Goal: Transaction & Acquisition: Purchase product/service

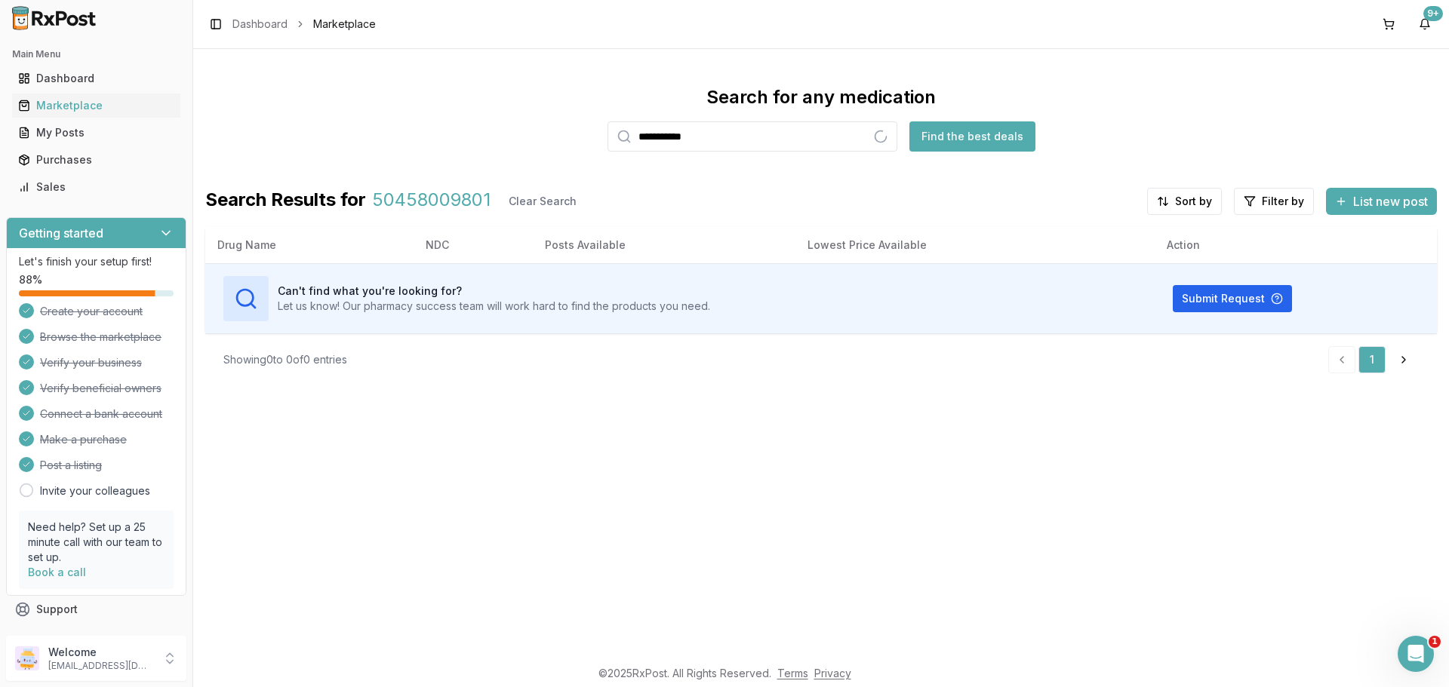
type input "**********"
click at [674, 144] on input "**********" at bounding box center [752, 136] width 290 height 30
type input "*******"
click at [883, 136] on input "*******" at bounding box center [752, 136] width 290 height 30
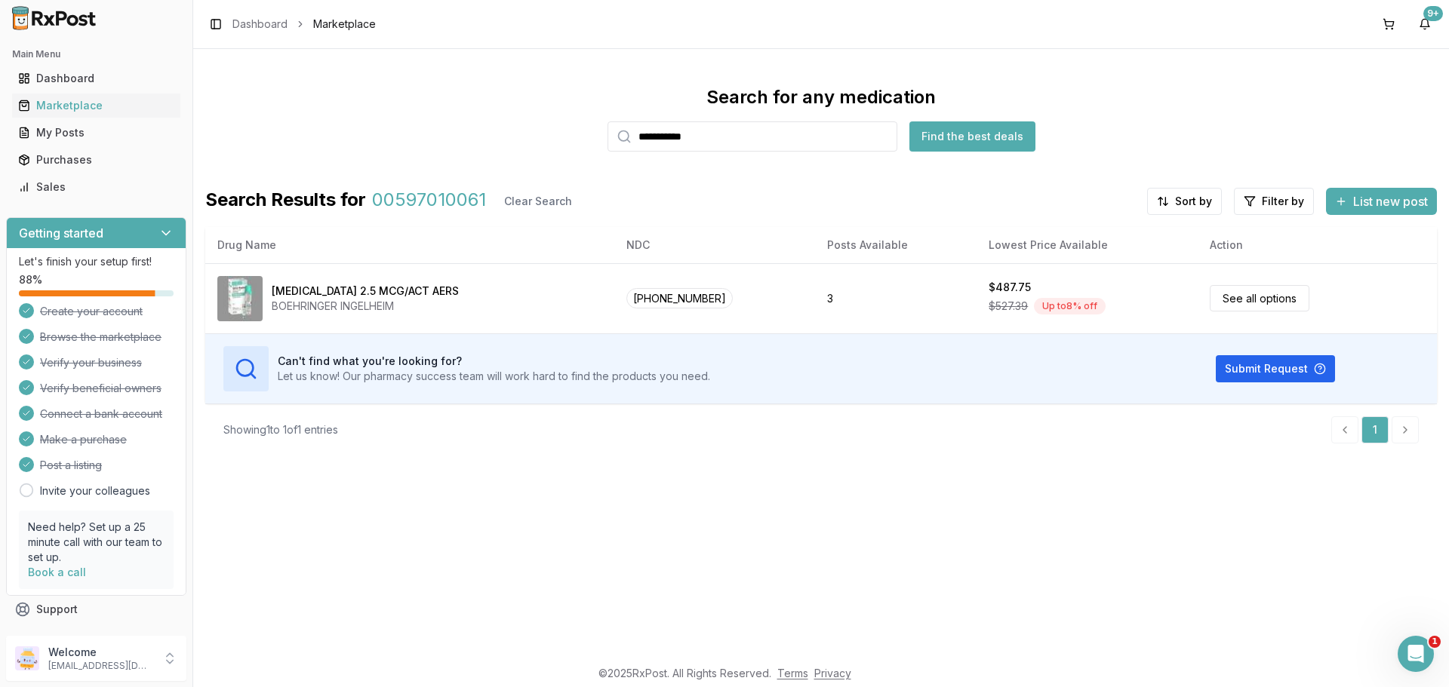
click at [693, 134] on input "**********" at bounding box center [752, 136] width 290 height 30
type input "**********"
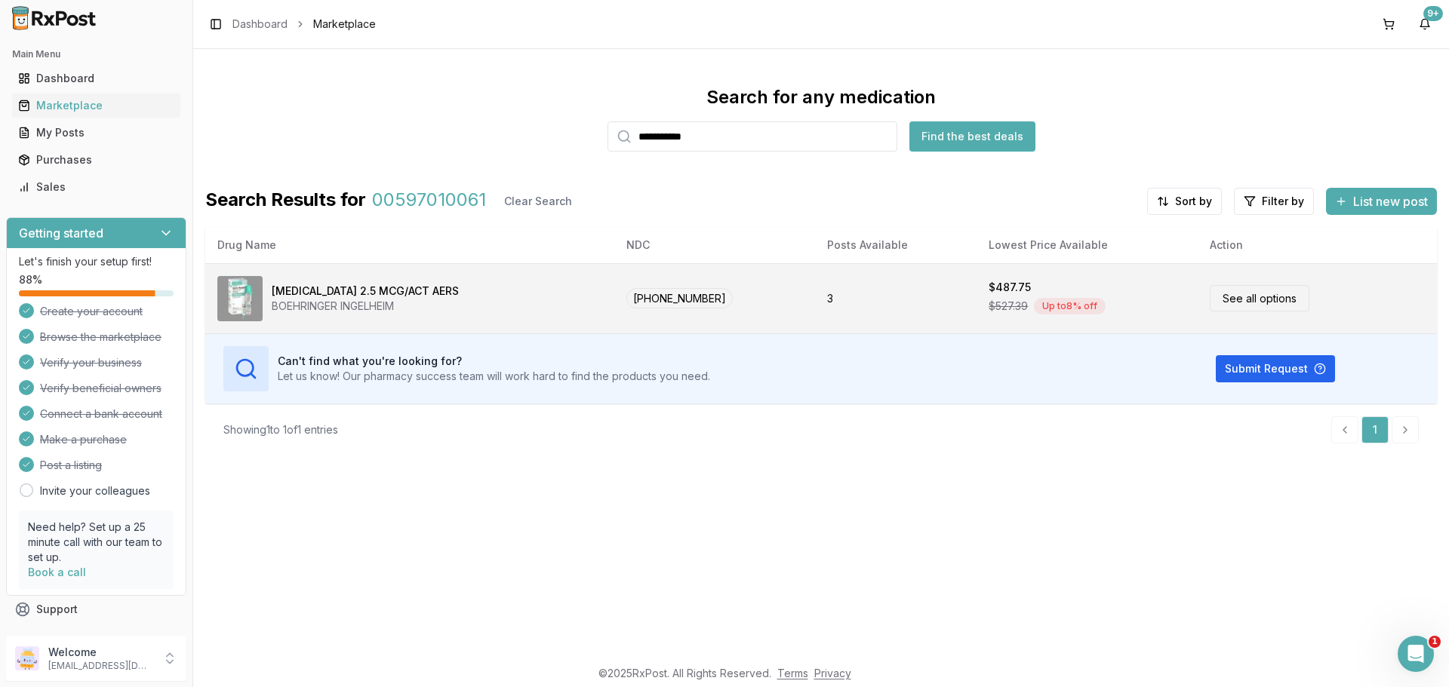
click at [459, 283] on div "[MEDICAL_DATA] 2.5 MCG/ACT AERS BOEHRINGER INGELHEIM" at bounding box center [409, 298] width 385 height 45
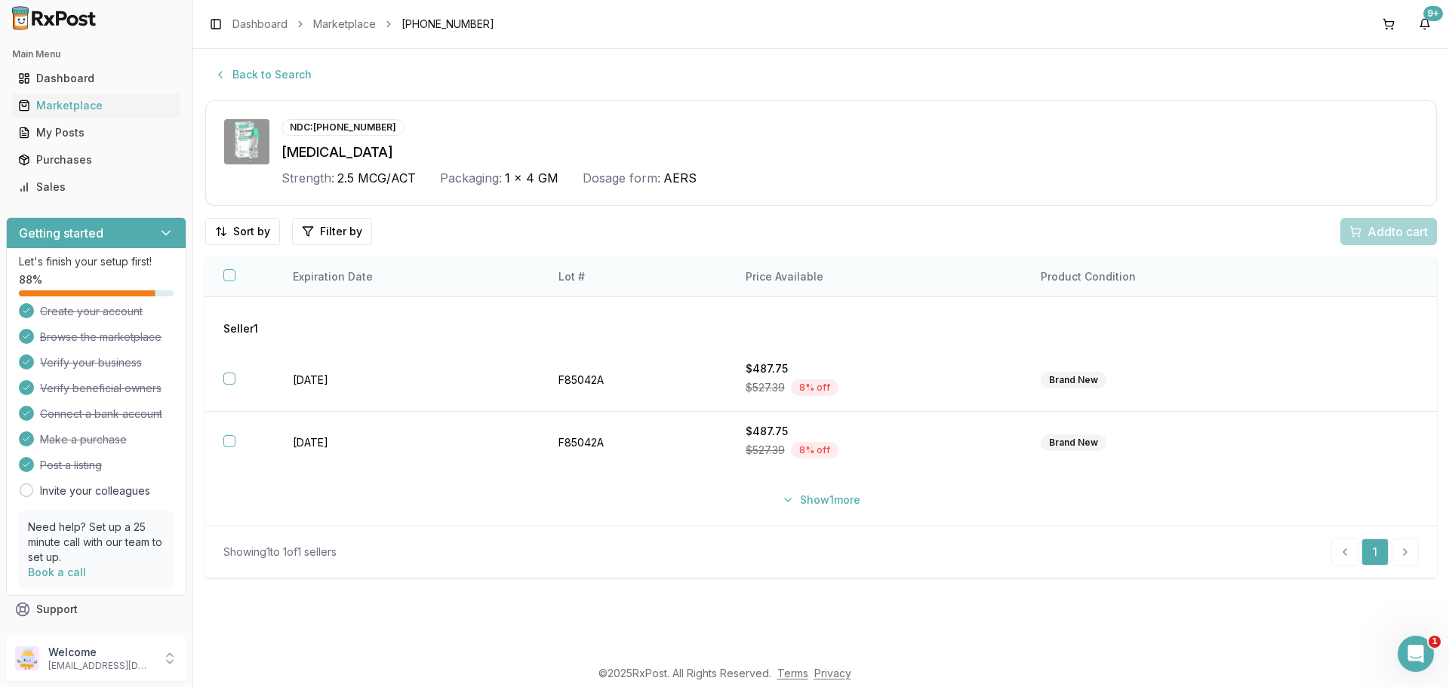
click at [232, 276] on button "button" at bounding box center [229, 275] width 12 height 12
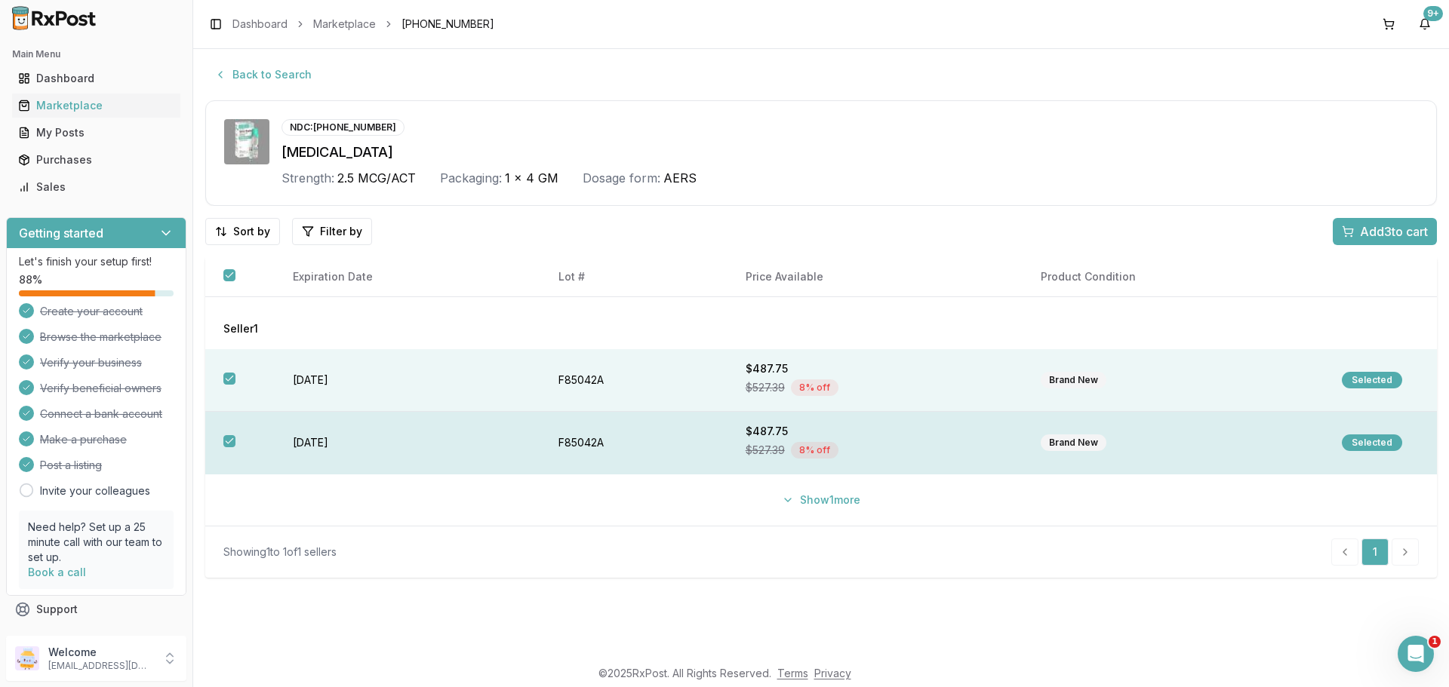
click at [235, 445] on th at bounding box center [239, 443] width 69 height 63
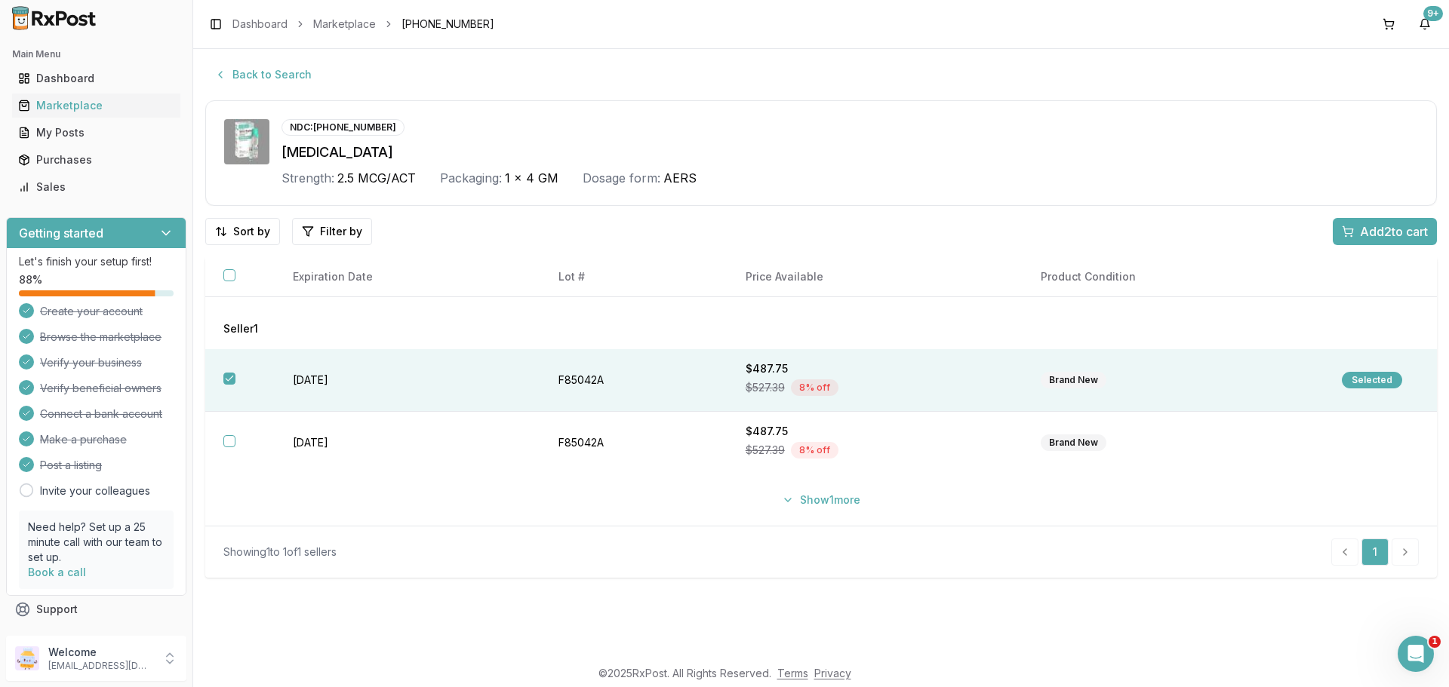
click at [1382, 235] on span "Add 2 to cart" at bounding box center [1394, 232] width 68 height 18
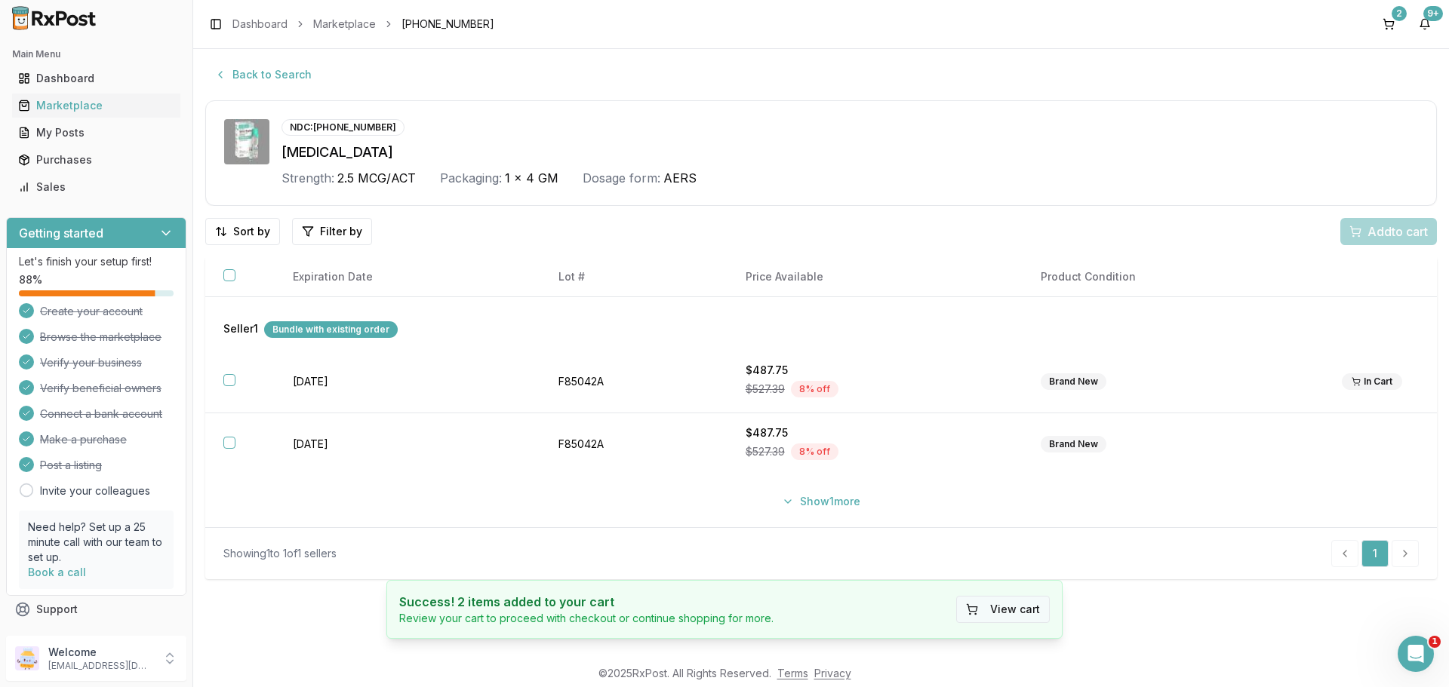
click at [1007, 606] on button "View cart" at bounding box center [1003, 609] width 94 height 27
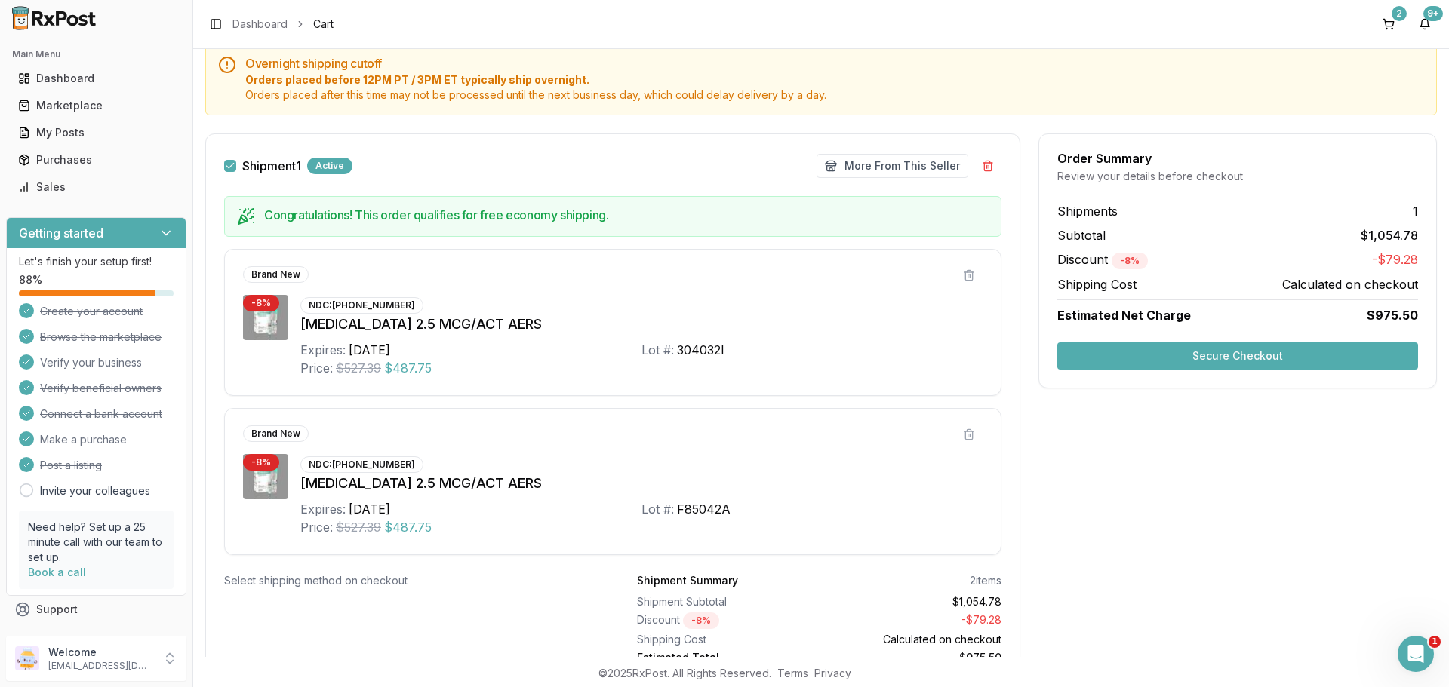
scroll to position [220, 0]
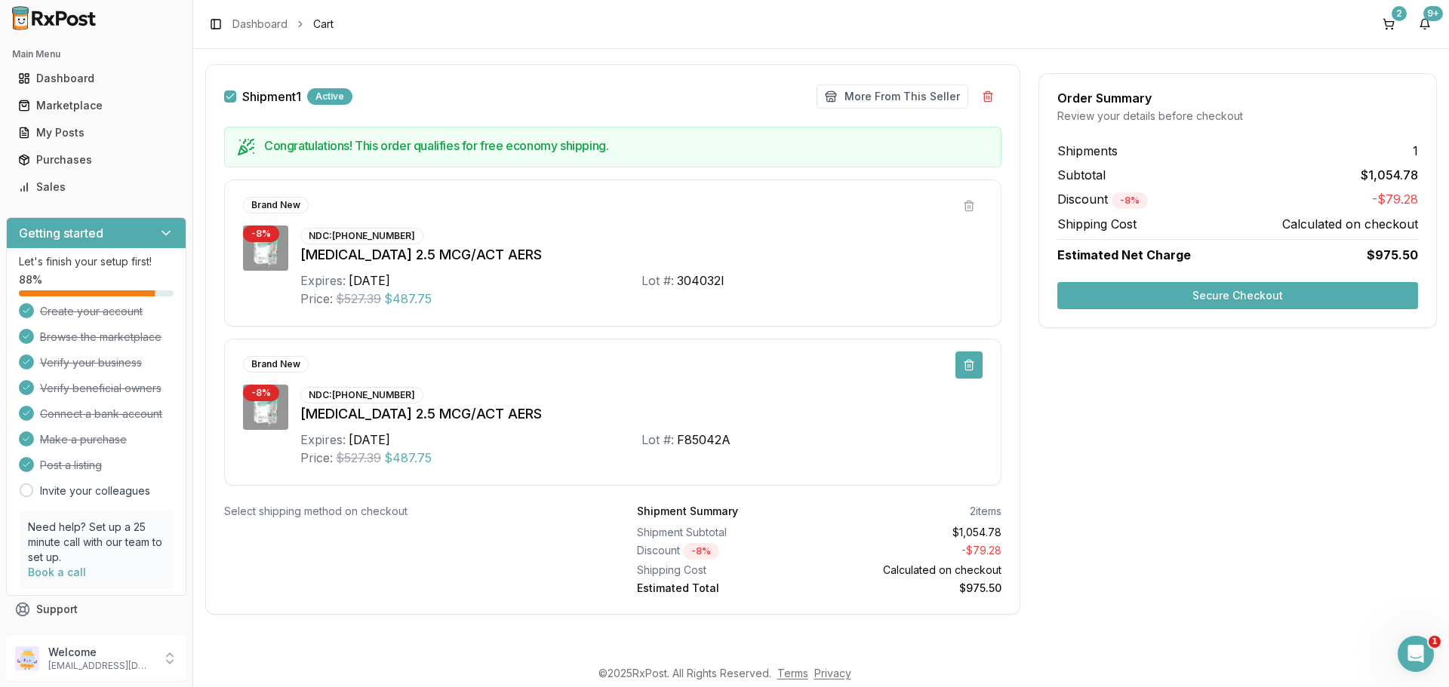
click at [964, 365] on button at bounding box center [968, 365] width 27 height 27
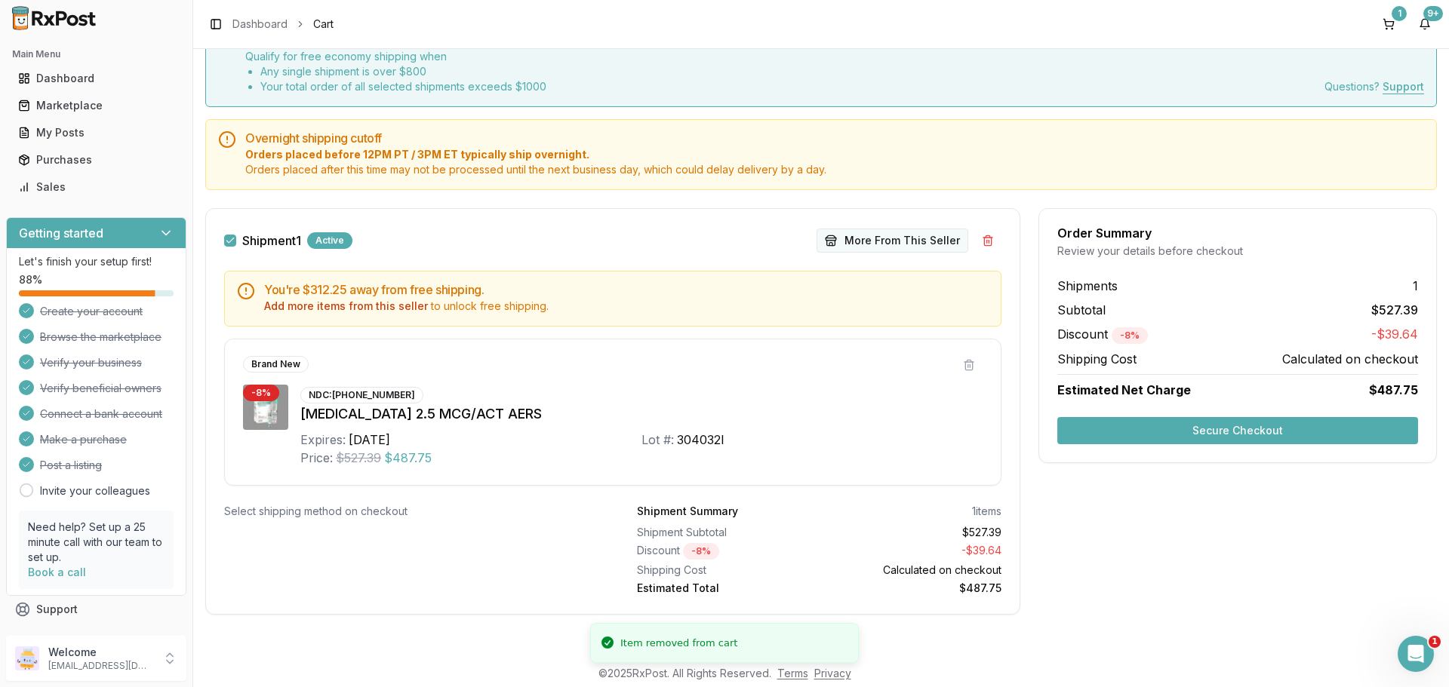
click at [894, 241] on button "More From This Seller" at bounding box center [892, 241] width 152 height 24
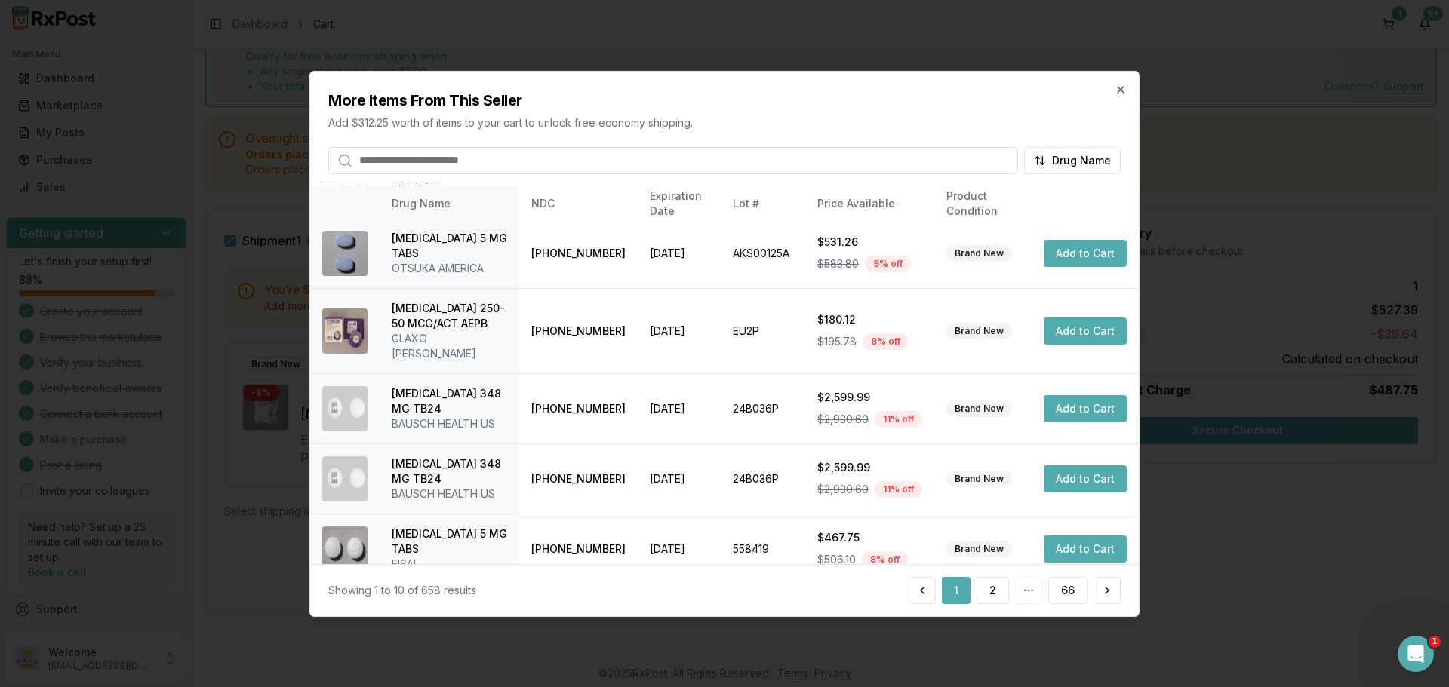
scroll to position [359, 0]
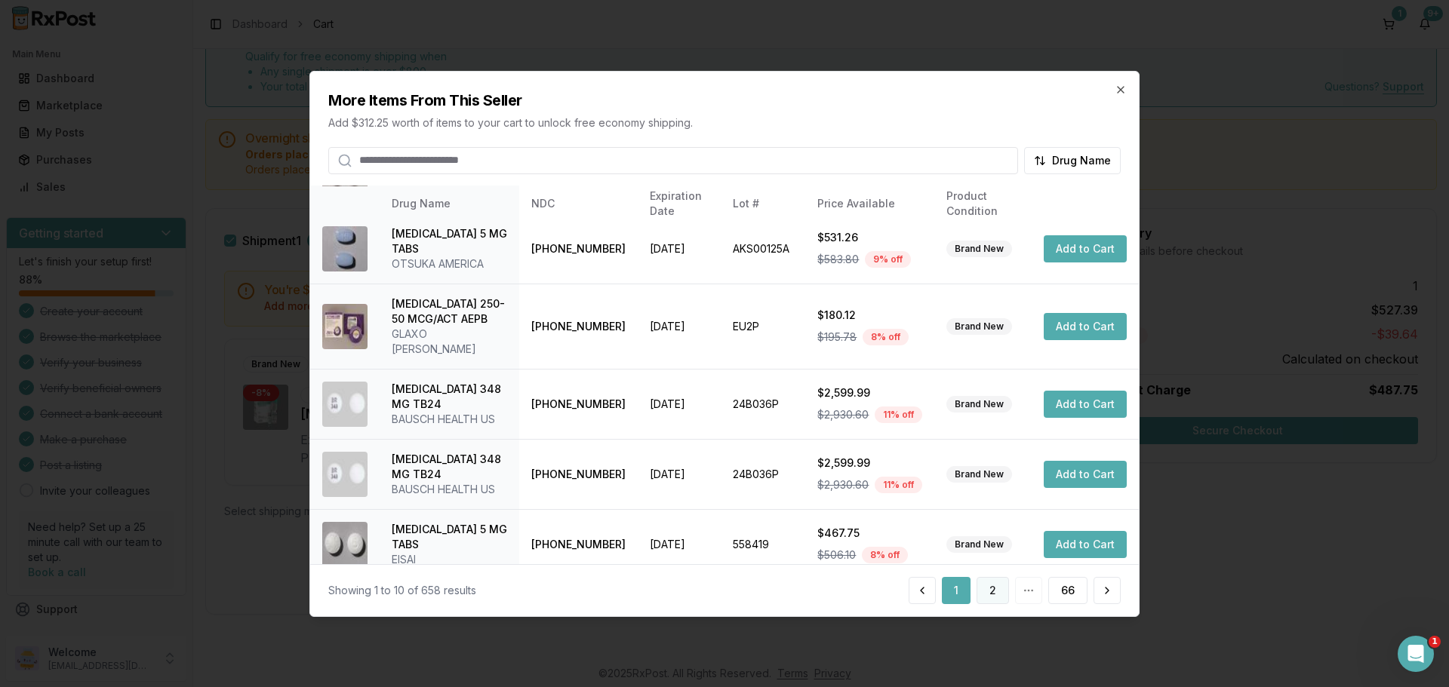
click at [997, 595] on button "2" at bounding box center [992, 590] width 32 height 27
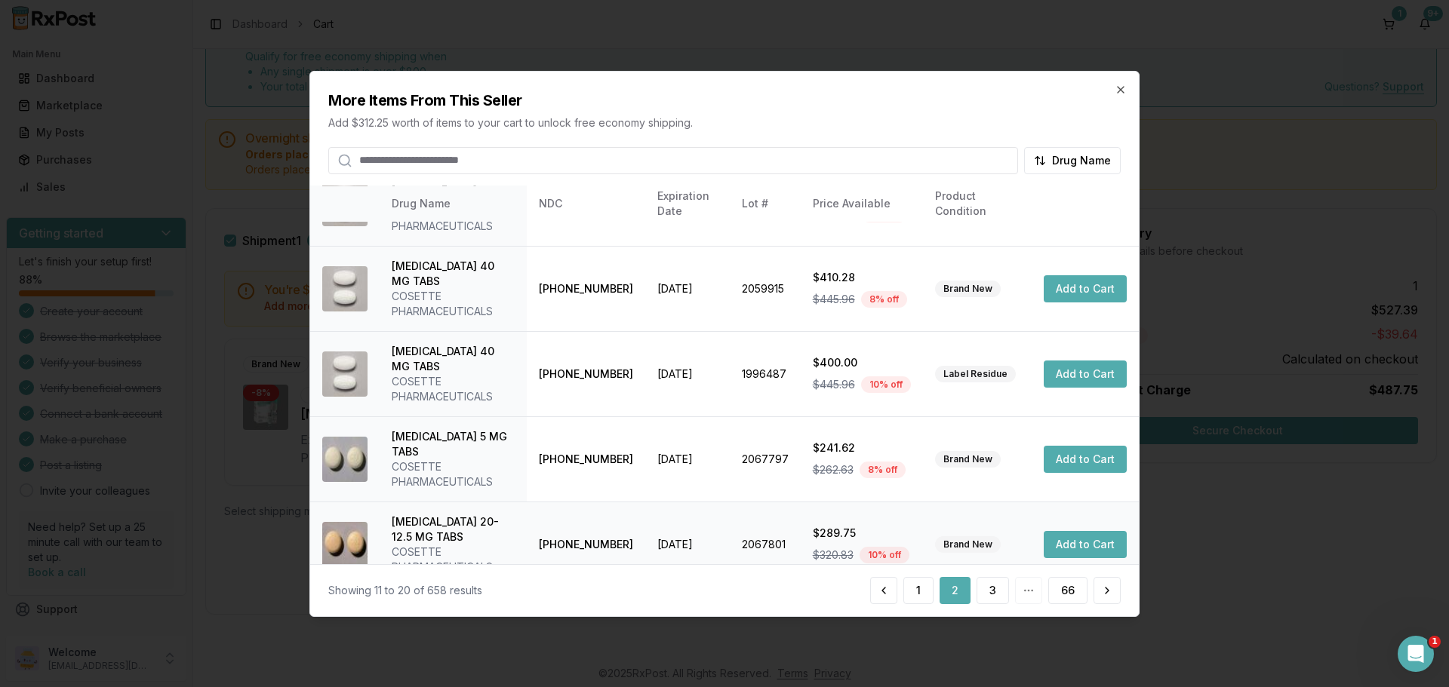
scroll to position [404, 0]
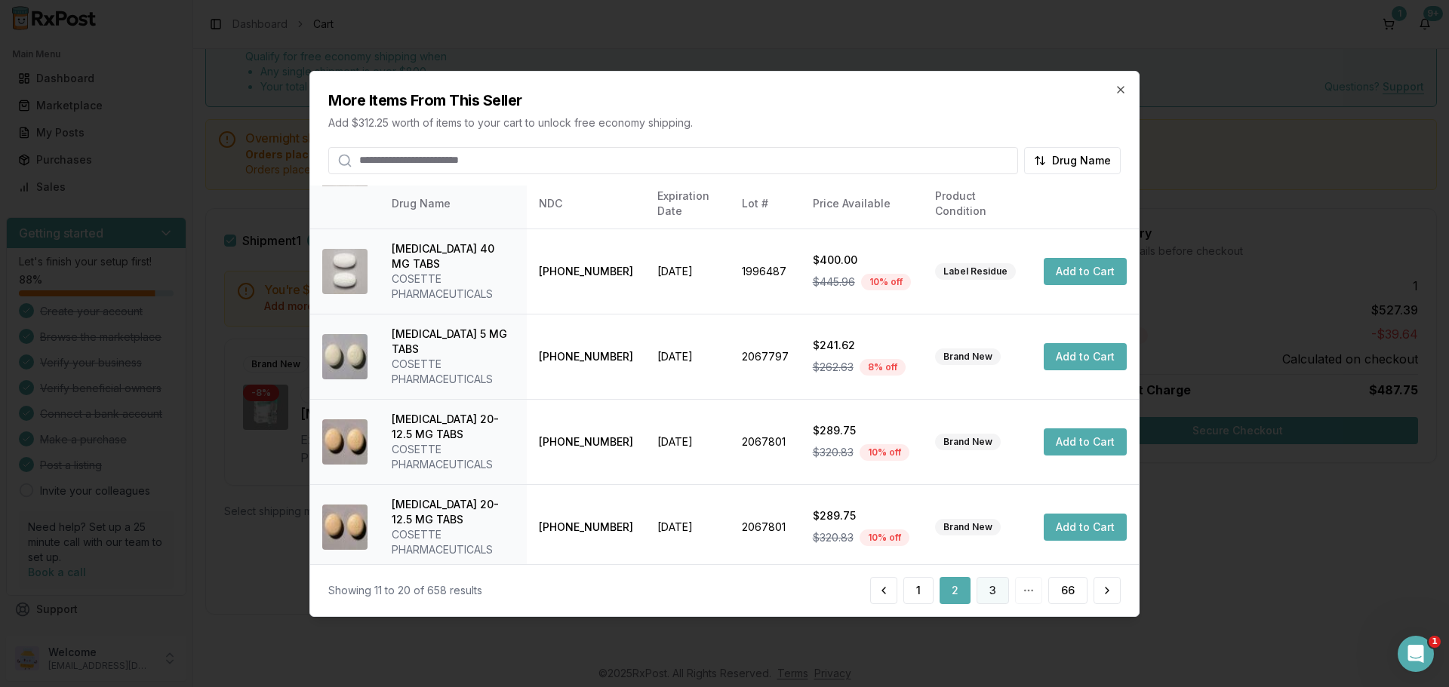
click at [986, 590] on button "3" at bounding box center [992, 590] width 32 height 27
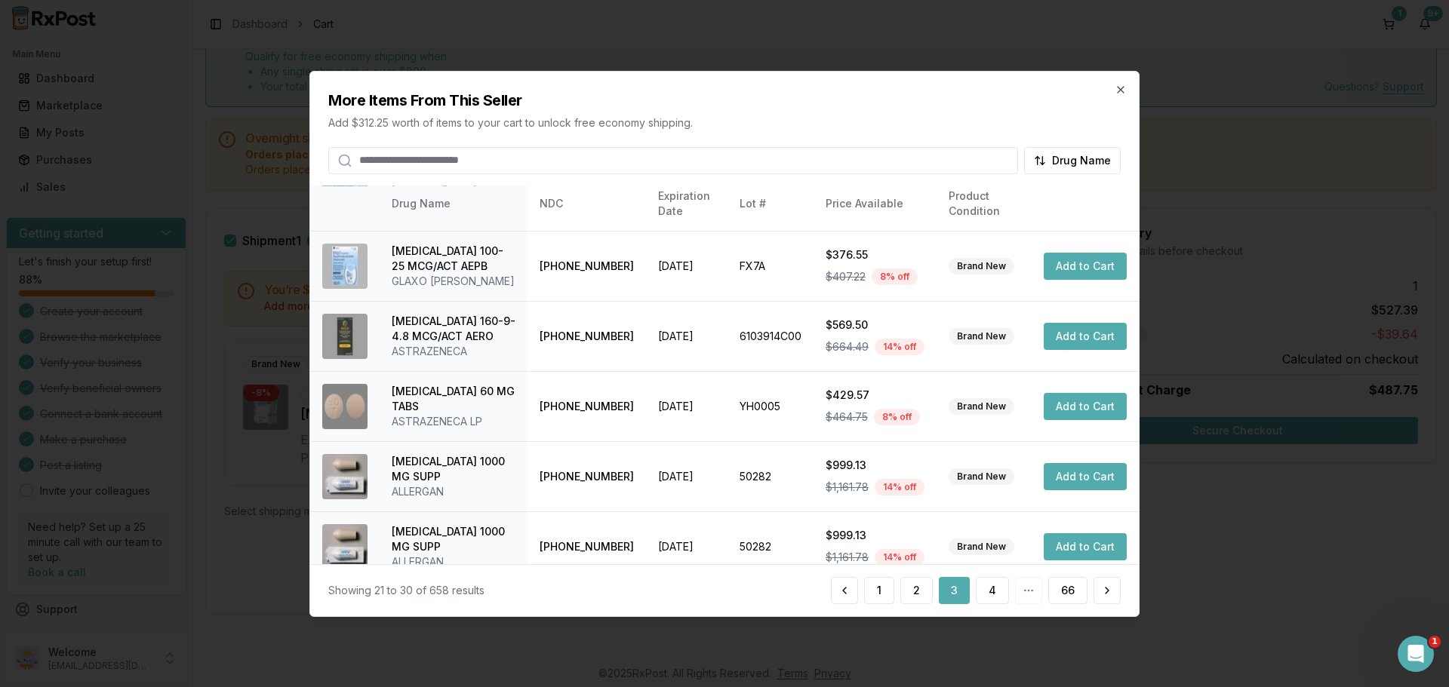
scroll to position [420, 0]
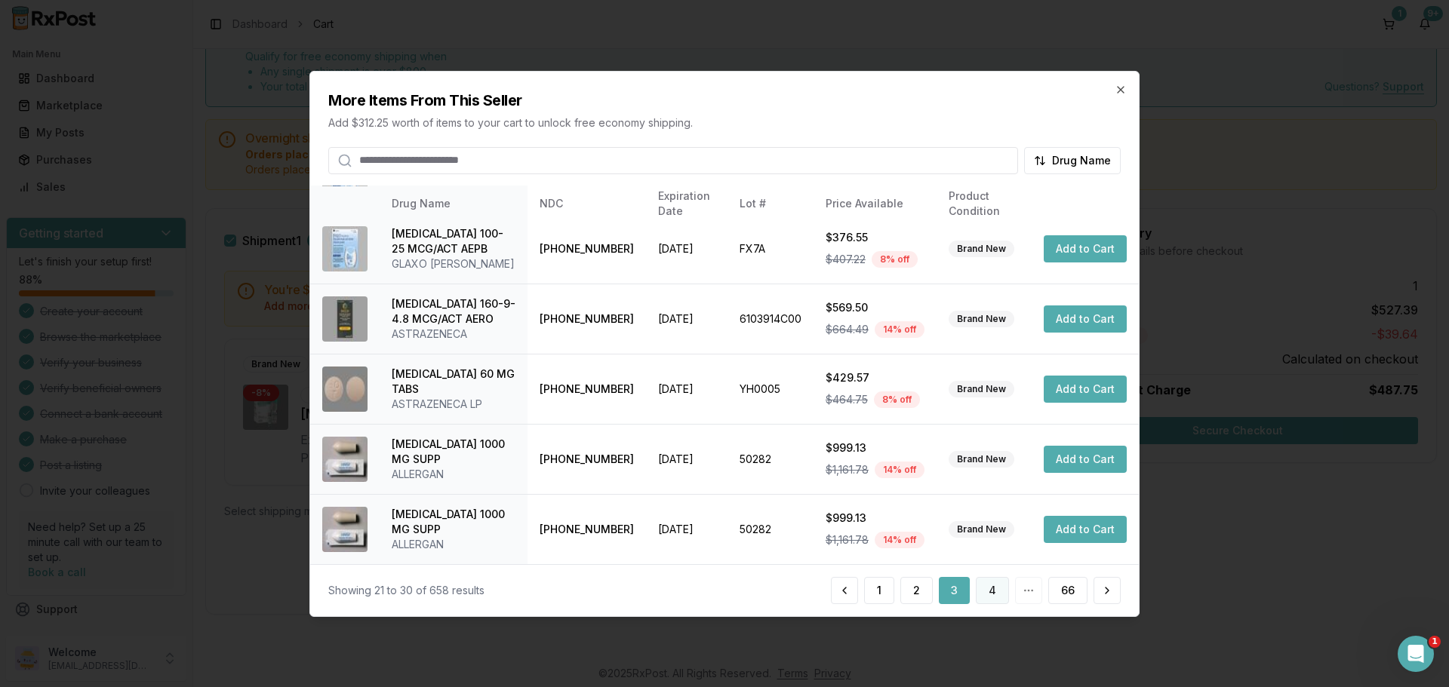
click at [993, 592] on button "4" at bounding box center [992, 590] width 33 height 27
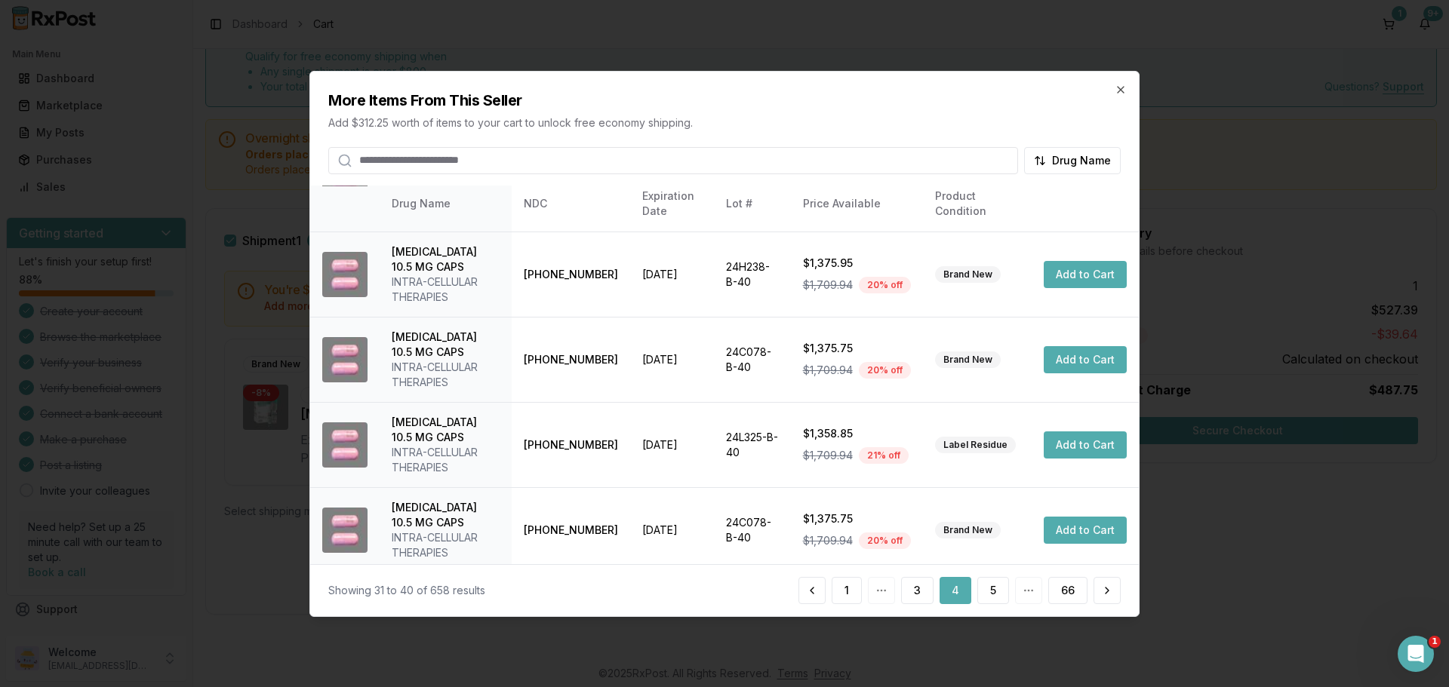
scroll to position [465, 0]
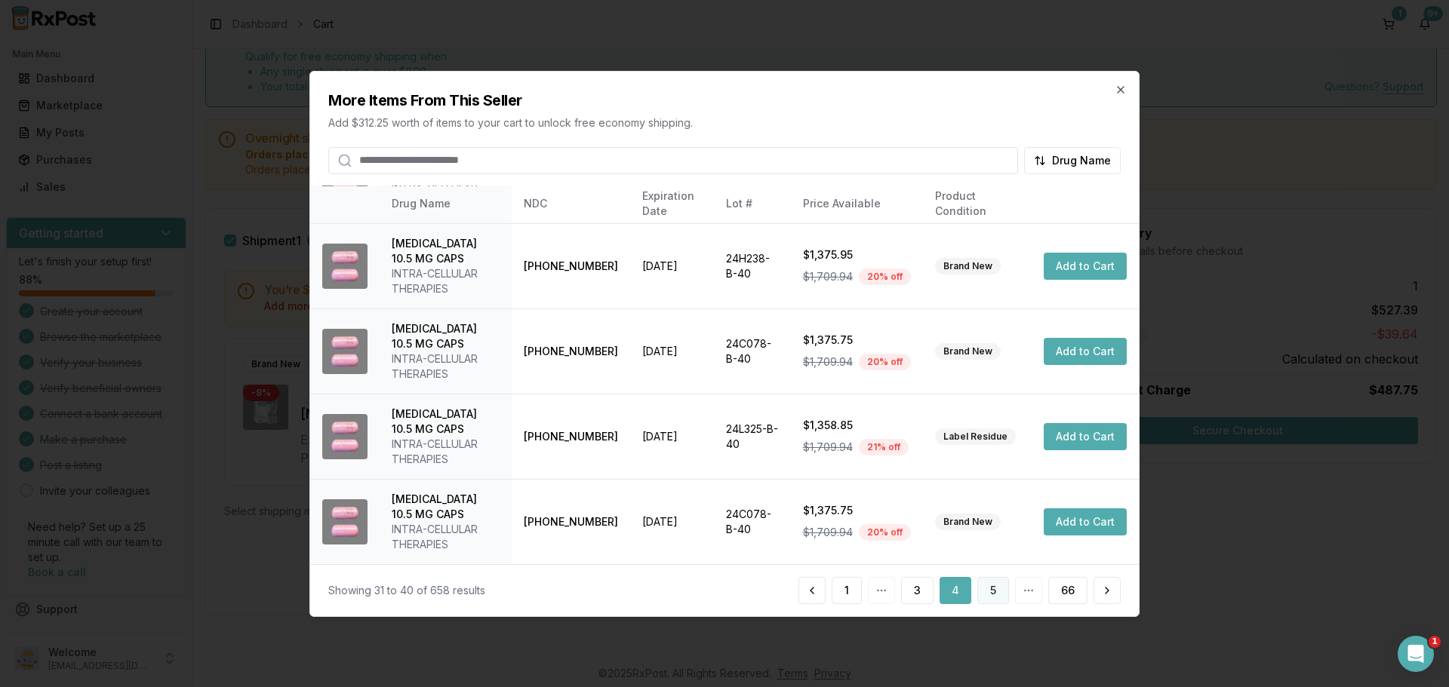
click at [984, 594] on button "5" at bounding box center [993, 590] width 32 height 27
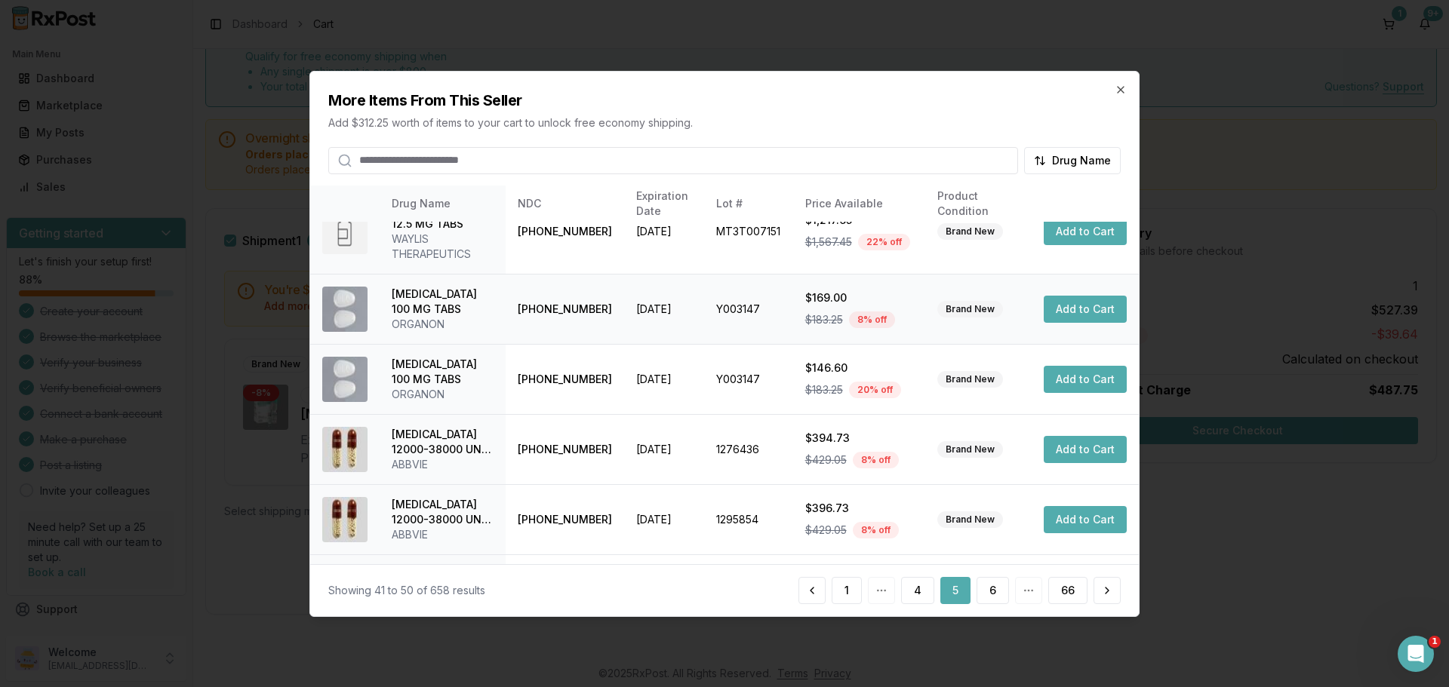
scroll to position [435, 0]
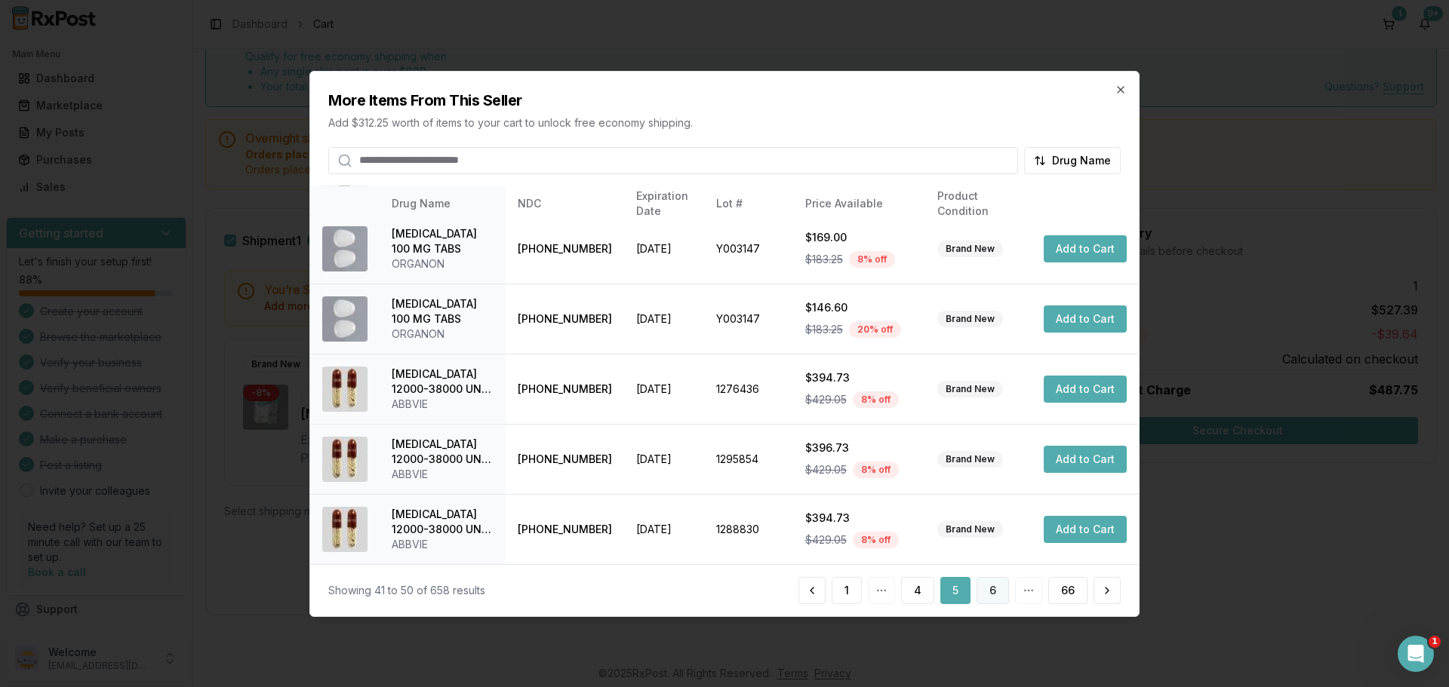
click at [996, 592] on button "6" at bounding box center [992, 590] width 32 height 27
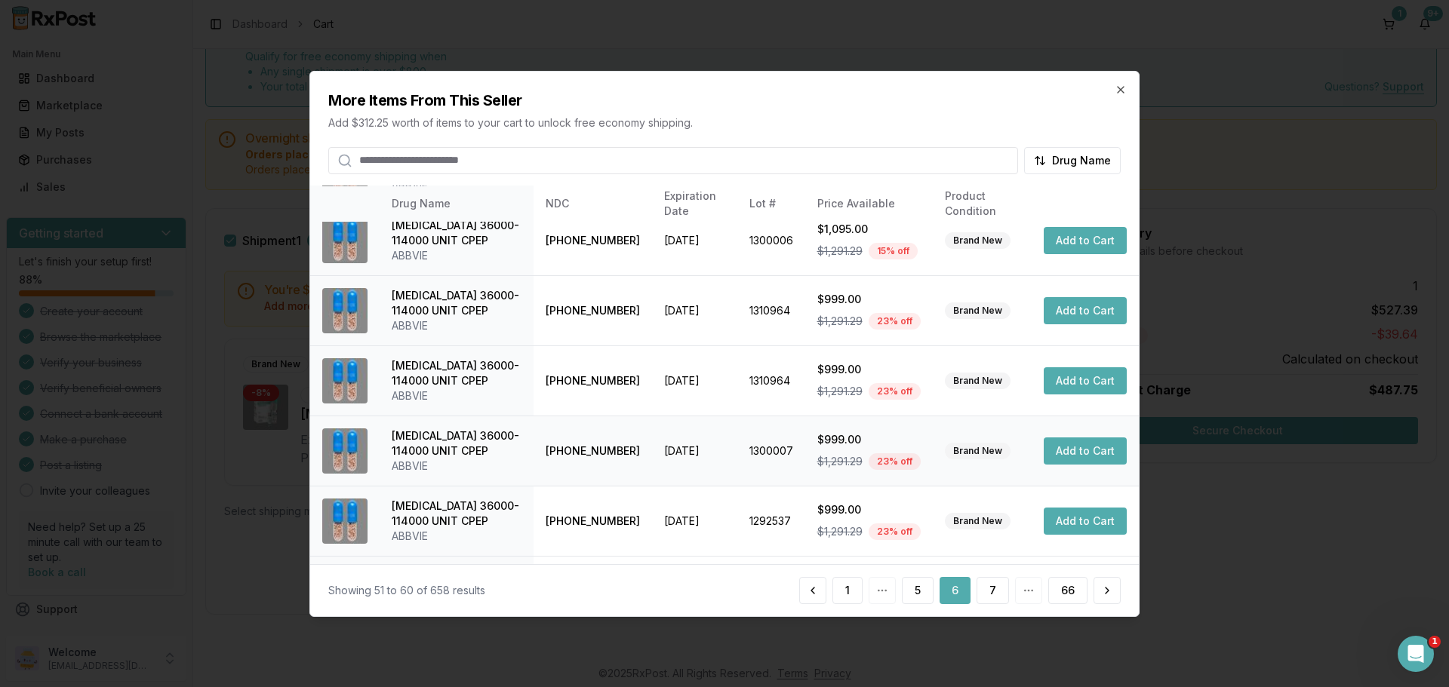
scroll to position [359, 0]
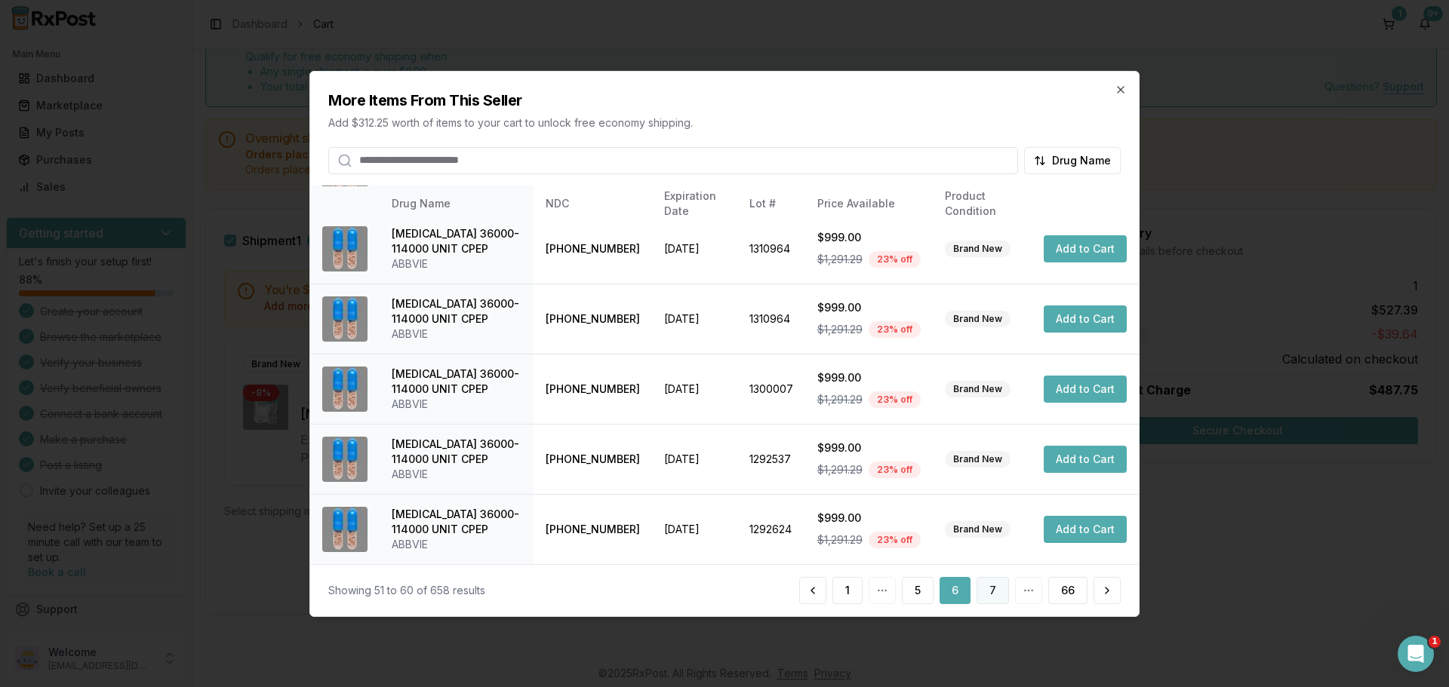
click at [990, 582] on button "7" at bounding box center [992, 590] width 32 height 27
click at [994, 585] on button "8" at bounding box center [992, 590] width 32 height 27
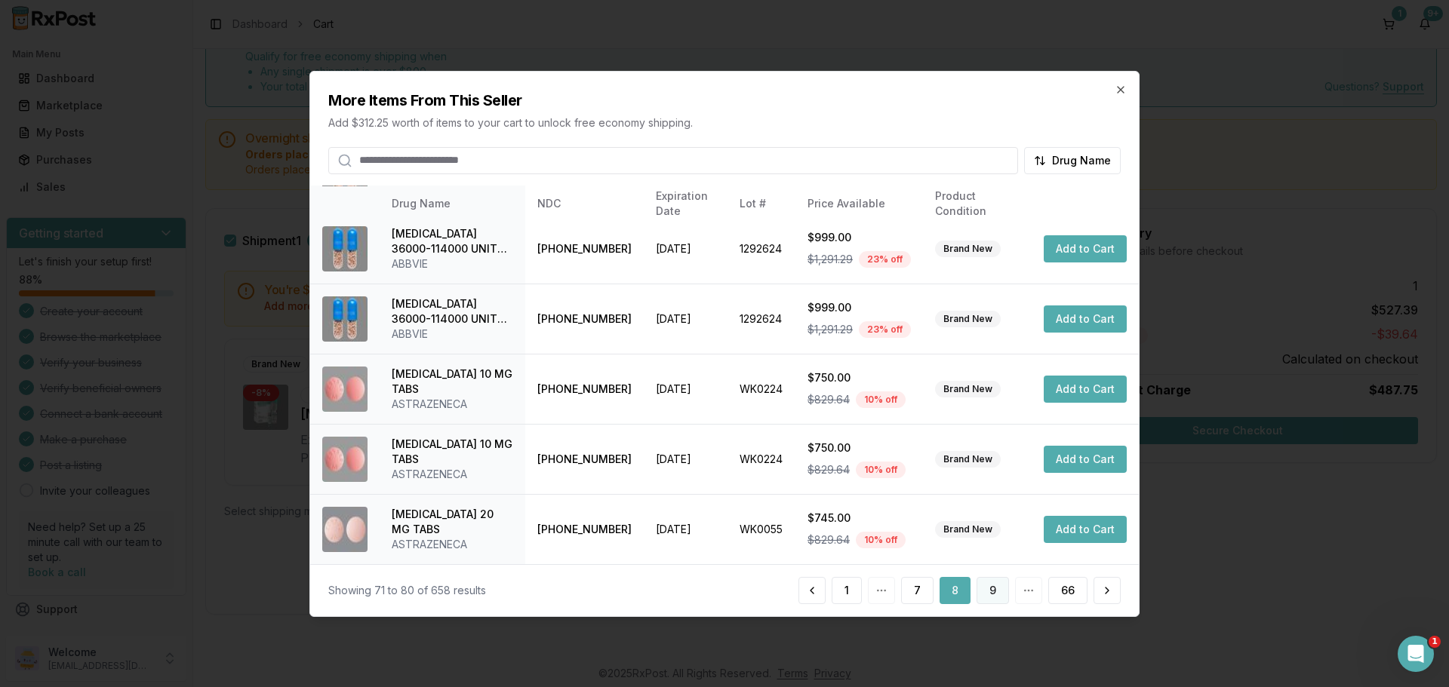
click at [997, 596] on button "9" at bounding box center [992, 590] width 32 height 27
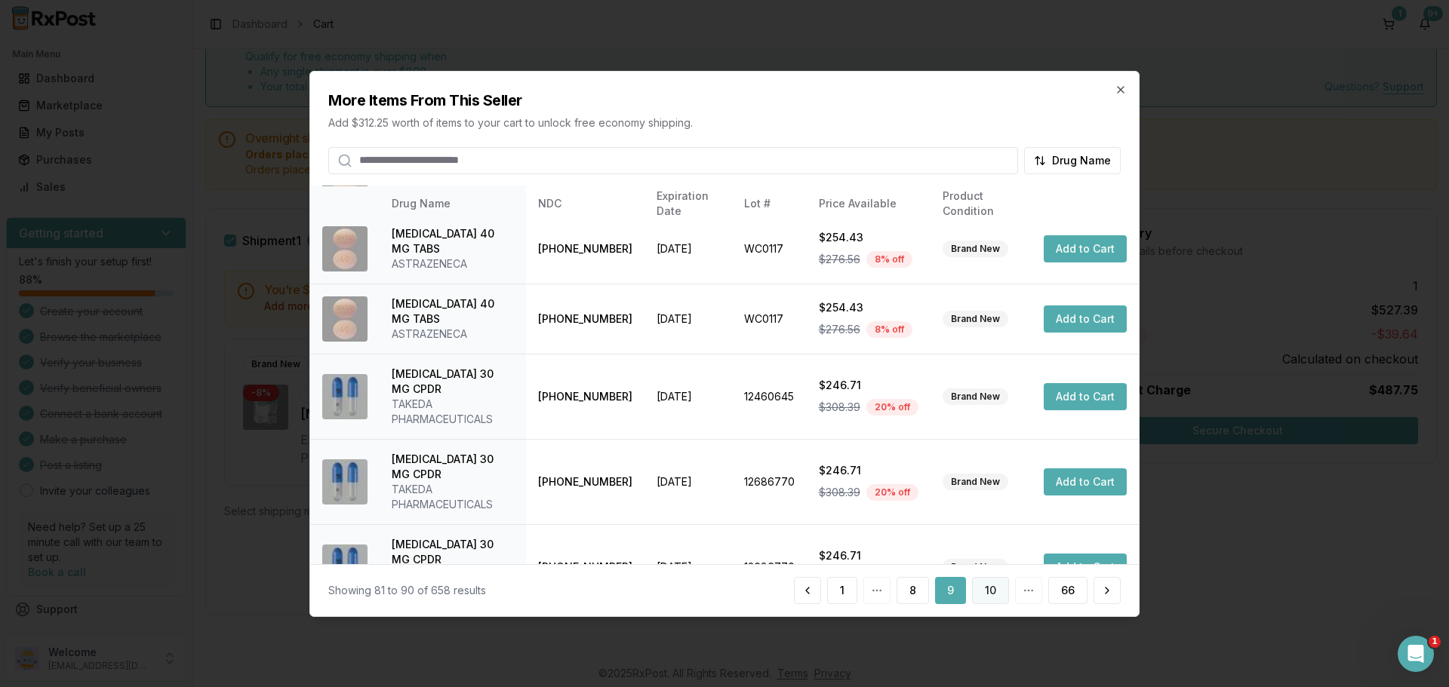
click at [998, 587] on button "10" at bounding box center [990, 590] width 37 height 27
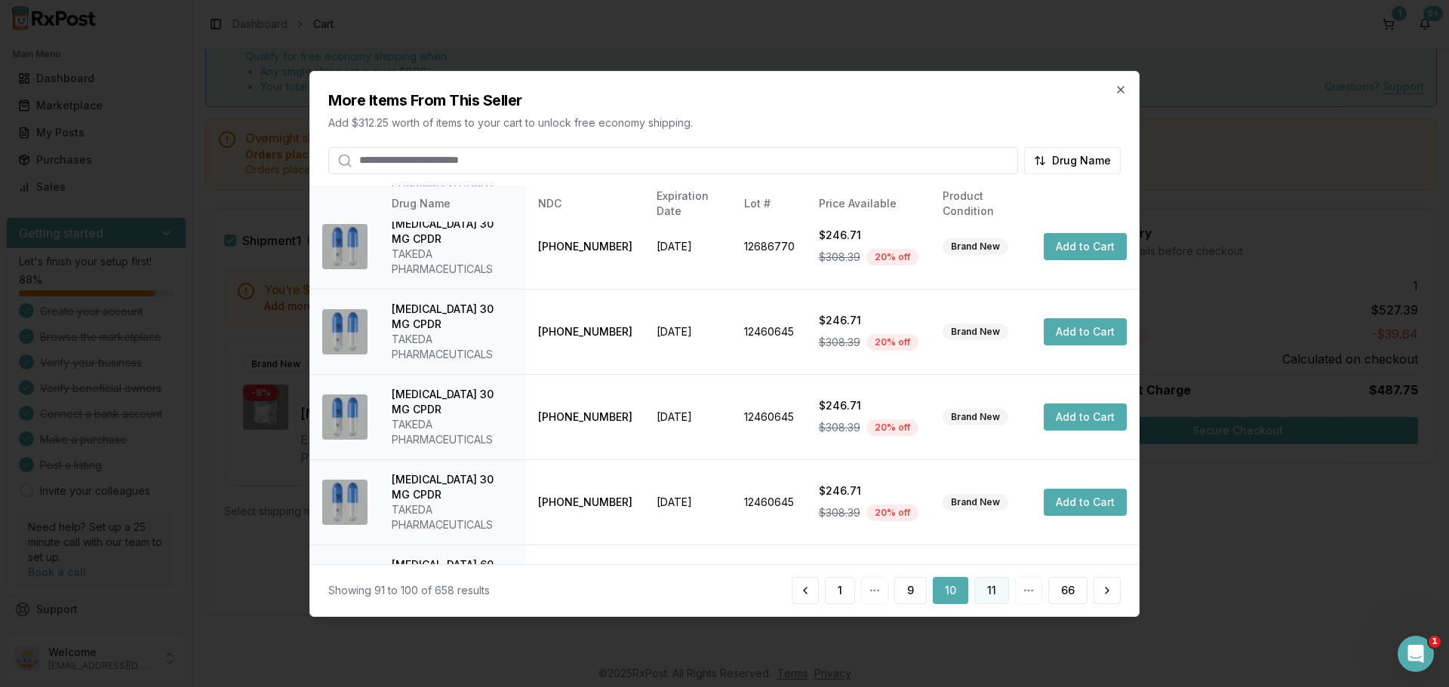
click at [997, 599] on button "11" at bounding box center [991, 590] width 35 height 27
click at [1002, 598] on button "12" at bounding box center [990, 590] width 37 height 27
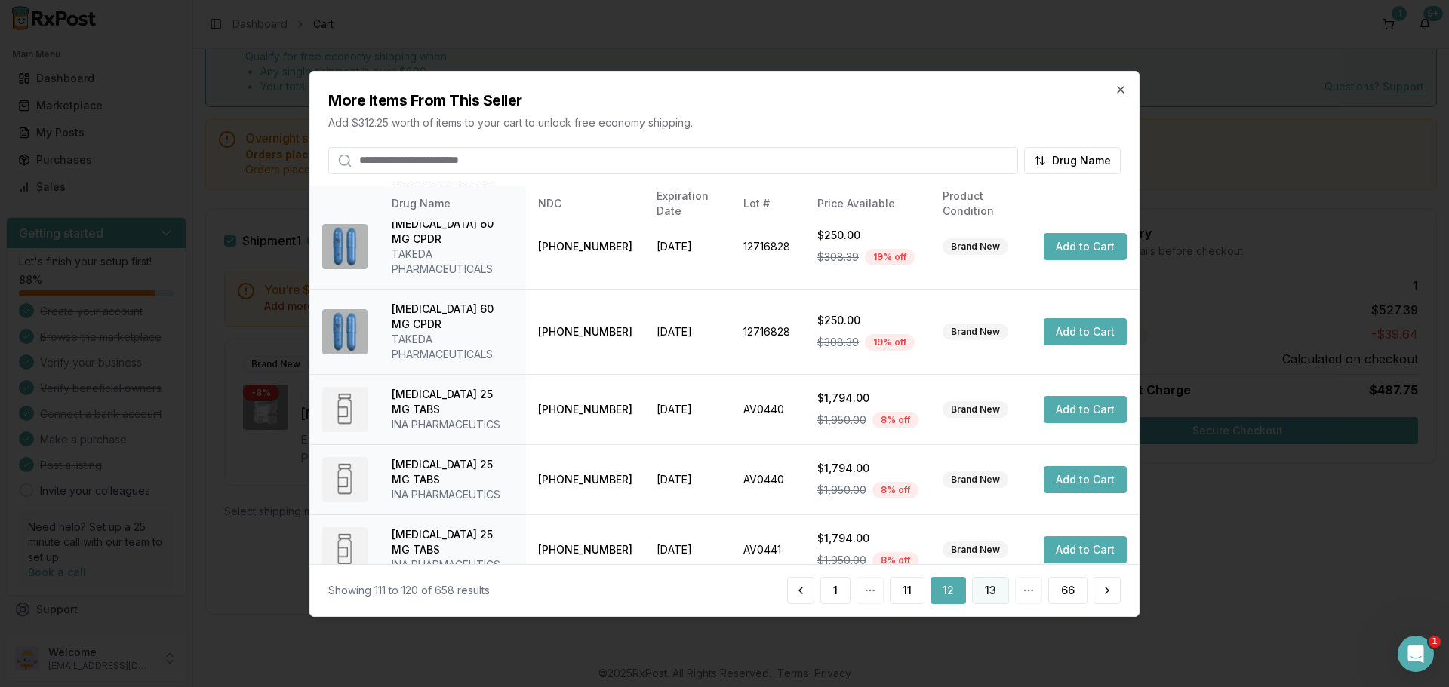
click at [988, 592] on button "13" at bounding box center [990, 590] width 37 height 27
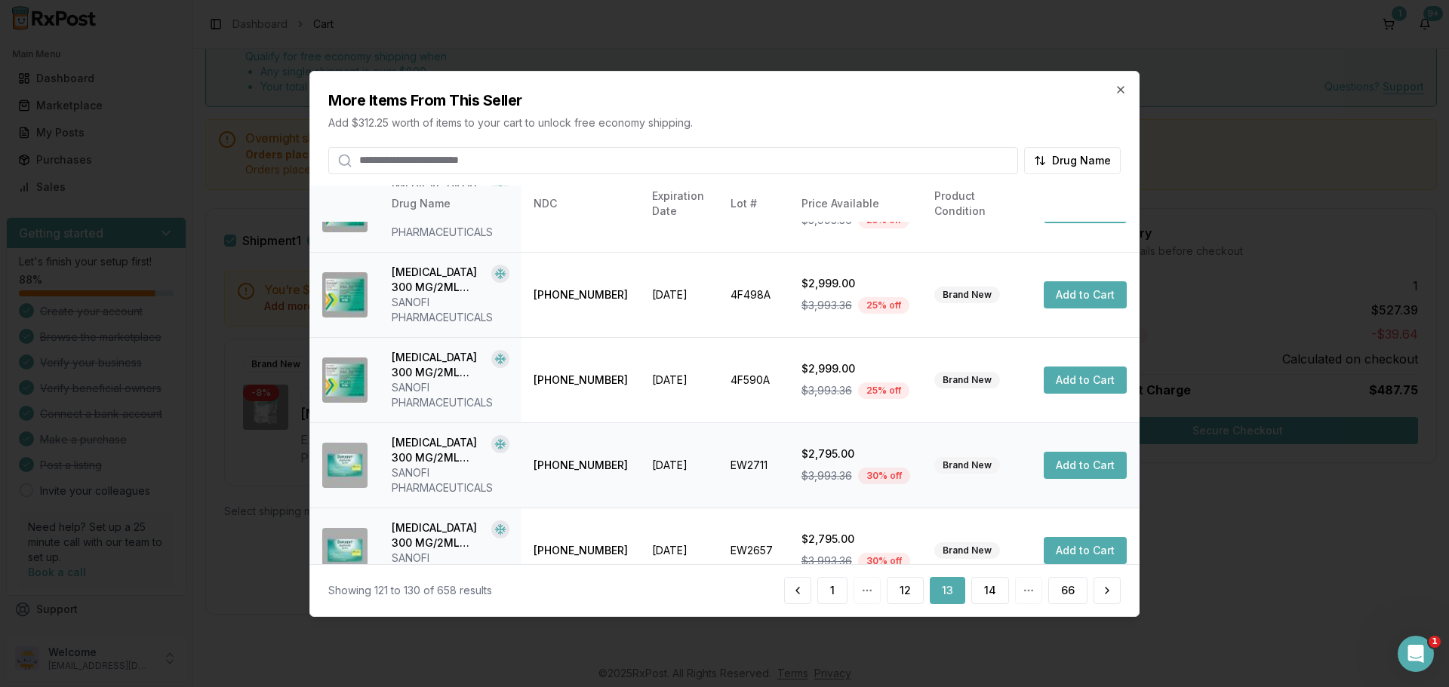
scroll to position [450, 0]
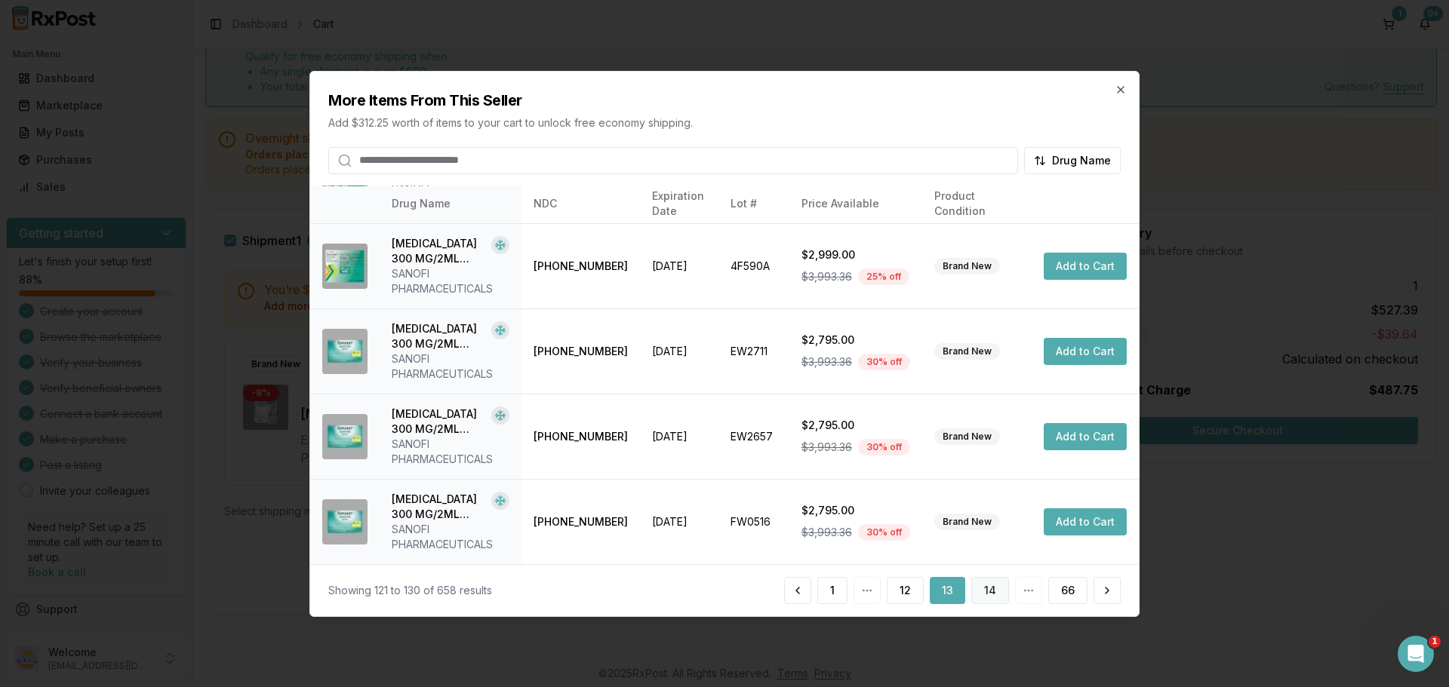
click at [995, 579] on button "14" at bounding box center [990, 590] width 38 height 27
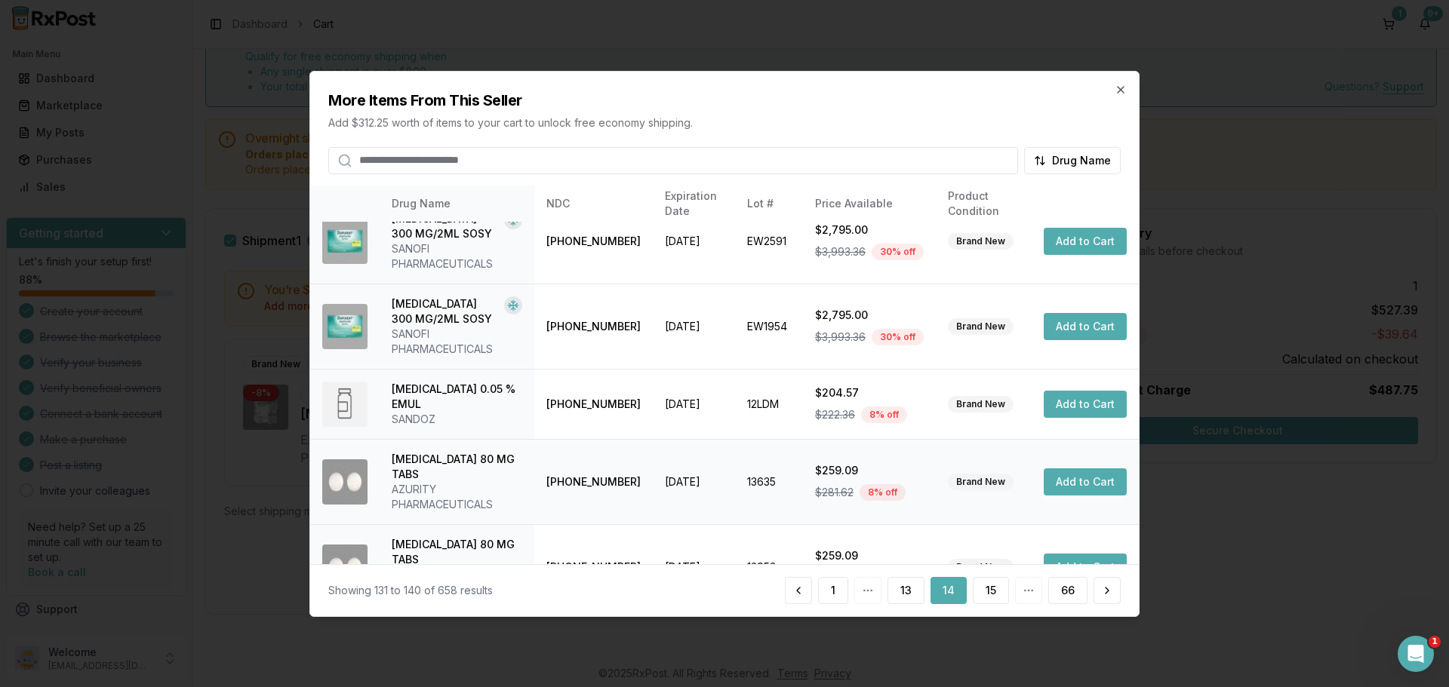
scroll to position [465, 0]
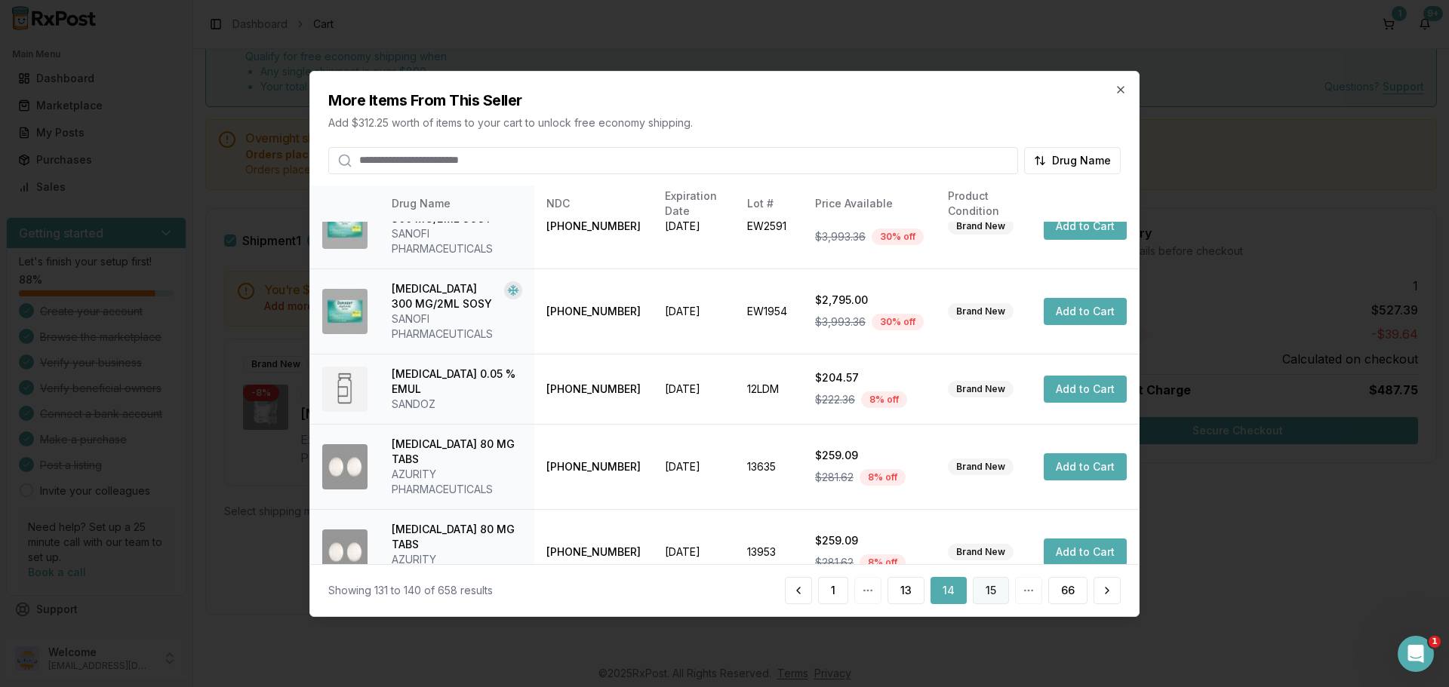
click at [1000, 601] on button "15" at bounding box center [991, 590] width 36 height 27
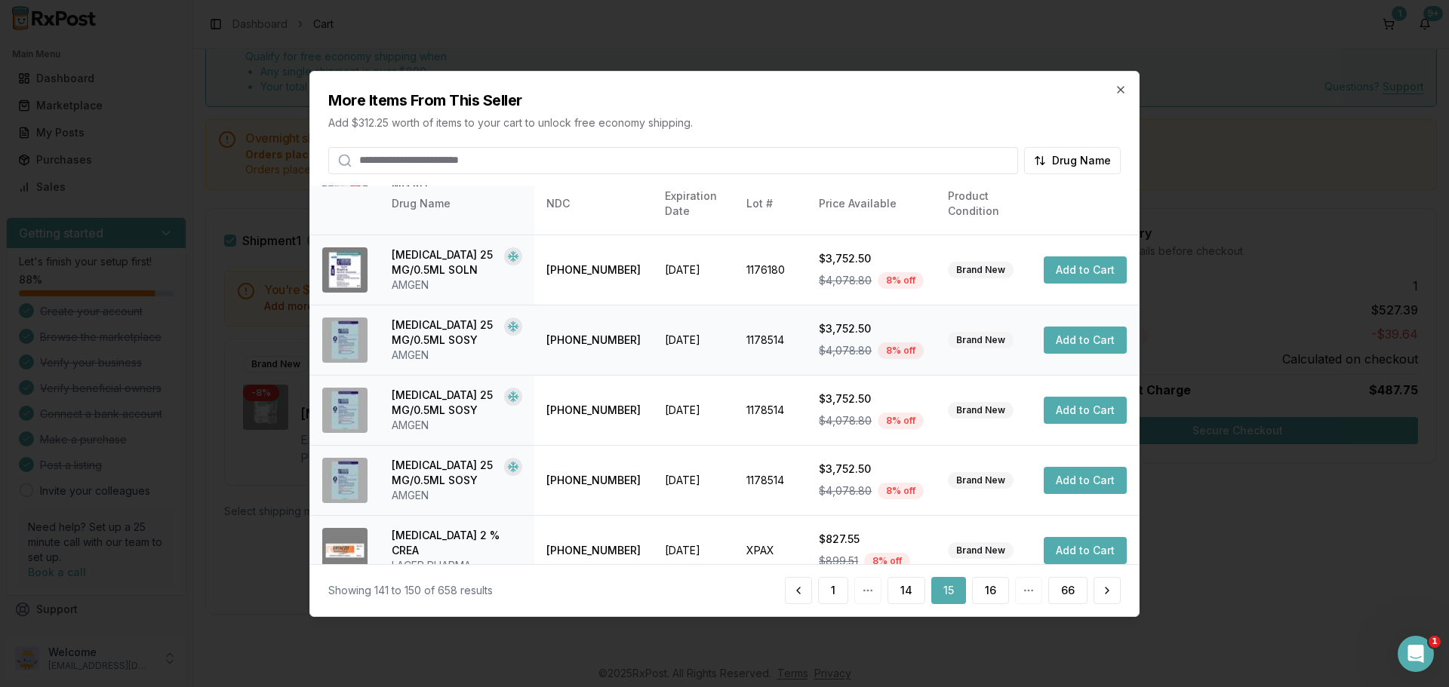
scroll to position [423, 0]
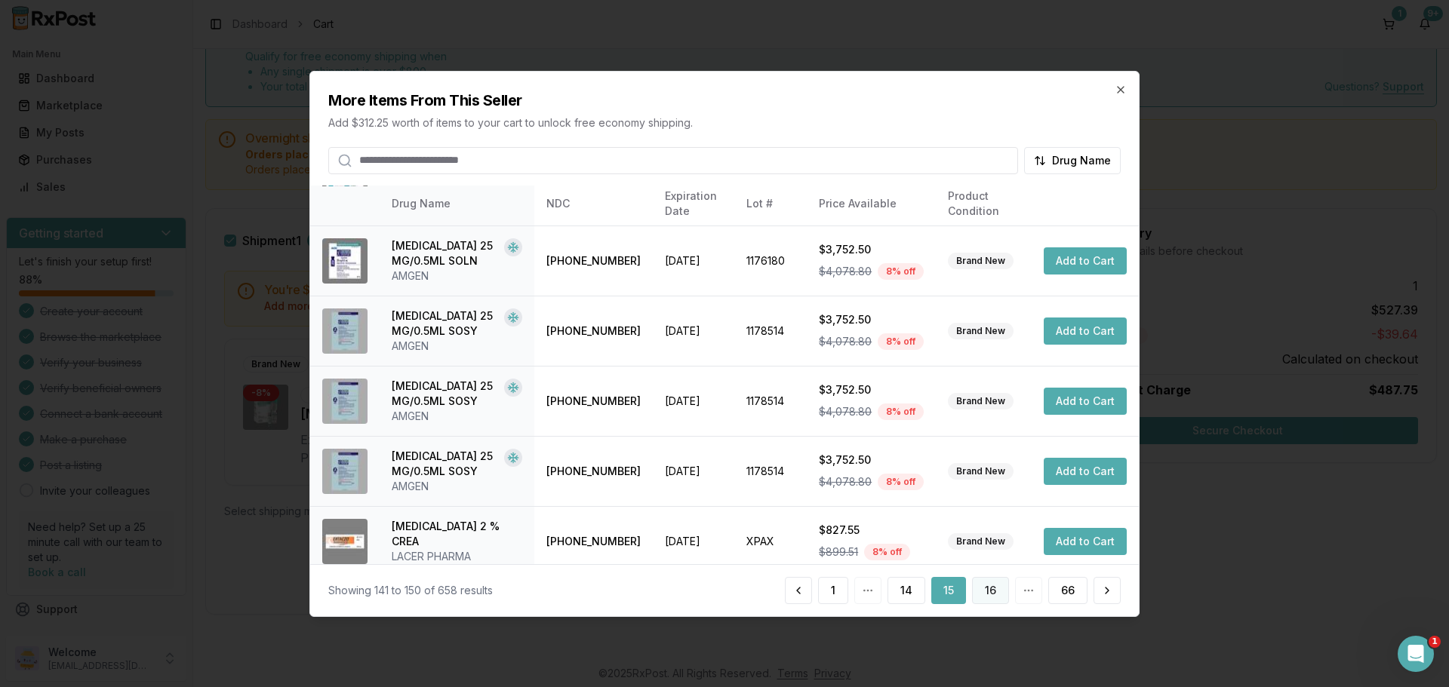
click at [994, 590] on button "16" at bounding box center [990, 590] width 37 height 27
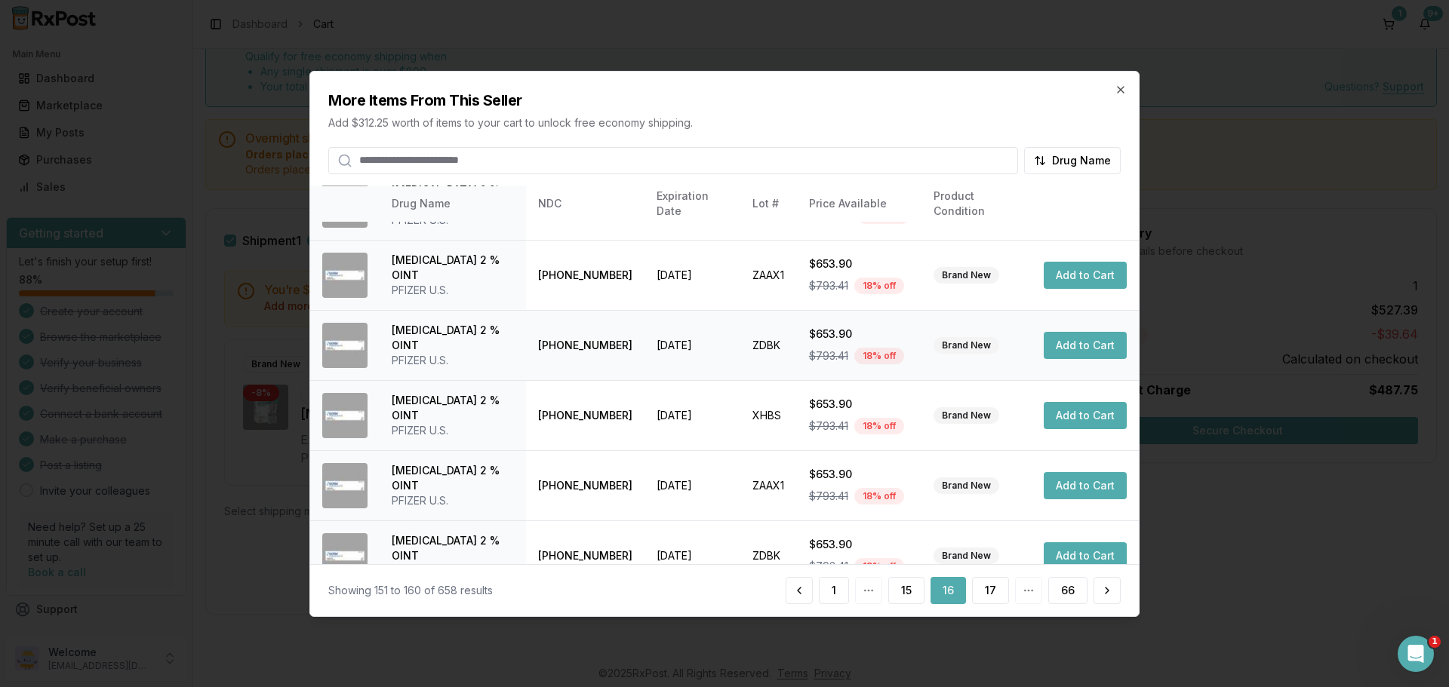
scroll to position [359, 0]
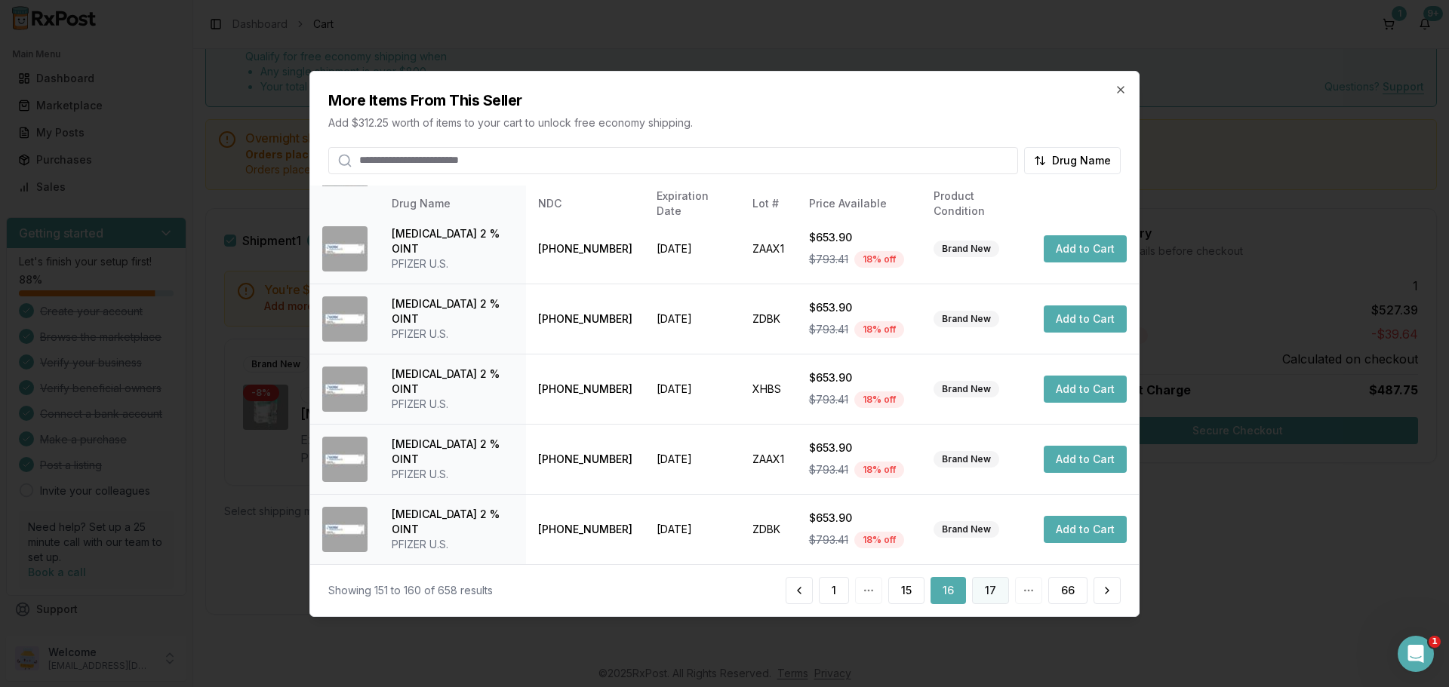
click at [992, 595] on button "17" at bounding box center [990, 590] width 37 height 27
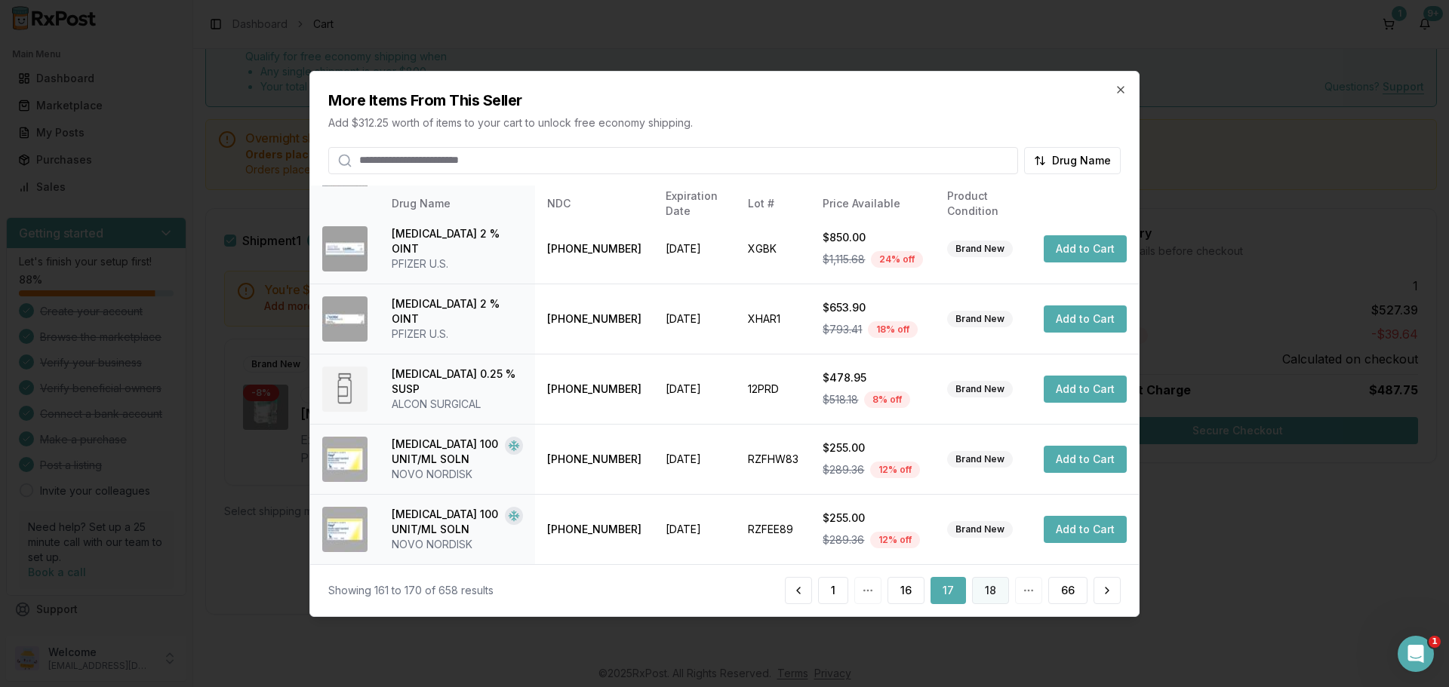
click at [995, 589] on button "18" at bounding box center [990, 590] width 37 height 27
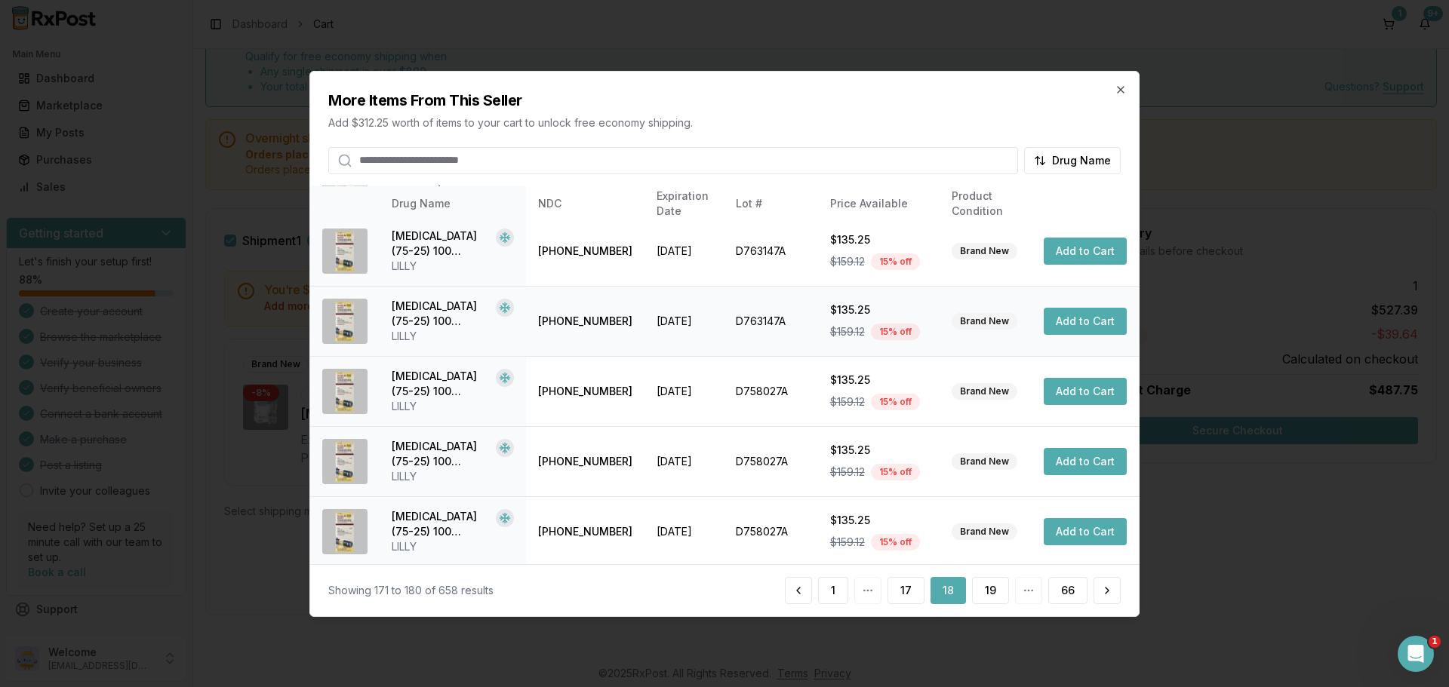
scroll to position [374, 0]
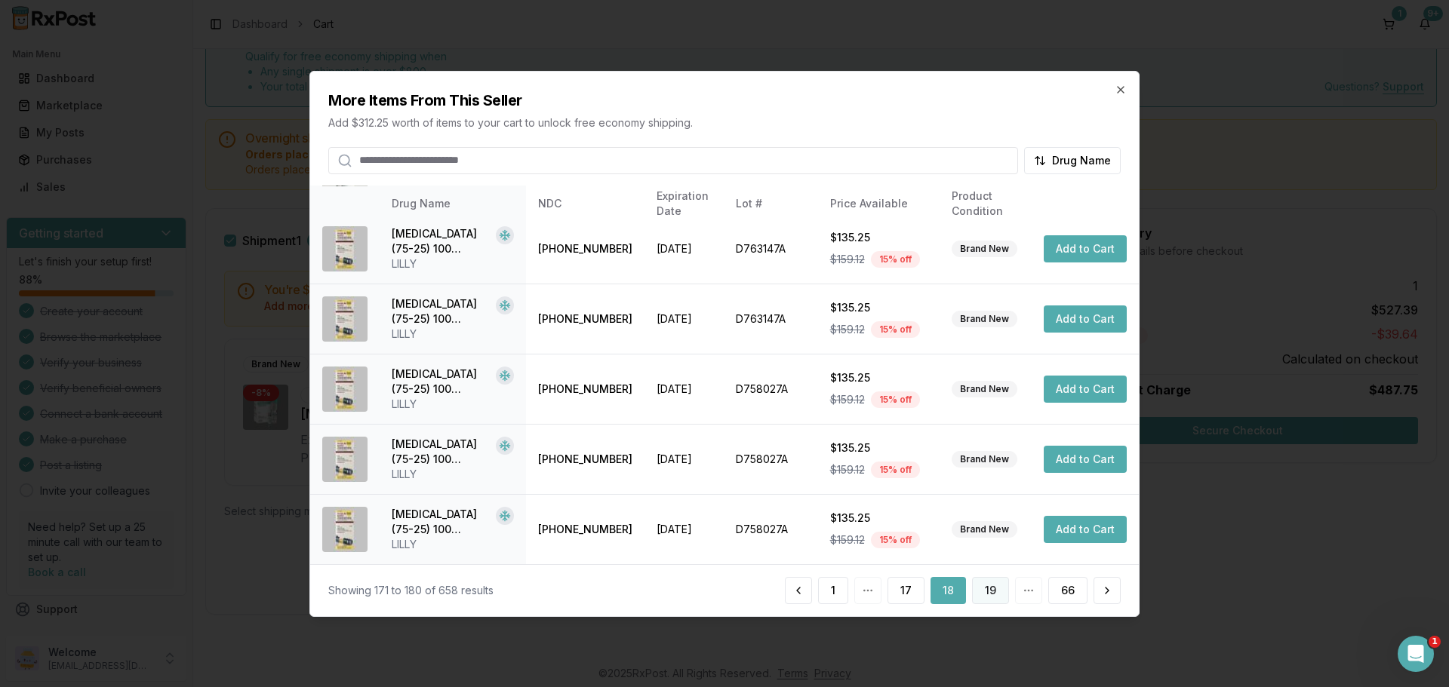
click at [1003, 589] on button "19" at bounding box center [990, 590] width 37 height 27
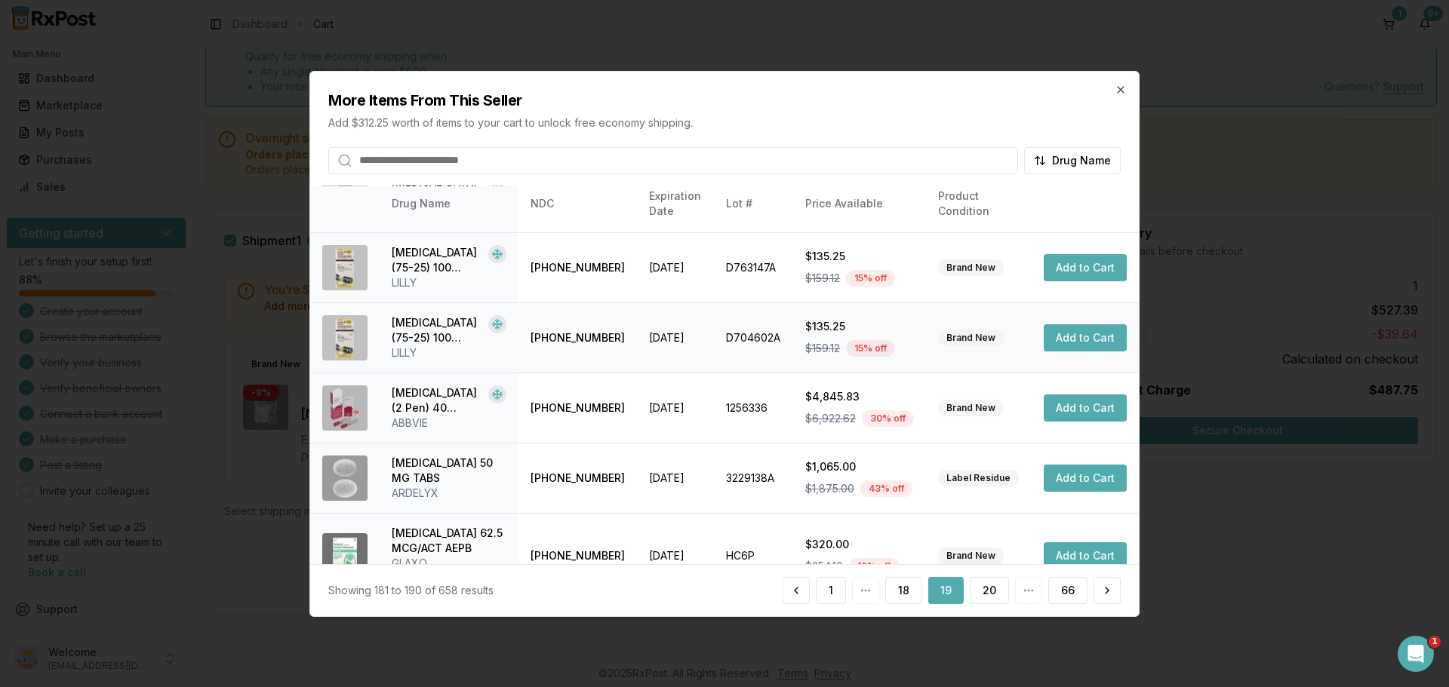
scroll to position [359, 0]
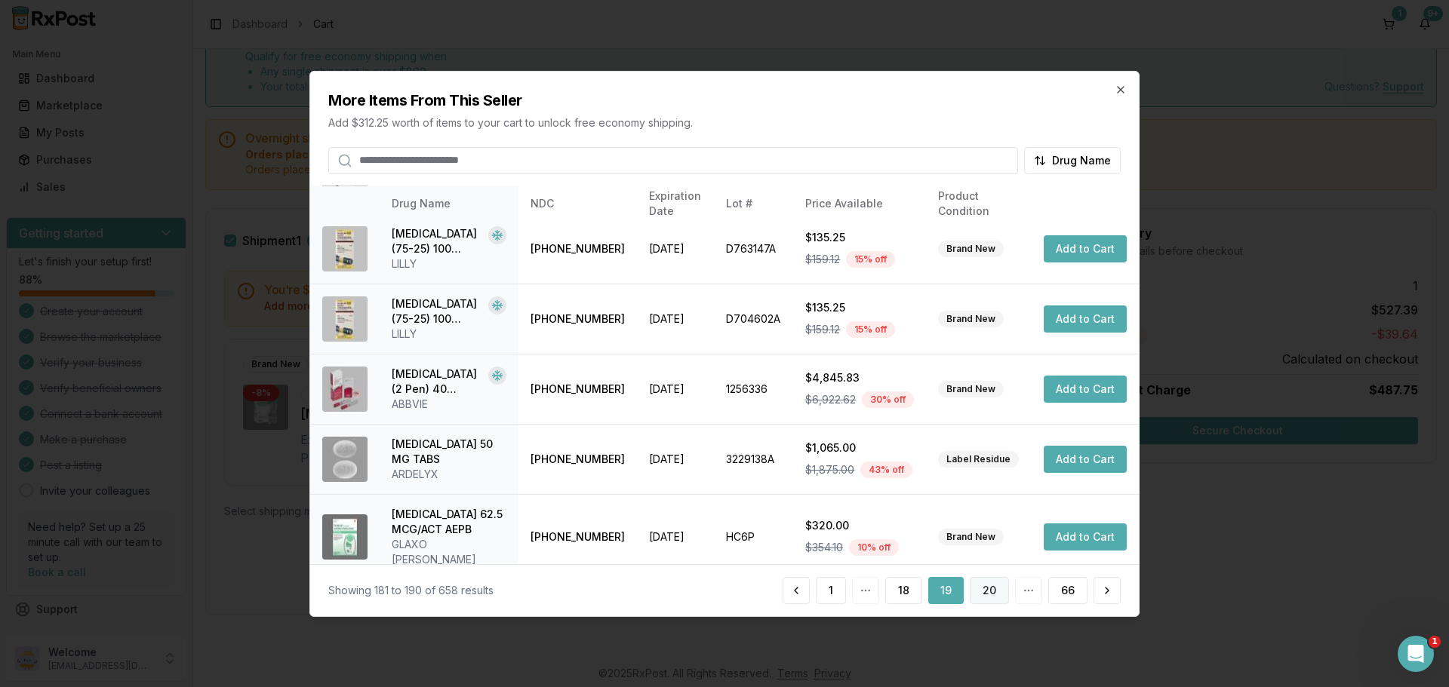
click at [991, 592] on button "20" at bounding box center [989, 590] width 39 height 27
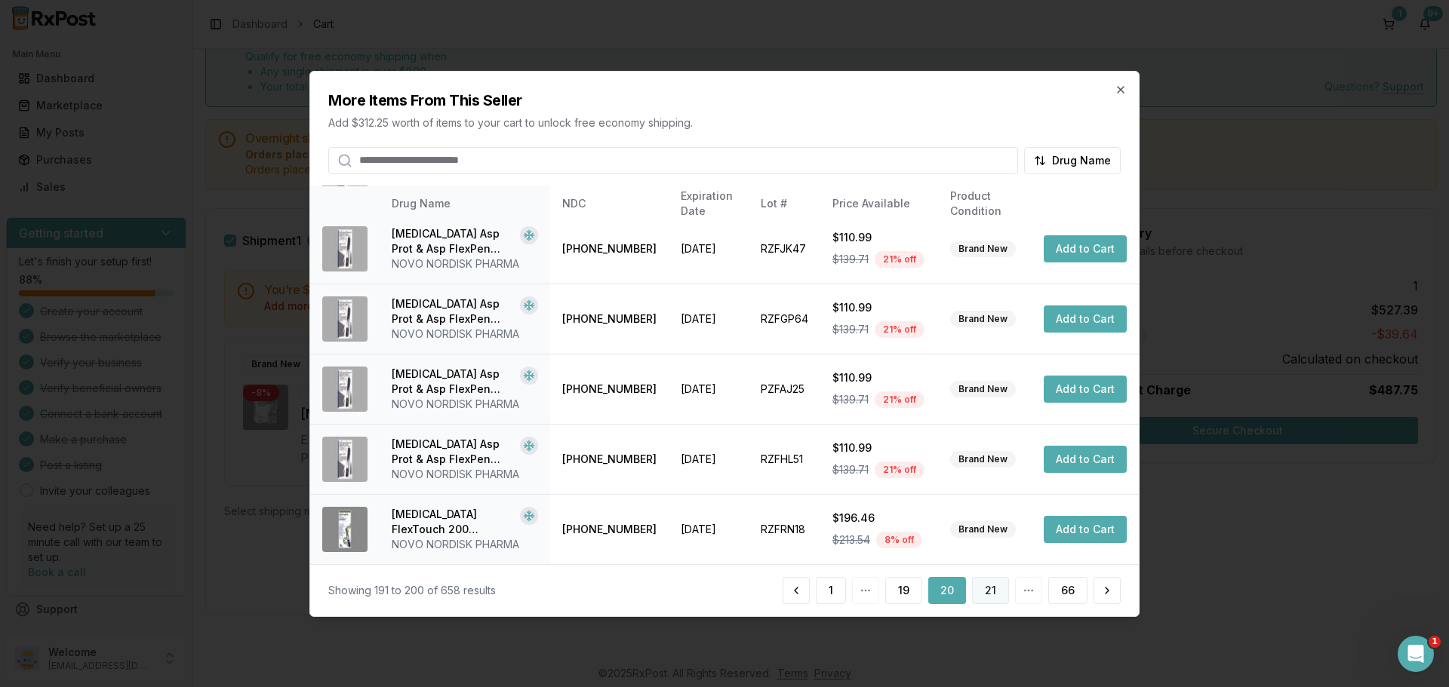
click at [1000, 593] on button "21" at bounding box center [990, 590] width 37 height 27
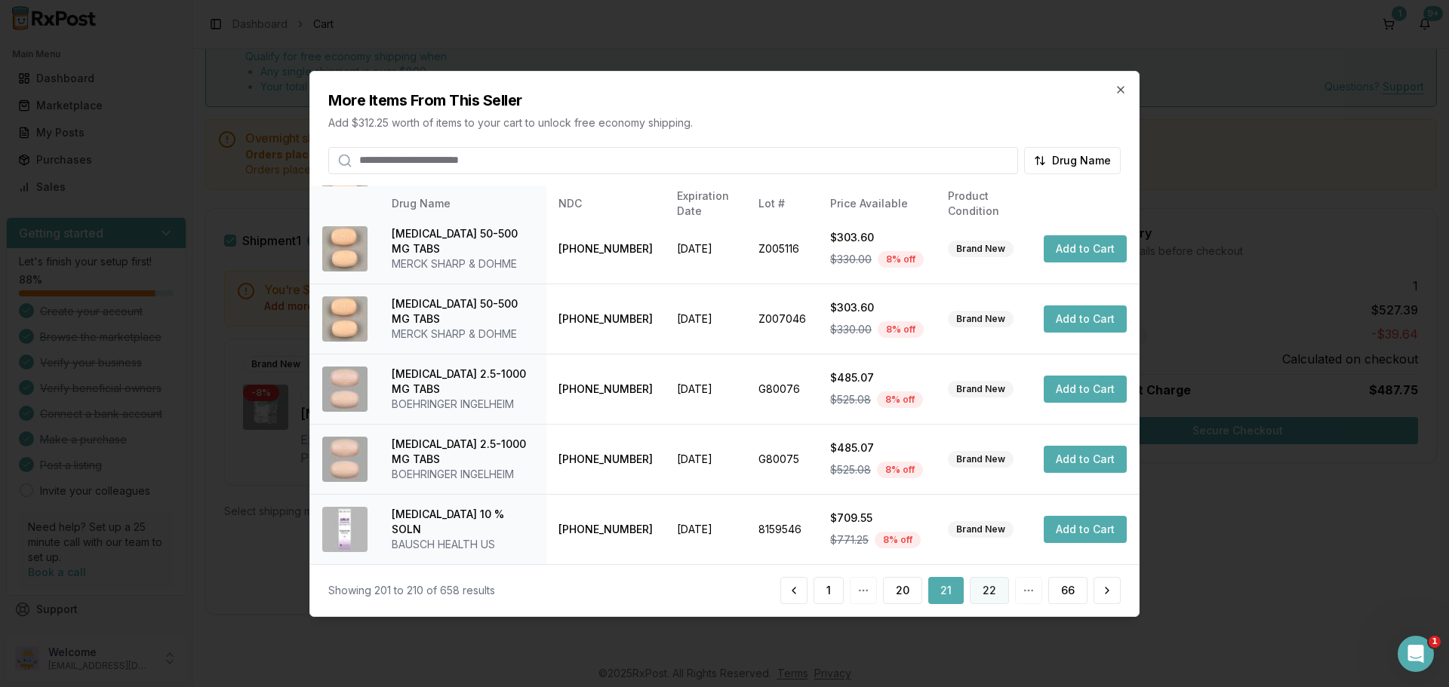
click at [984, 596] on button "22" at bounding box center [989, 590] width 39 height 27
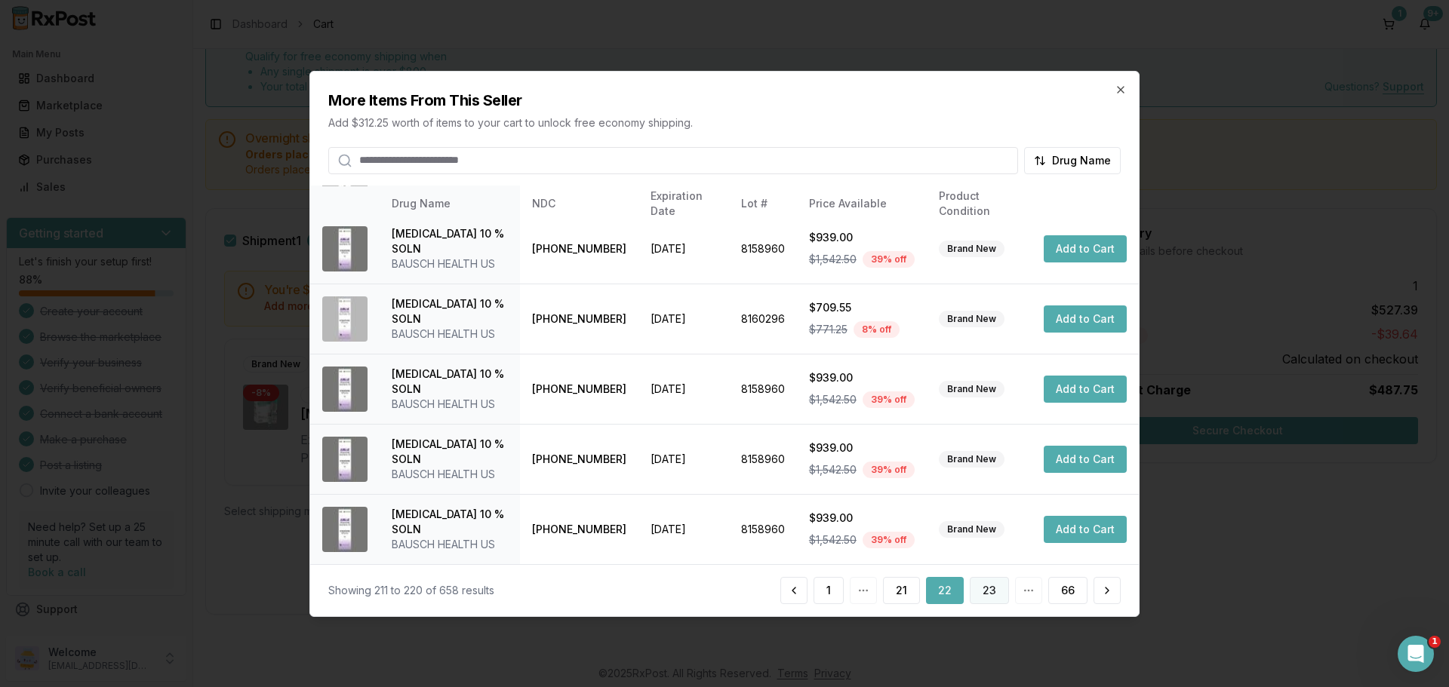
click at [997, 595] on button "23" at bounding box center [989, 590] width 39 height 27
click at [994, 586] on button "24" at bounding box center [989, 590] width 40 height 27
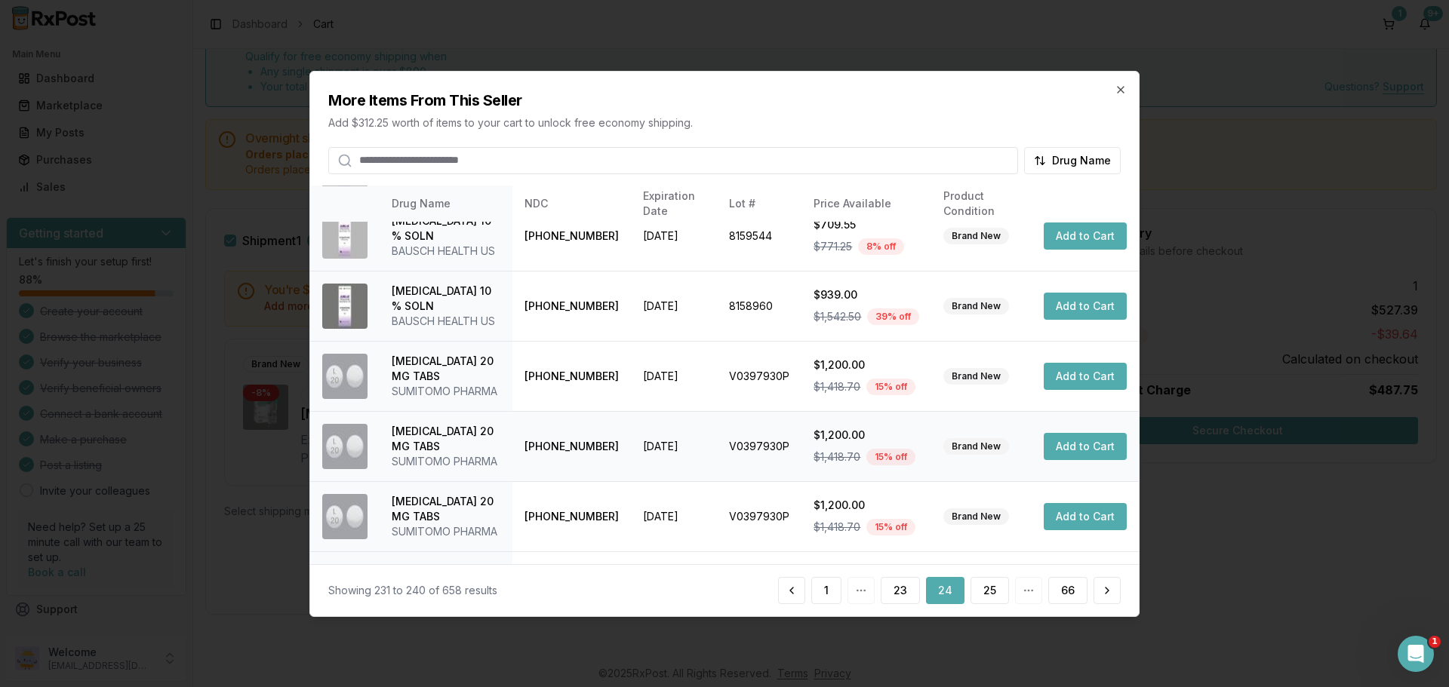
scroll to position [420, 0]
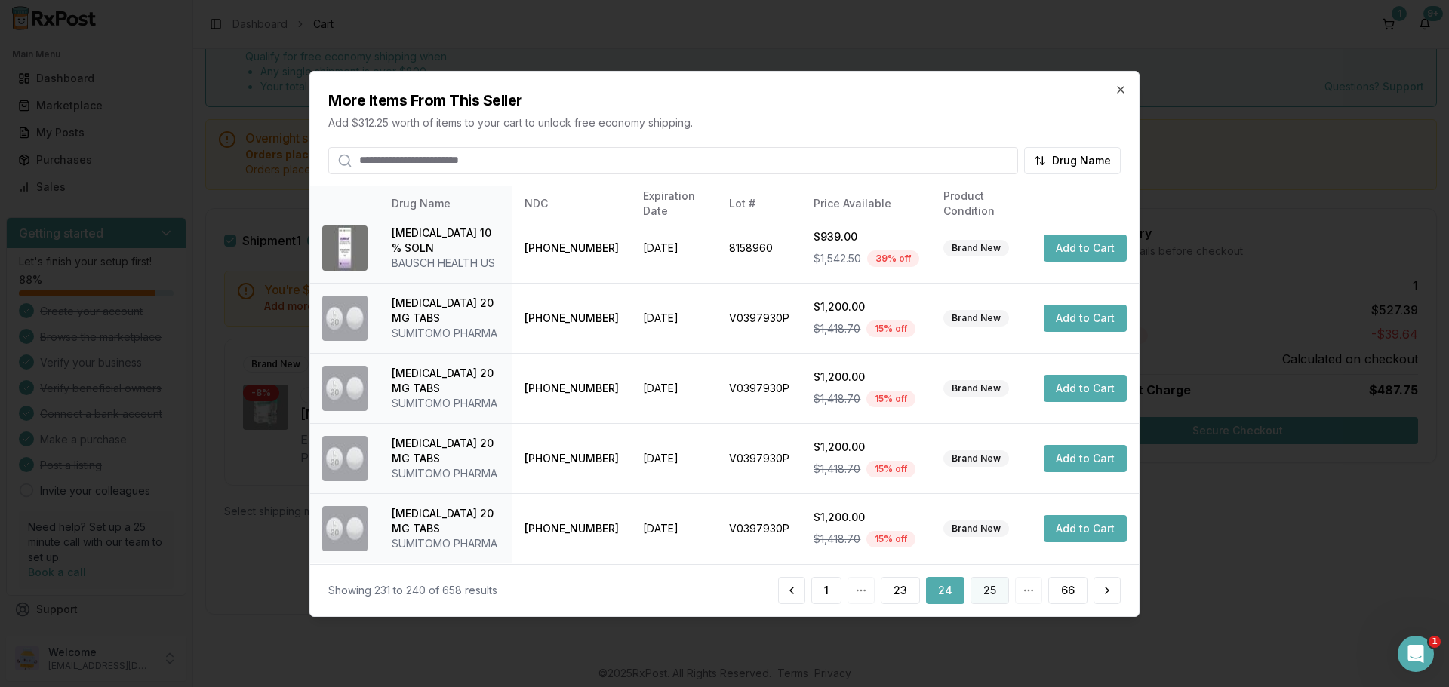
click at [988, 595] on button "25" at bounding box center [989, 590] width 38 height 27
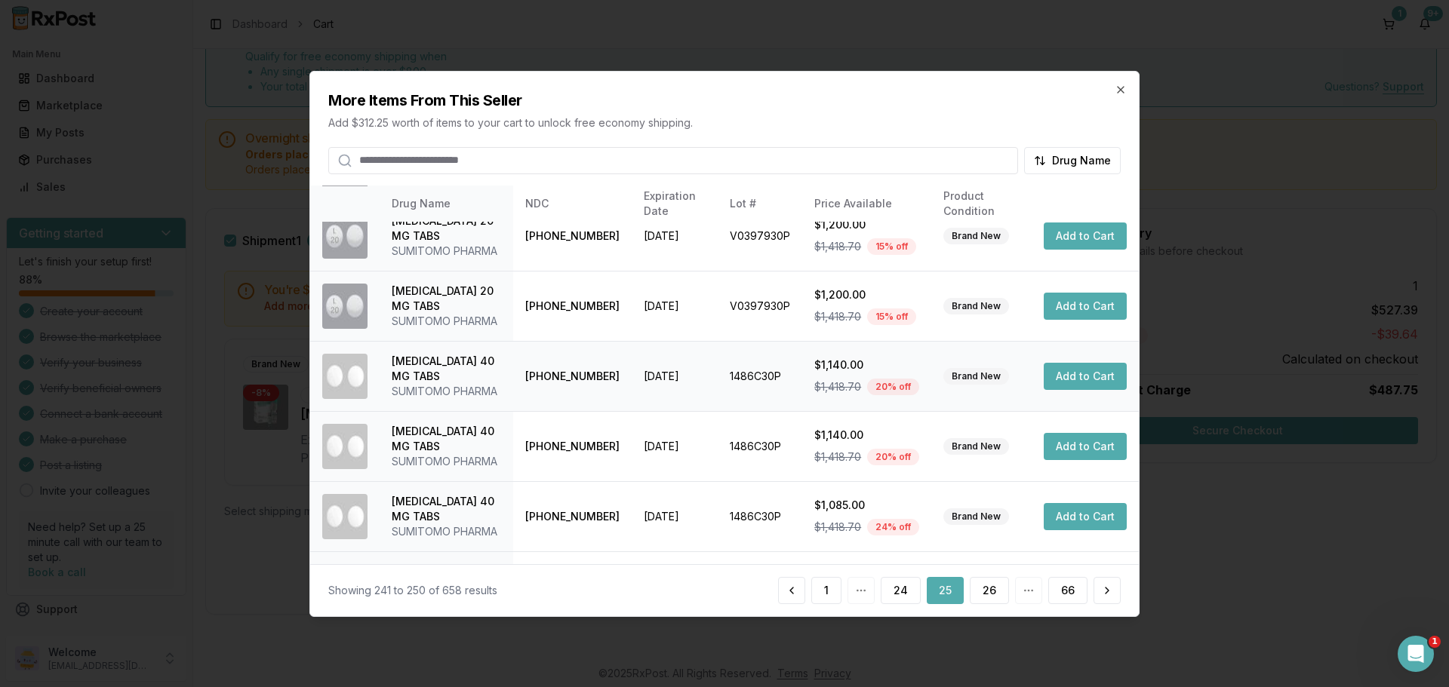
scroll to position [510, 0]
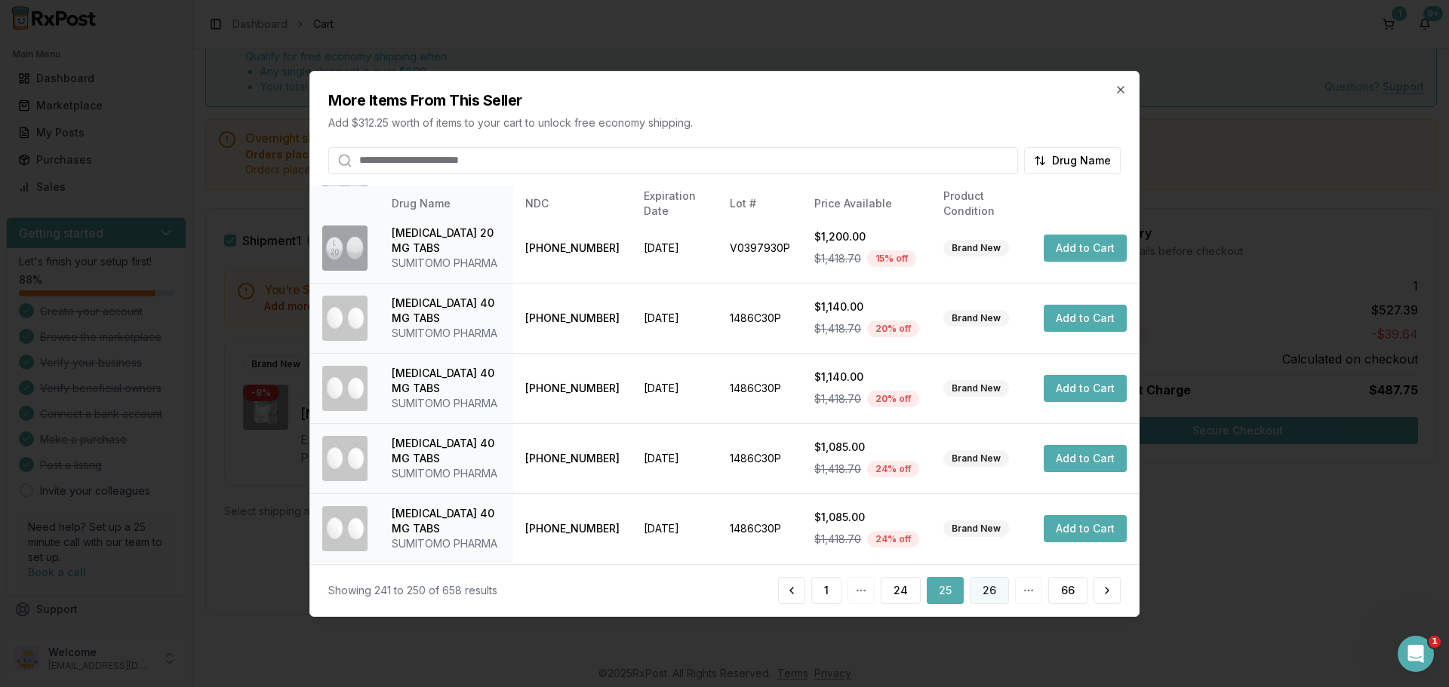
click at [996, 599] on button "26" at bounding box center [989, 590] width 39 height 27
click at [991, 594] on button "27" at bounding box center [989, 590] width 39 height 27
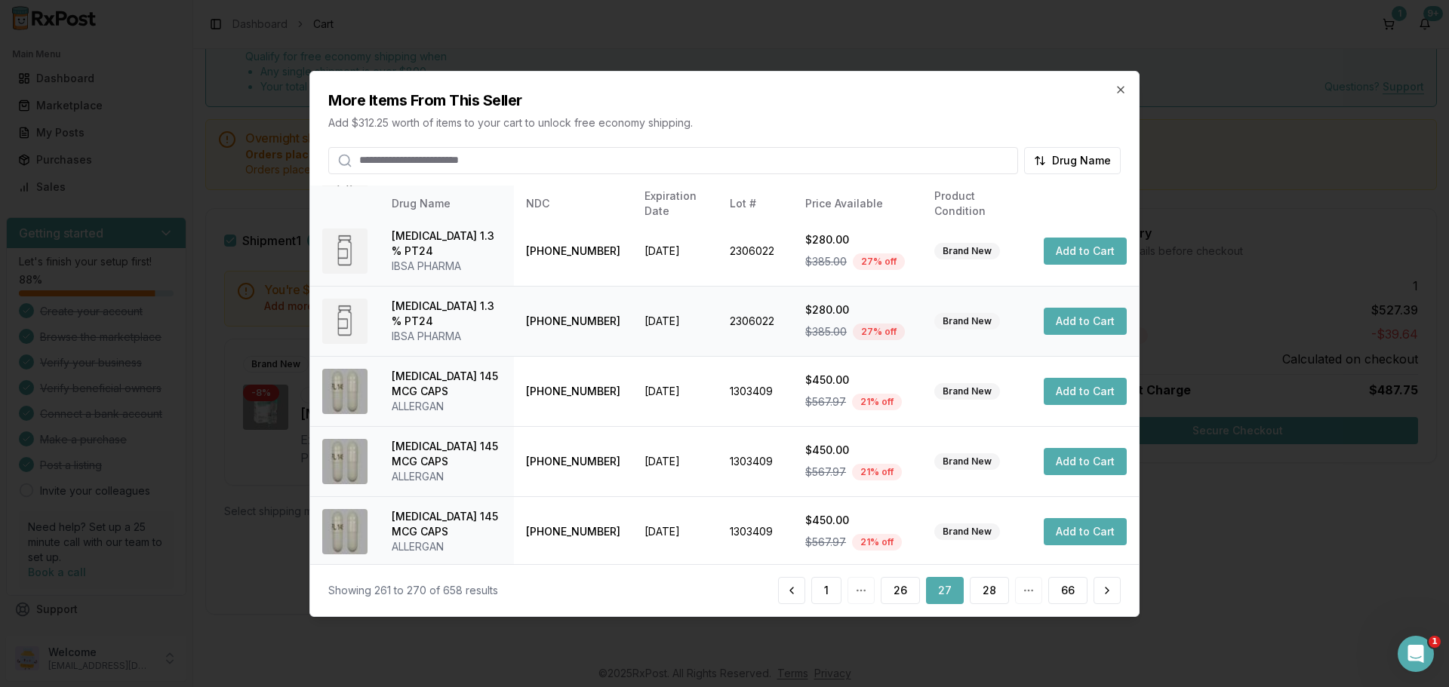
scroll to position [359, 0]
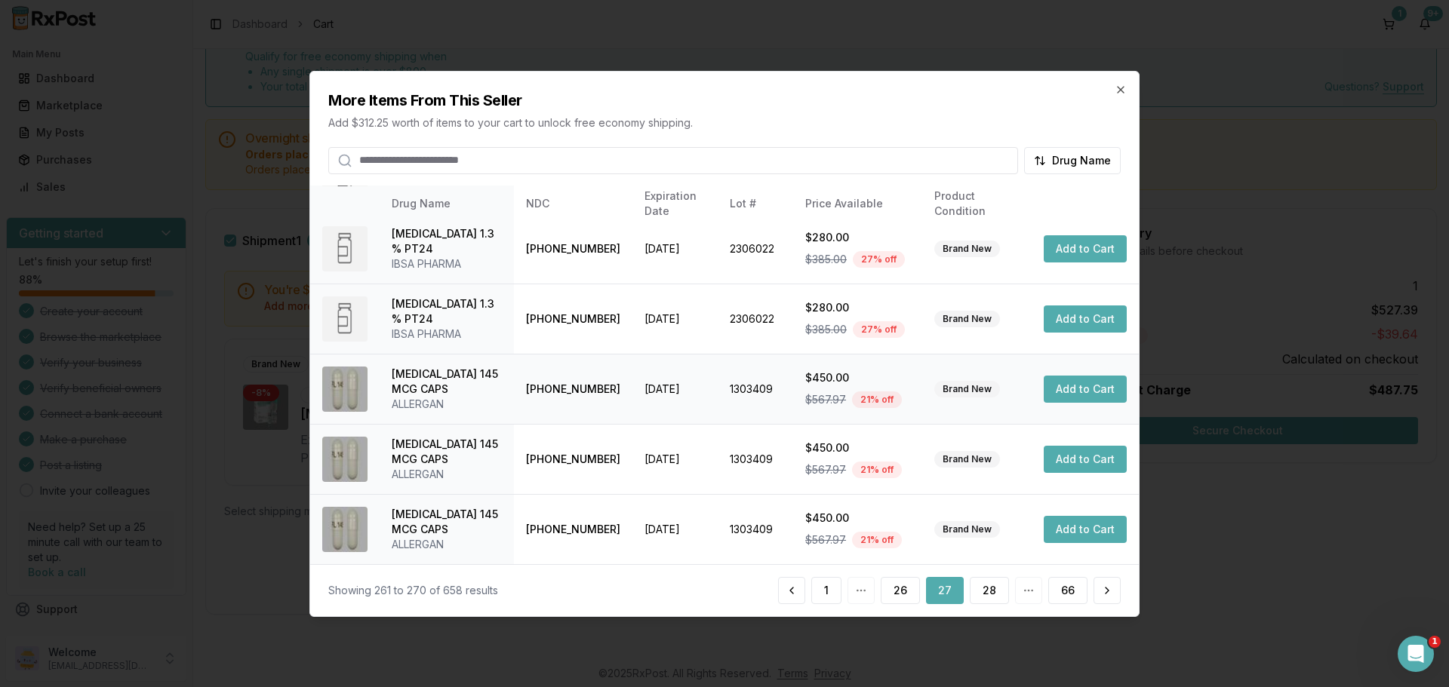
click at [1063, 393] on button "Add to Cart" at bounding box center [1084, 389] width 83 height 27
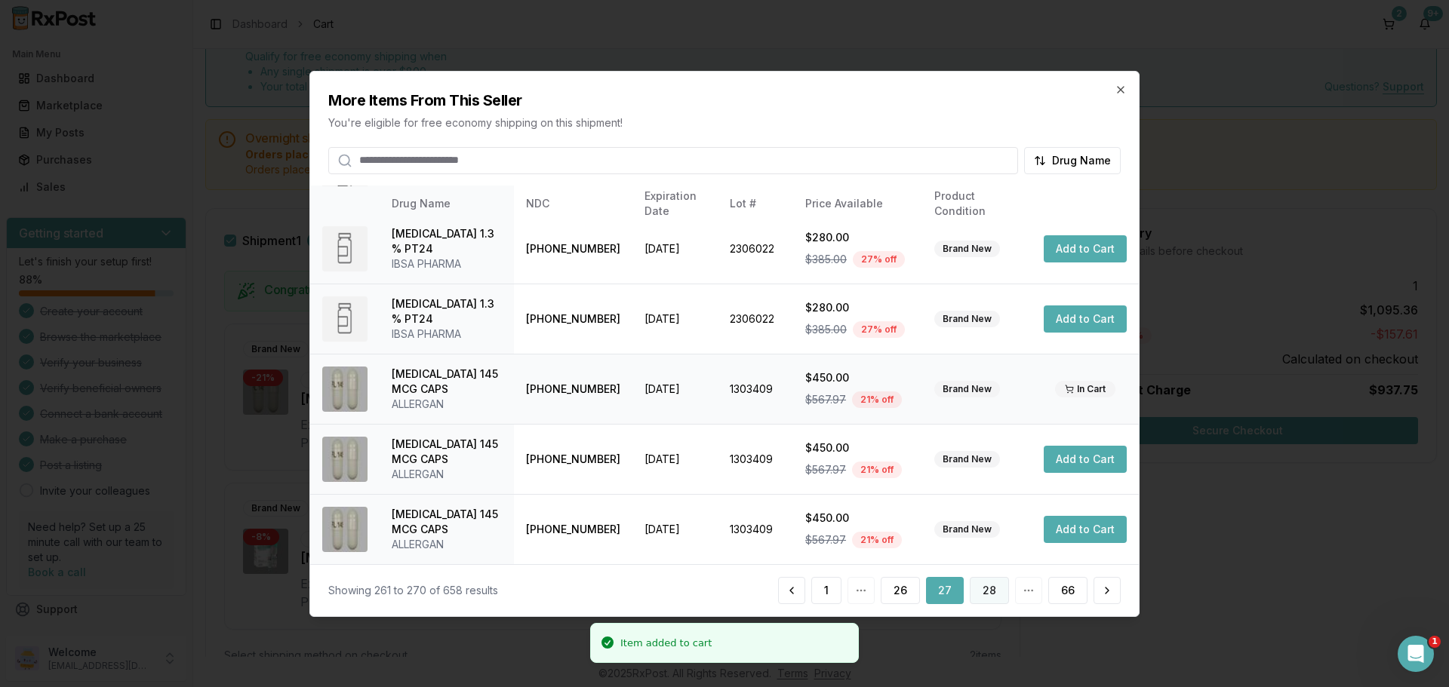
click at [988, 585] on button "28" at bounding box center [989, 590] width 39 height 27
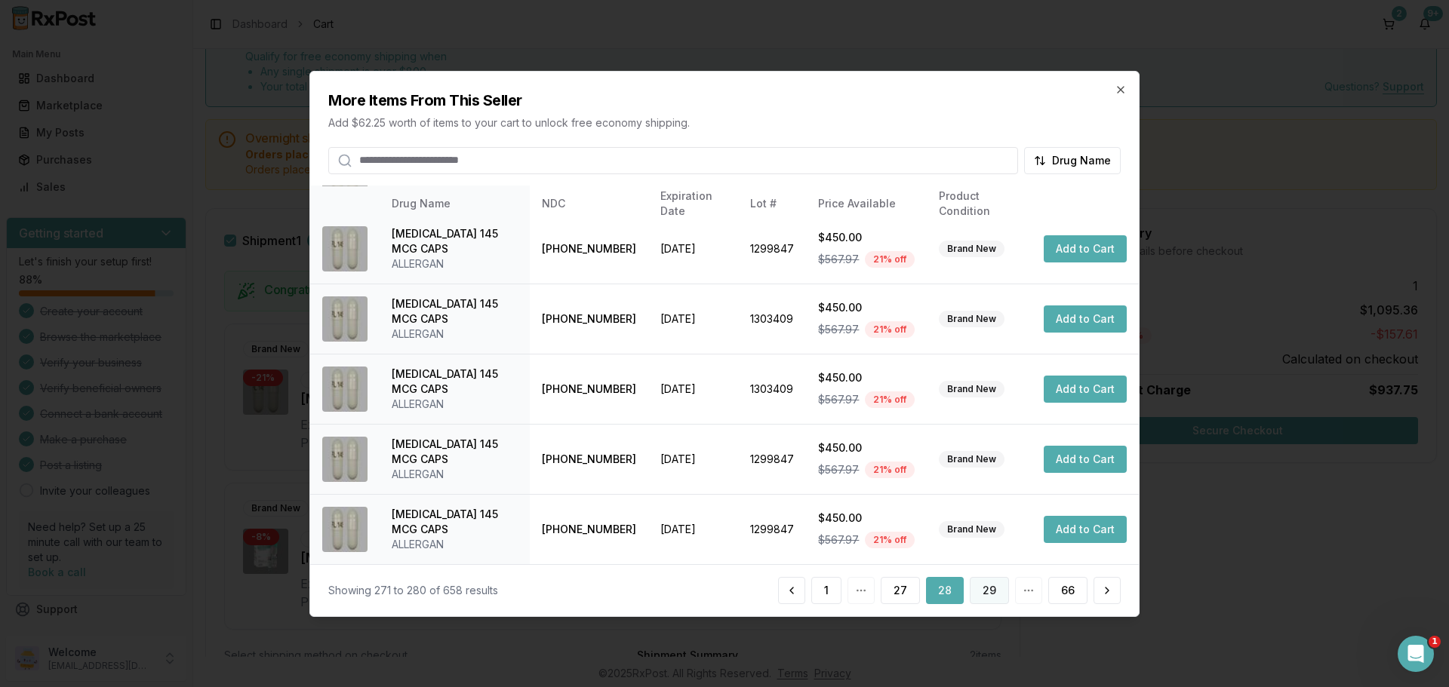
click at [988, 579] on button "29" at bounding box center [989, 590] width 39 height 27
click at [994, 591] on button "30" at bounding box center [989, 590] width 39 height 27
click at [990, 595] on button "31" at bounding box center [990, 590] width 37 height 27
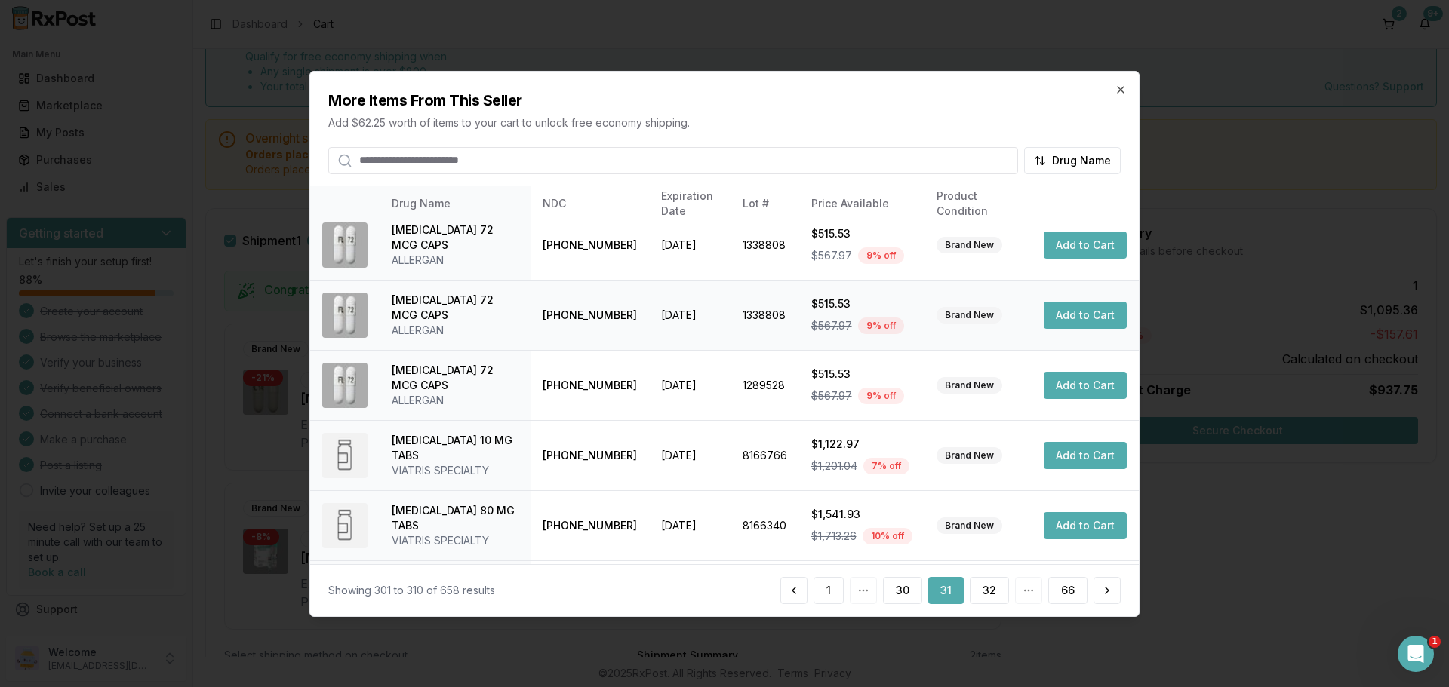
scroll to position [374, 0]
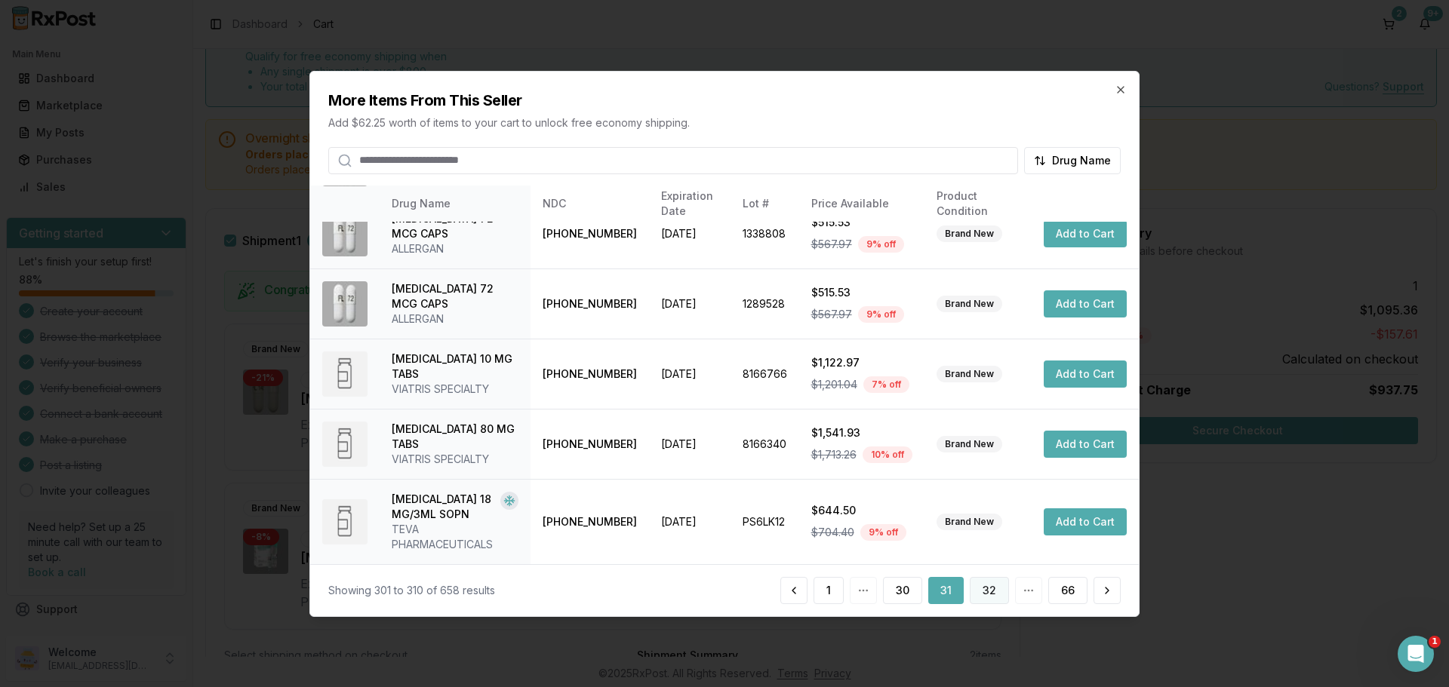
click at [981, 598] on button "32" at bounding box center [989, 590] width 39 height 27
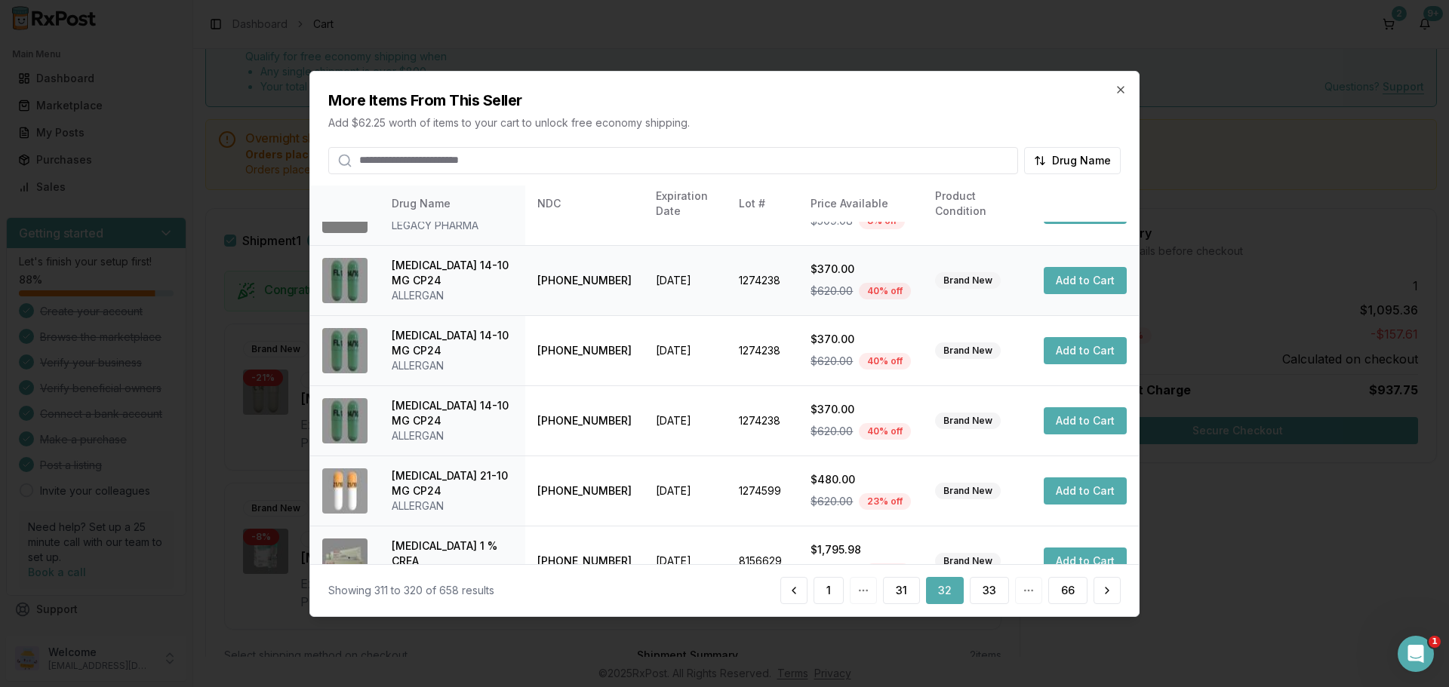
scroll to position [359, 0]
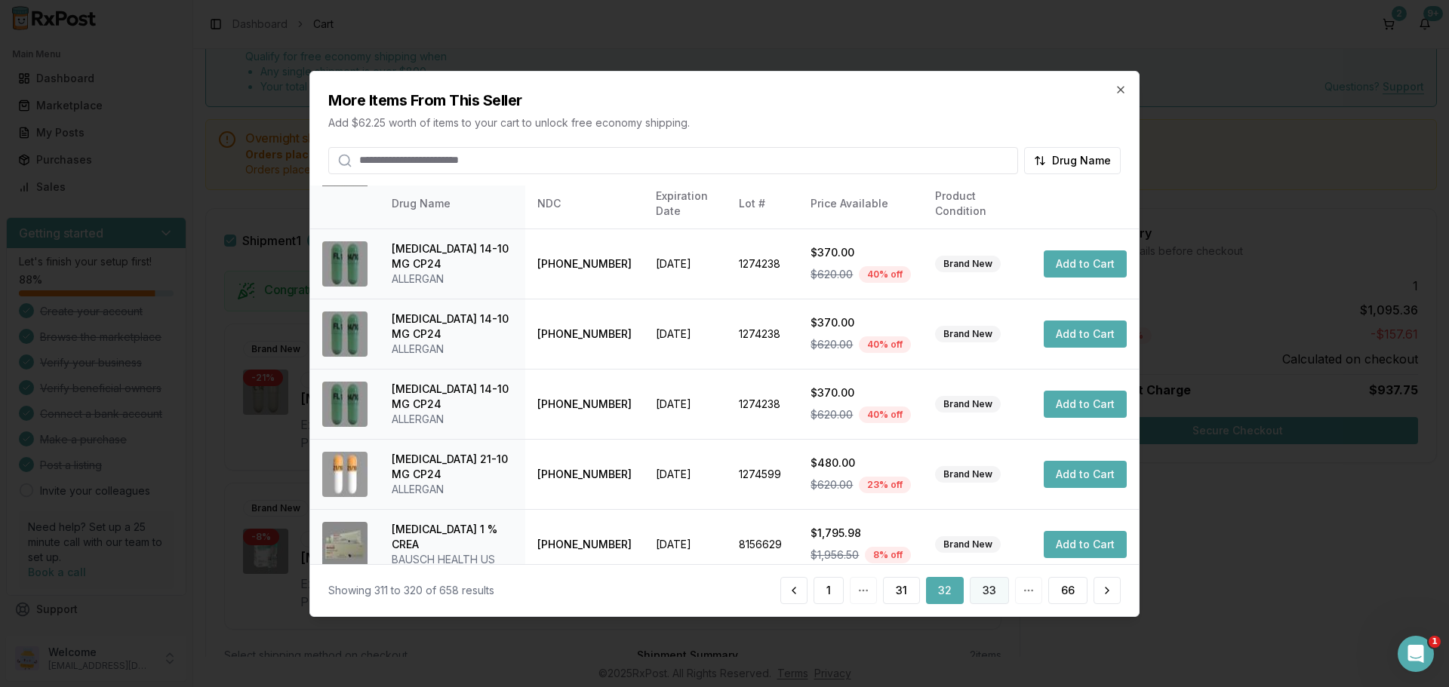
click at [997, 591] on button "33" at bounding box center [989, 590] width 39 height 27
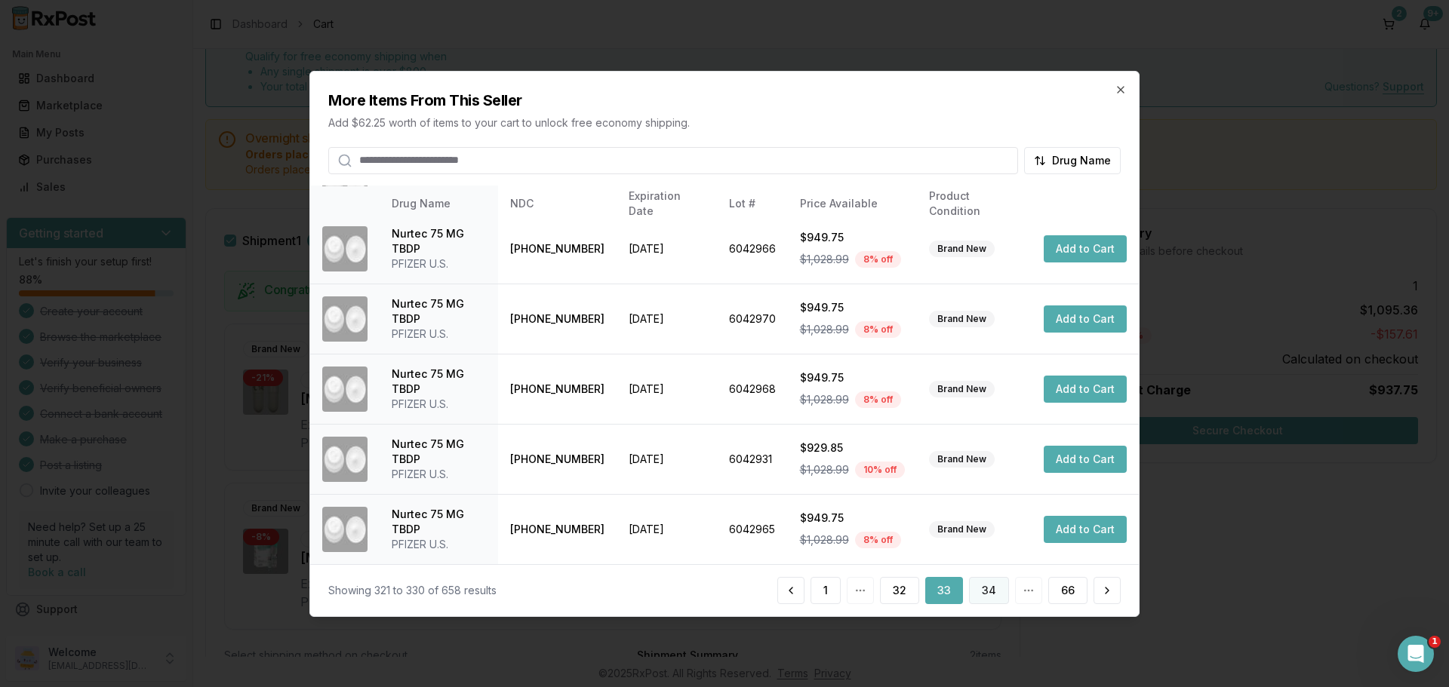
click at [991, 595] on button "34" at bounding box center [989, 590] width 40 height 27
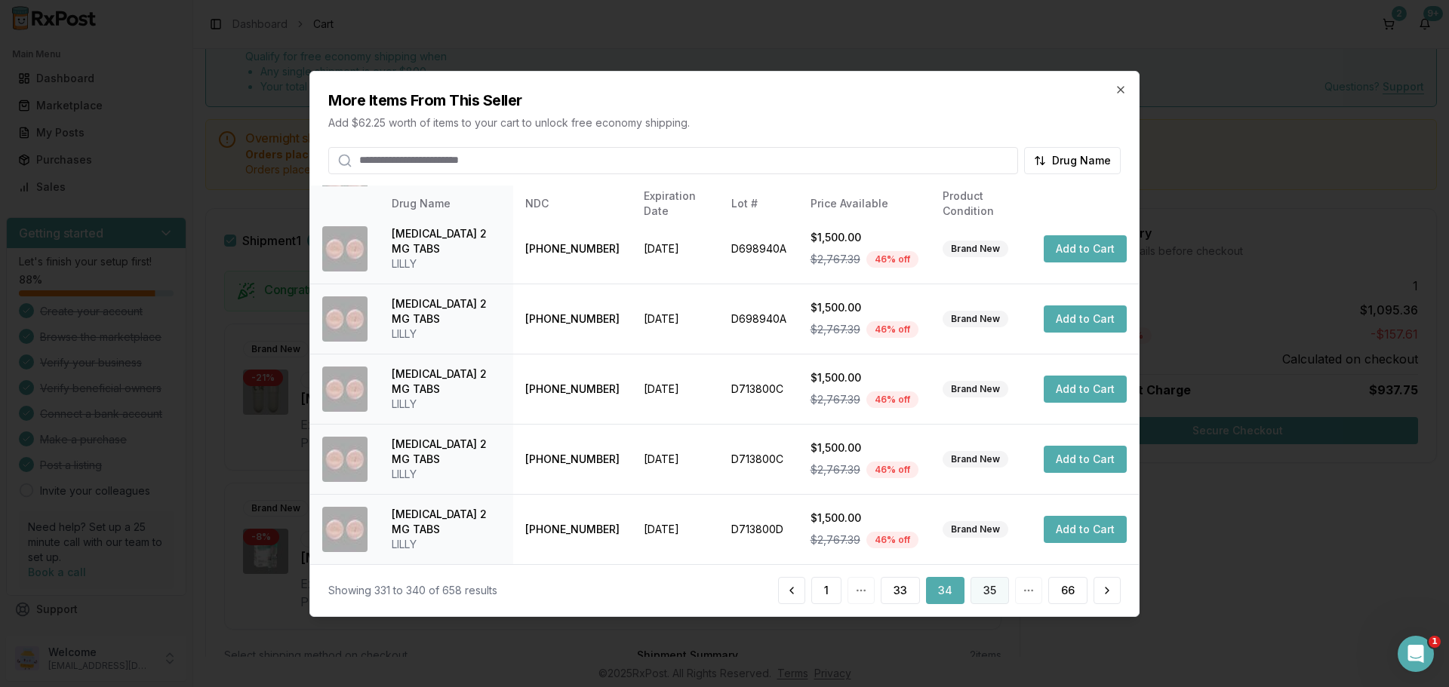
click at [983, 595] on button "35" at bounding box center [989, 590] width 38 height 27
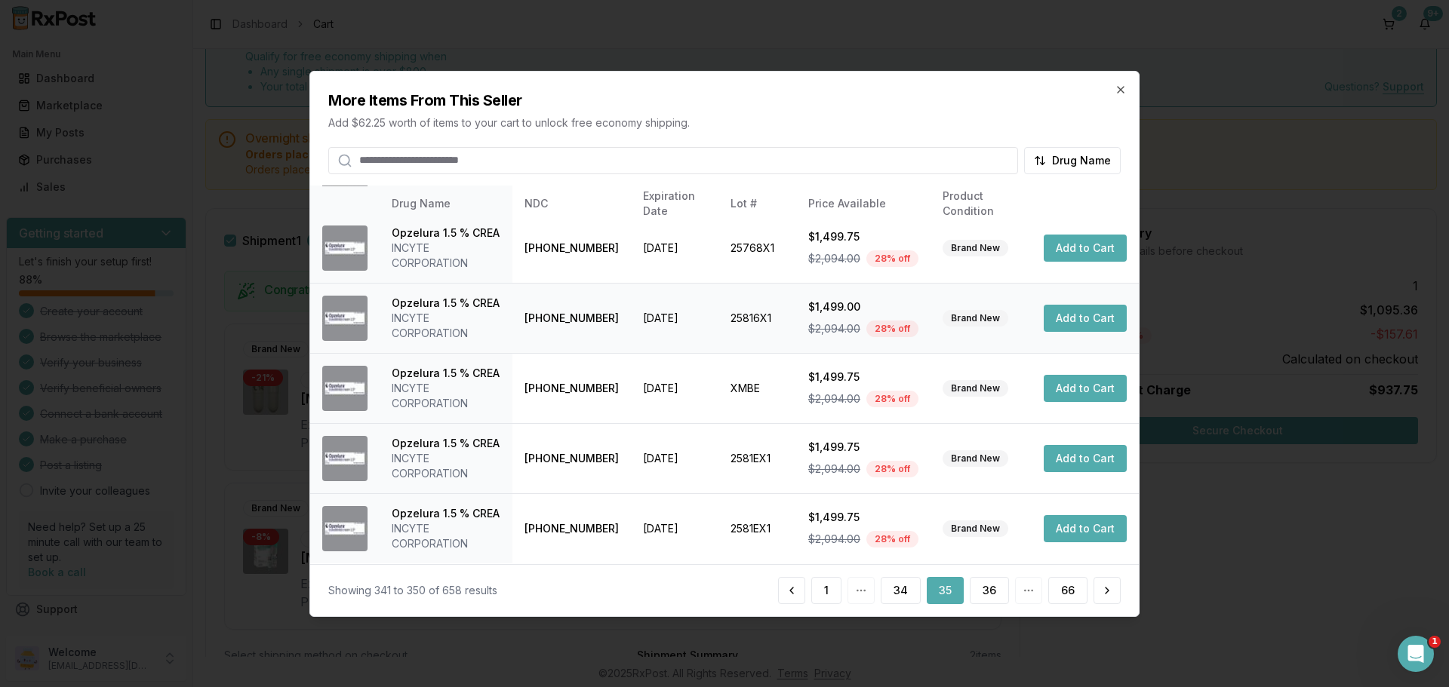
scroll to position [480, 0]
click at [992, 600] on button "36" at bounding box center [989, 590] width 39 height 27
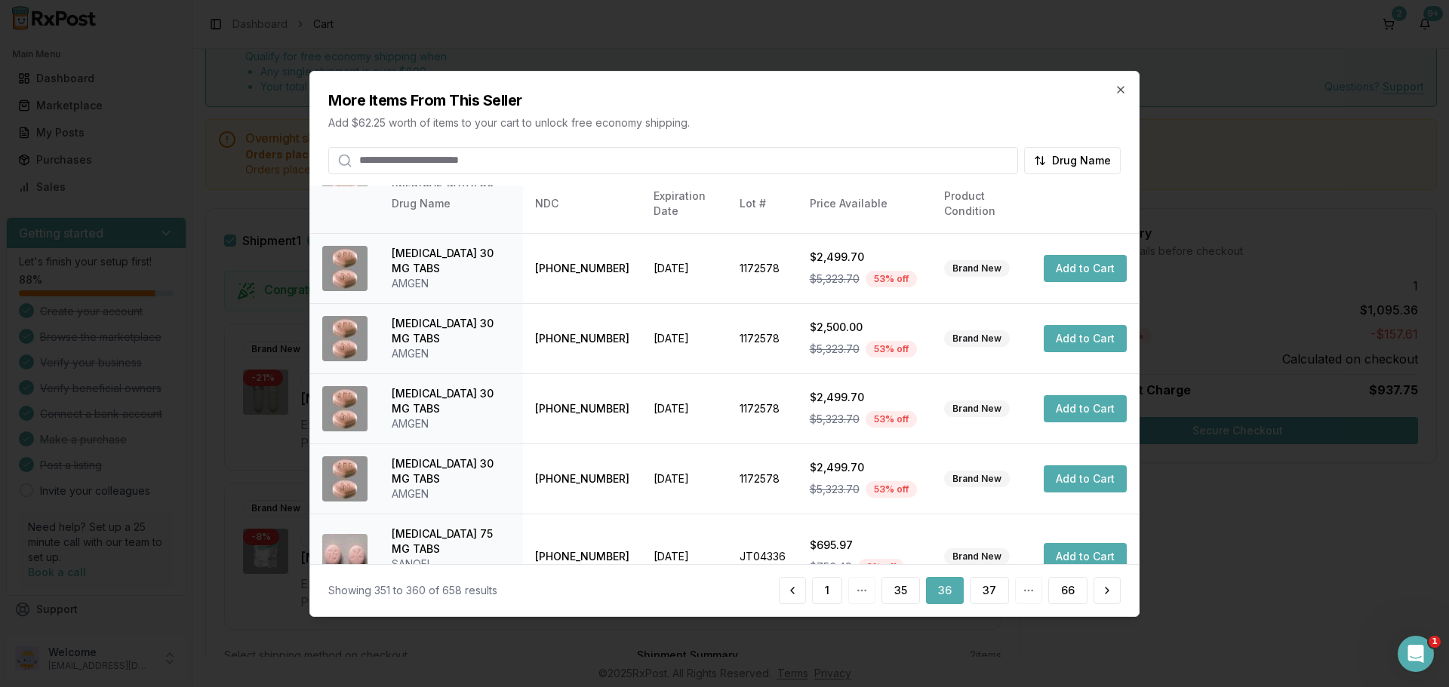
scroll to position [359, 0]
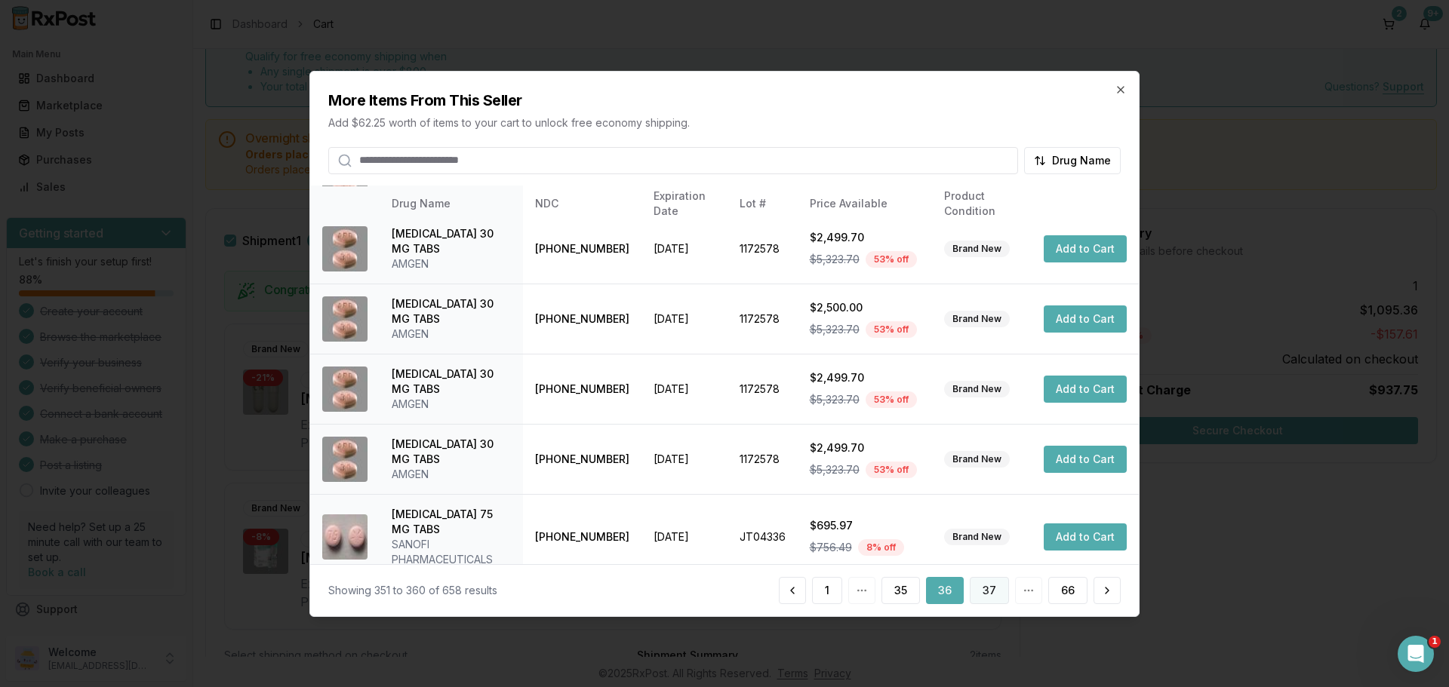
click at [997, 589] on button "37" at bounding box center [989, 590] width 39 height 27
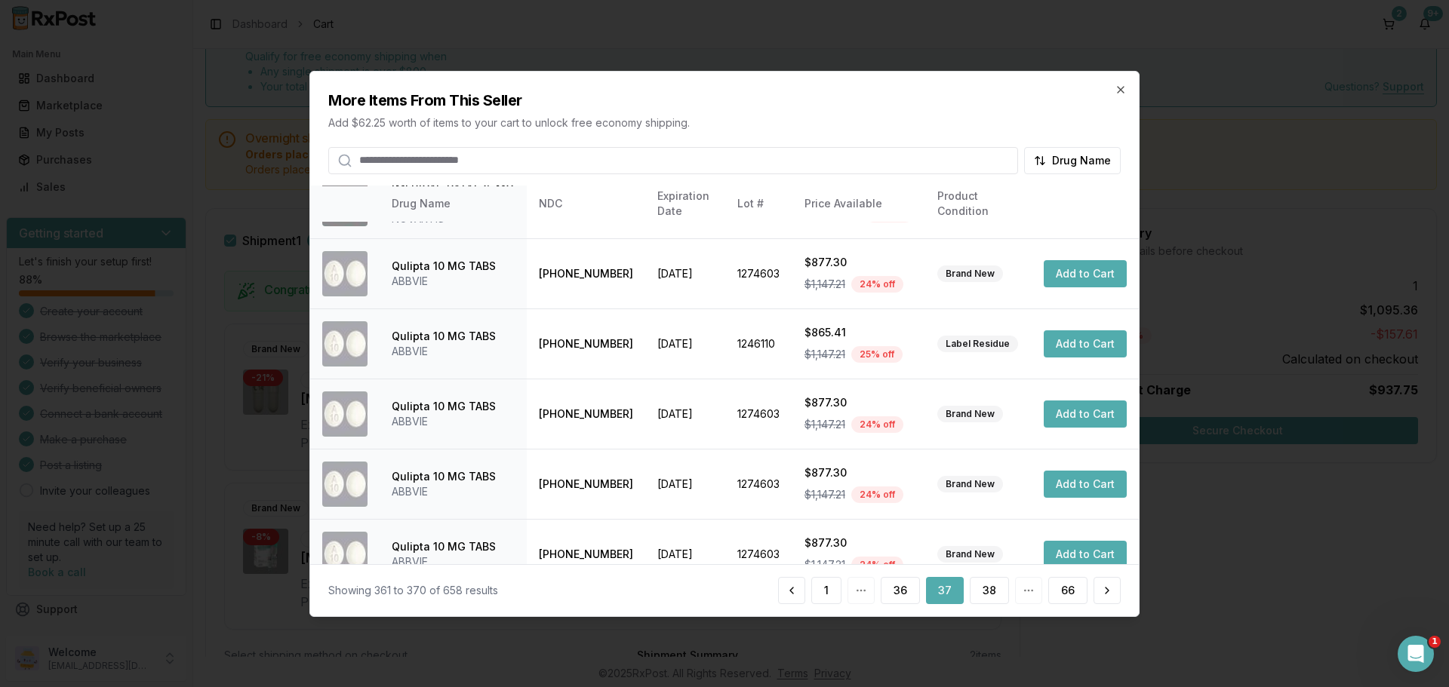
scroll to position [374, 0]
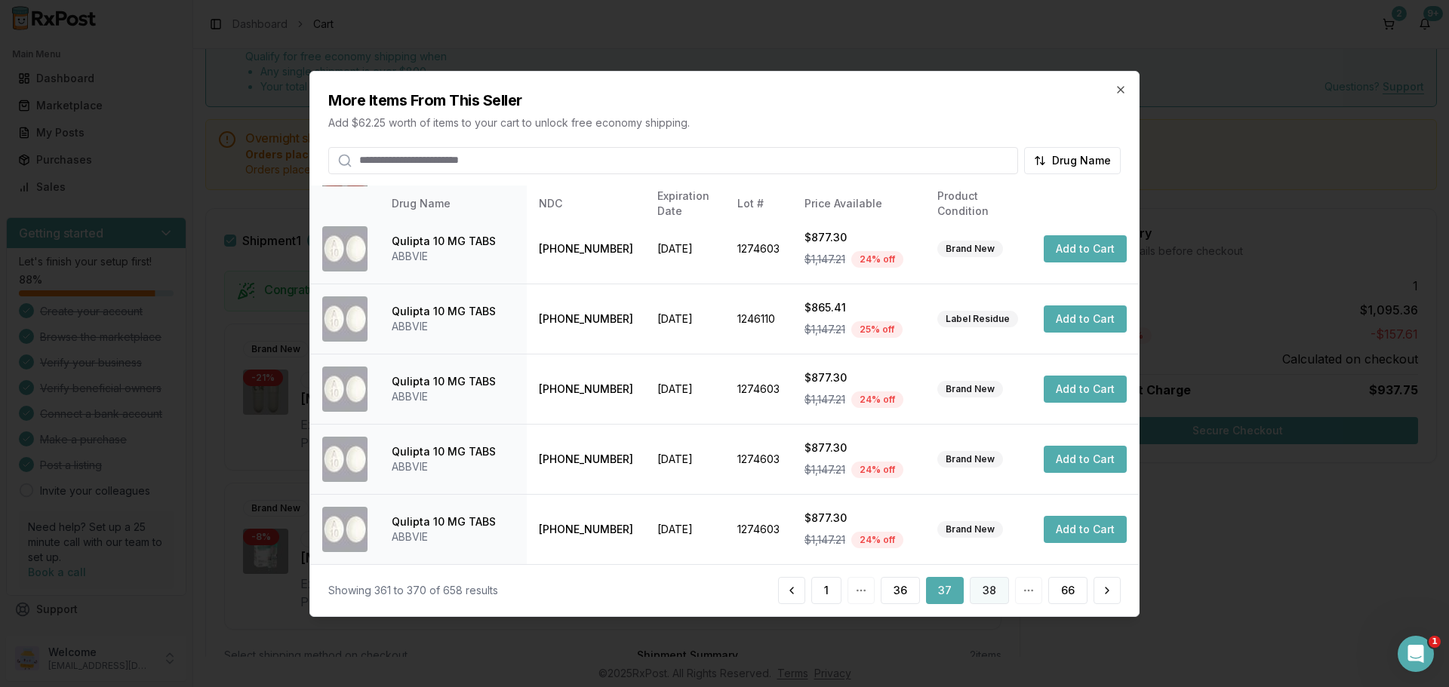
click at [985, 594] on button "38" at bounding box center [989, 590] width 39 height 27
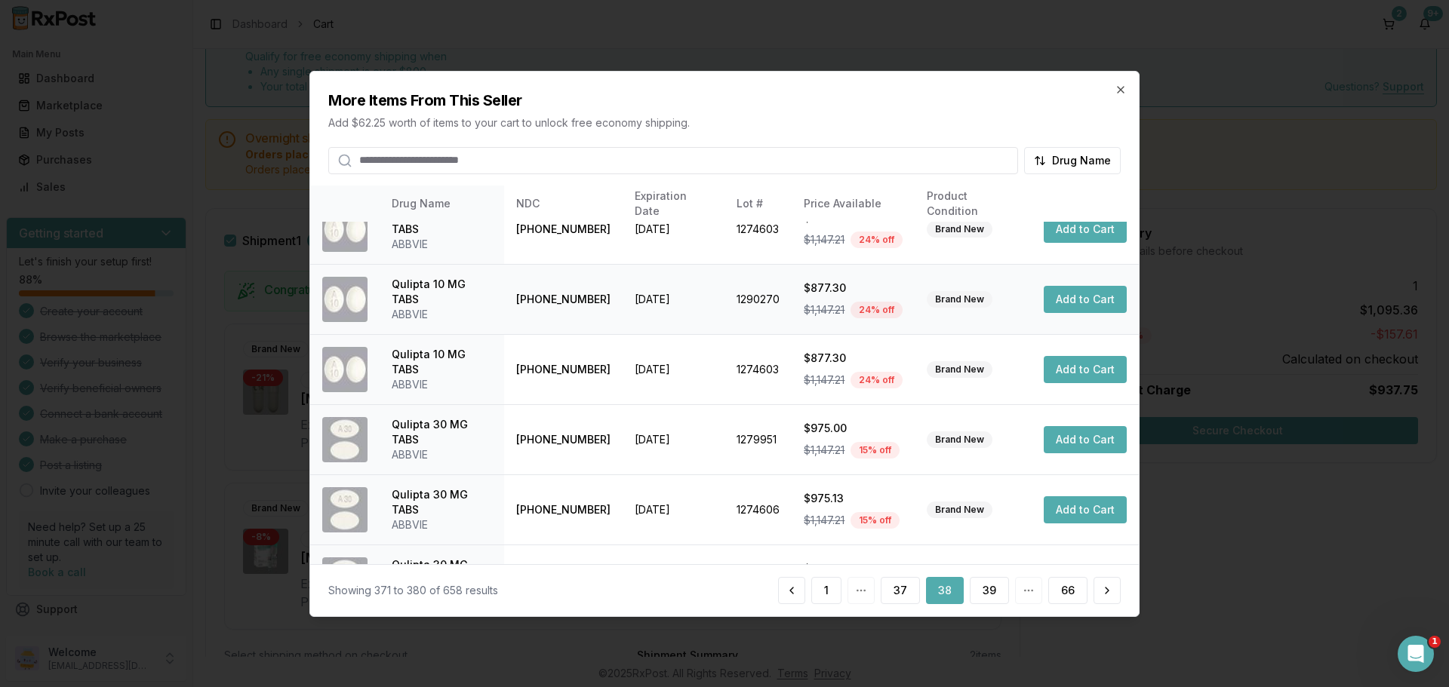
scroll to position [359, 0]
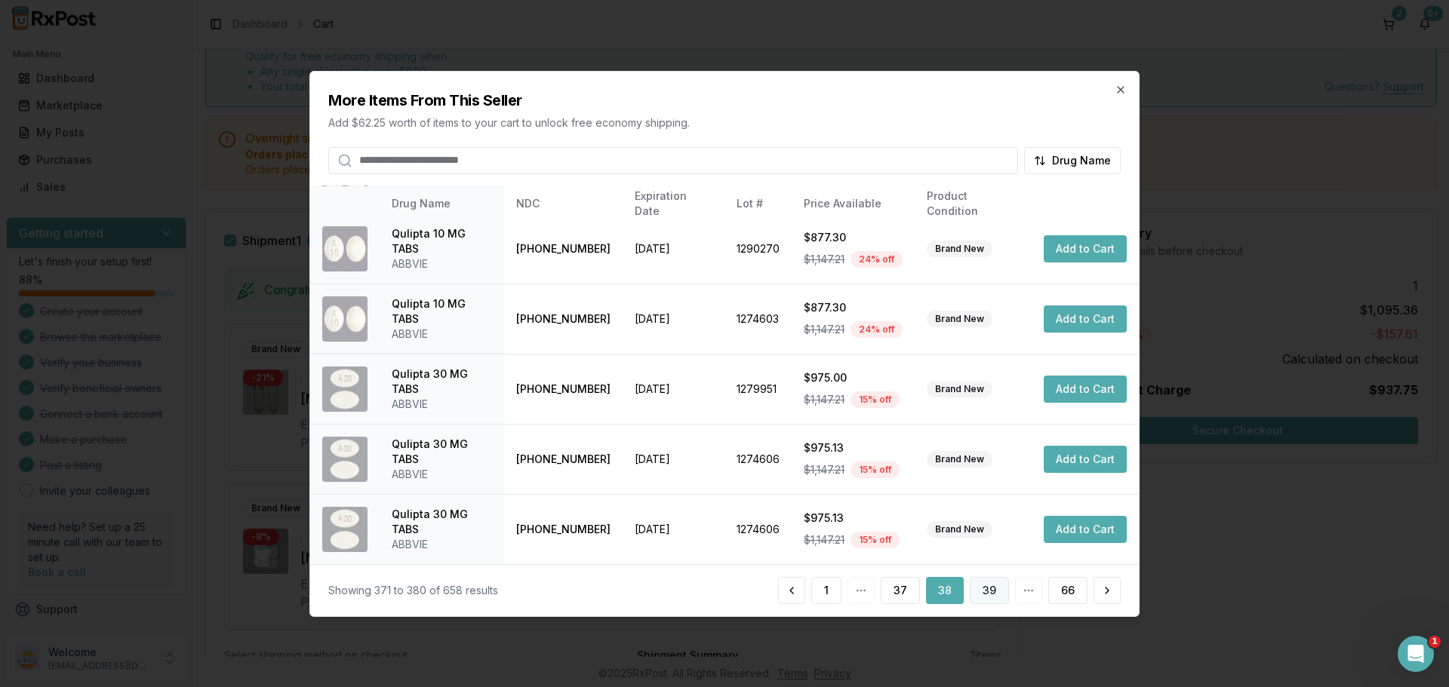
click at [986, 591] on button "39" at bounding box center [989, 590] width 39 height 27
click at [983, 589] on button "40" at bounding box center [989, 590] width 40 height 27
click at [990, 594] on button "41" at bounding box center [990, 590] width 38 height 27
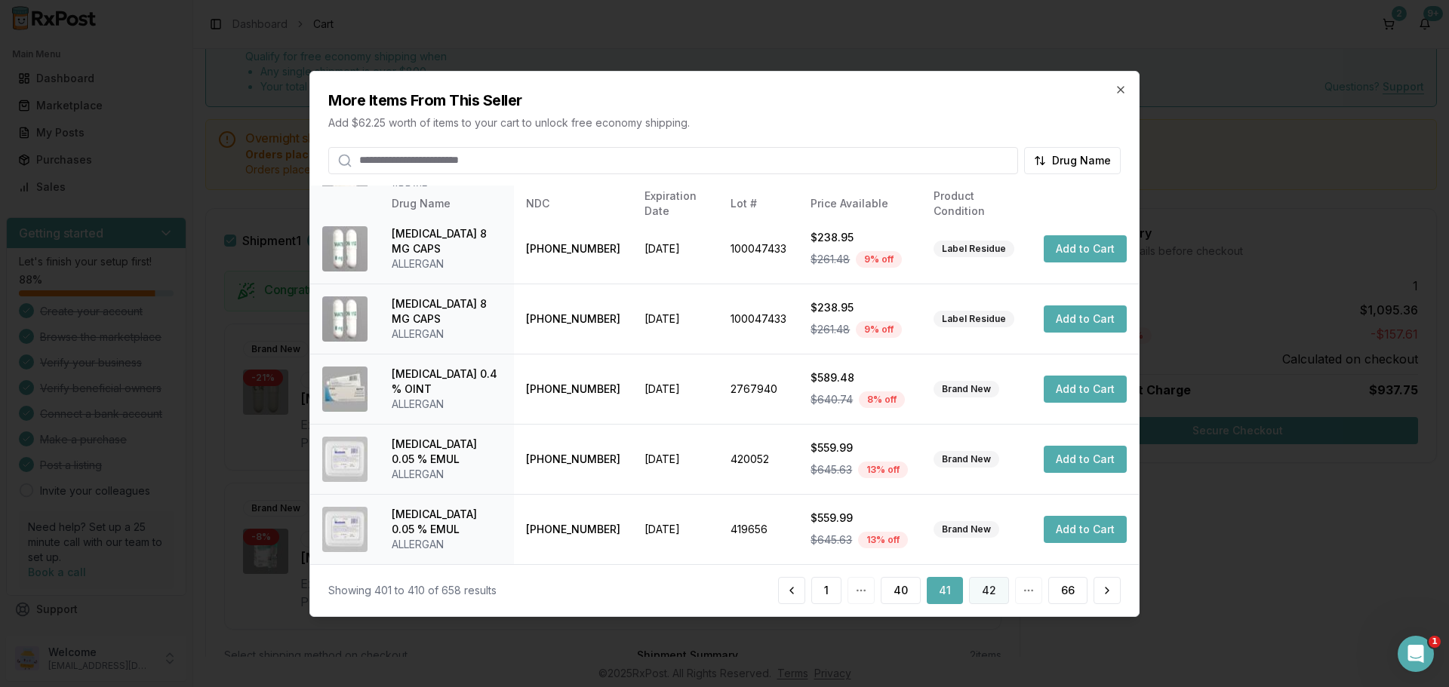
click at [995, 600] on button "42" at bounding box center [989, 590] width 40 height 27
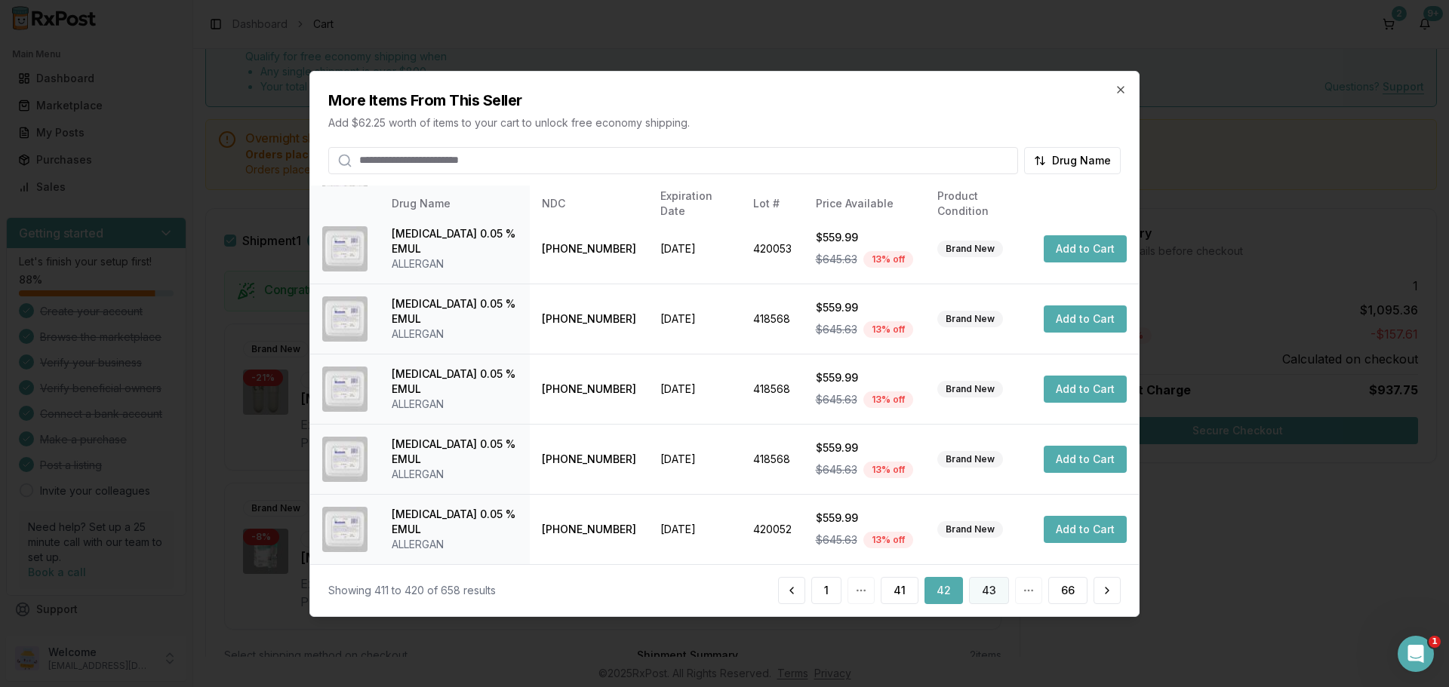
click at [1000, 597] on button "43" at bounding box center [989, 590] width 40 height 27
click at [996, 604] on div "Showing 421 to 430 of 658 results 1 42 43 44 66" at bounding box center [724, 590] width 828 height 52
click at [996, 602] on button "44" at bounding box center [988, 590] width 41 height 27
click at [995, 591] on button "45" at bounding box center [989, 590] width 39 height 27
click at [991, 585] on button "46" at bounding box center [989, 590] width 40 height 27
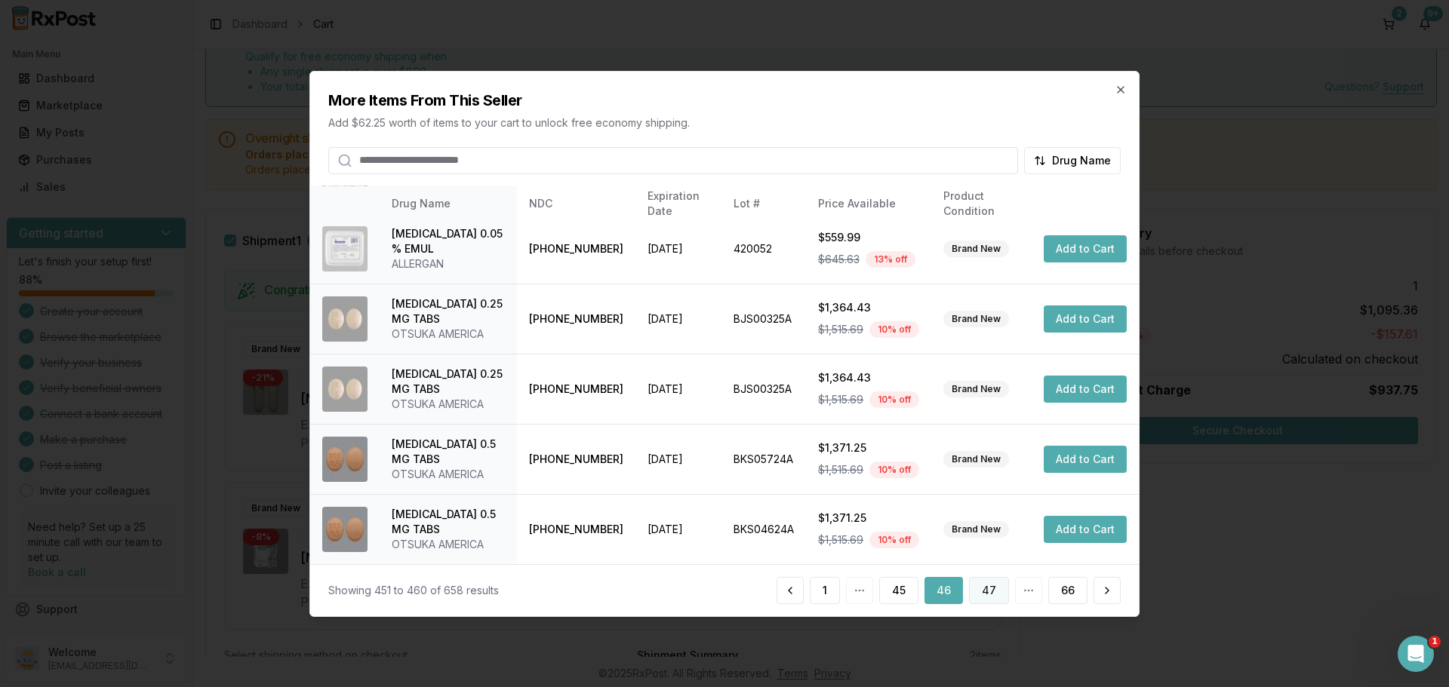
click at [991, 582] on button "47" at bounding box center [989, 590] width 40 height 27
click at [987, 592] on button "48" at bounding box center [989, 590] width 40 height 27
click at [998, 589] on button "49" at bounding box center [989, 590] width 40 height 27
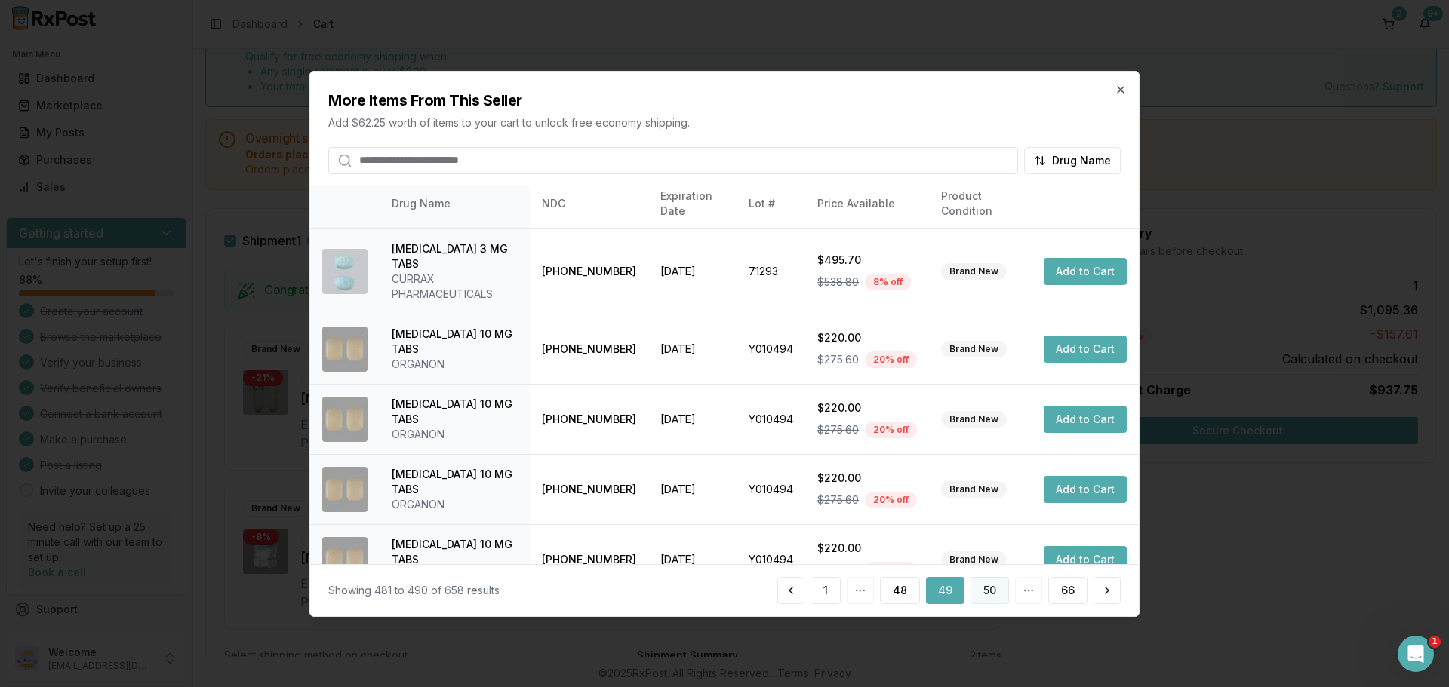
click at [987, 592] on button "50" at bounding box center [989, 590] width 38 height 27
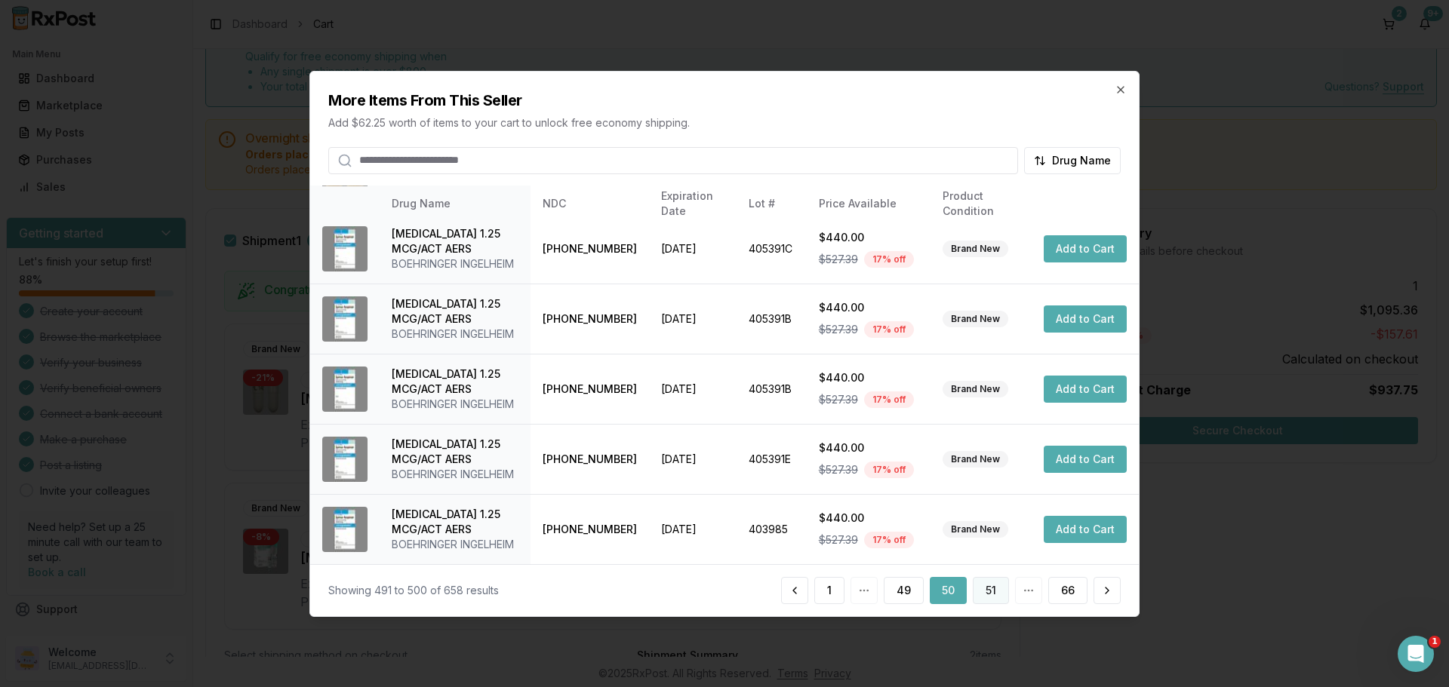
click at [989, 586] on button "51" at bounding box center [991, 590] width 36 height 27
click at [994, 584] on button "52" at bounding box center [989, 590] width 38 height 27
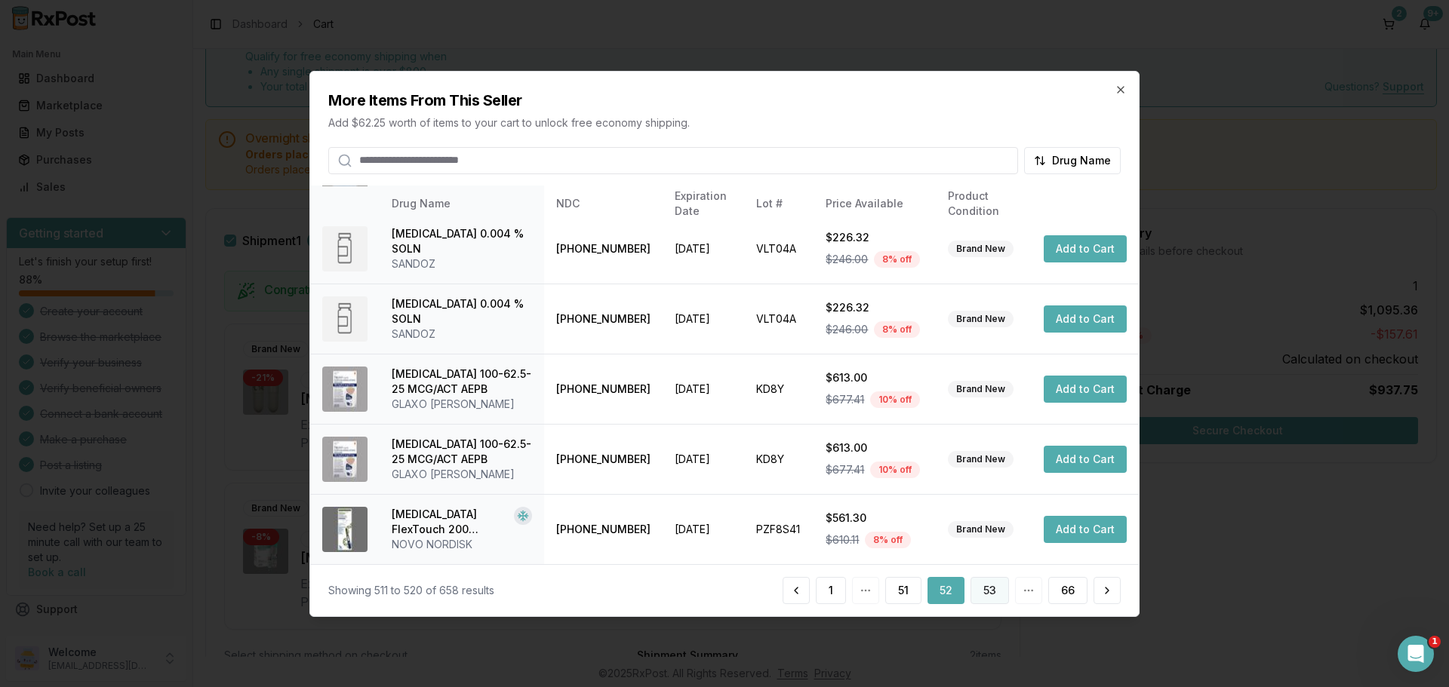
click at [993, 594] on button "53" at bounding box center [989, 590] width 38 height 27
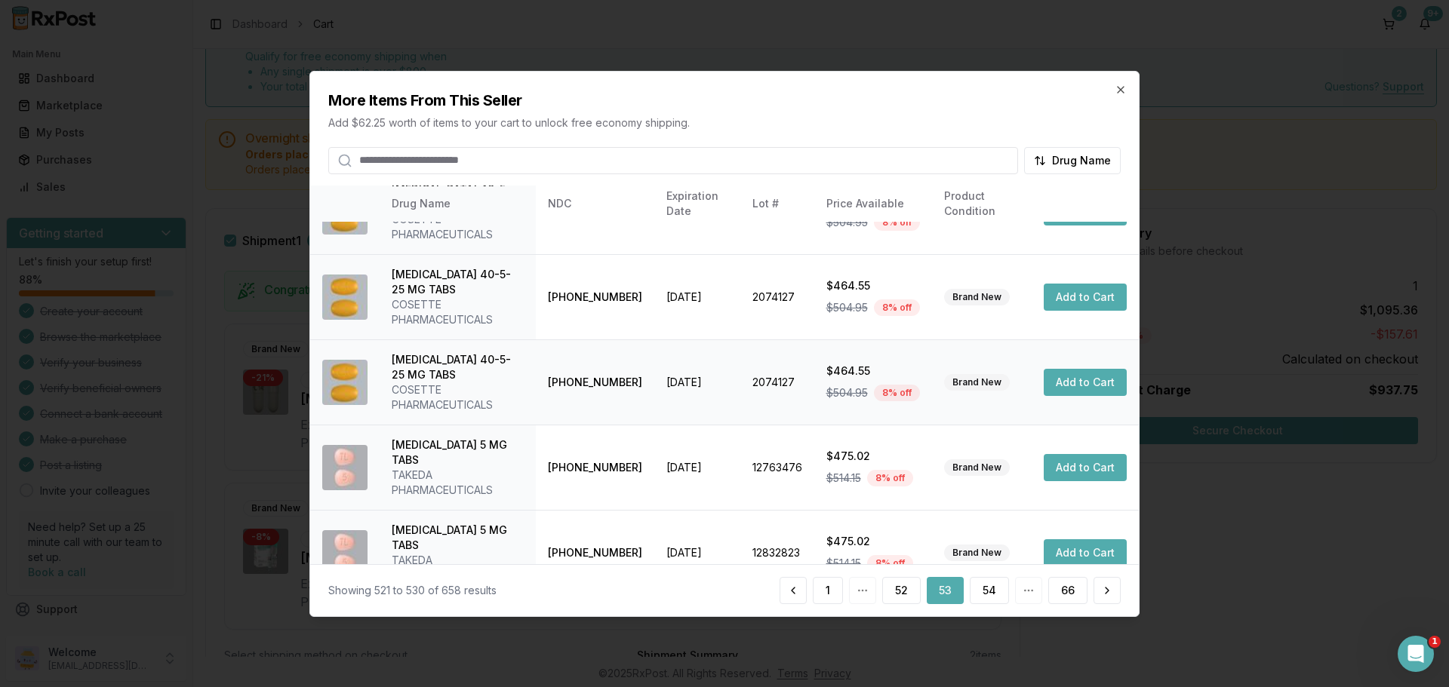
scroll to position [480, 0]
click at [1000, 582] on button "54" at bounding box center [989, 590] width 39 height 27
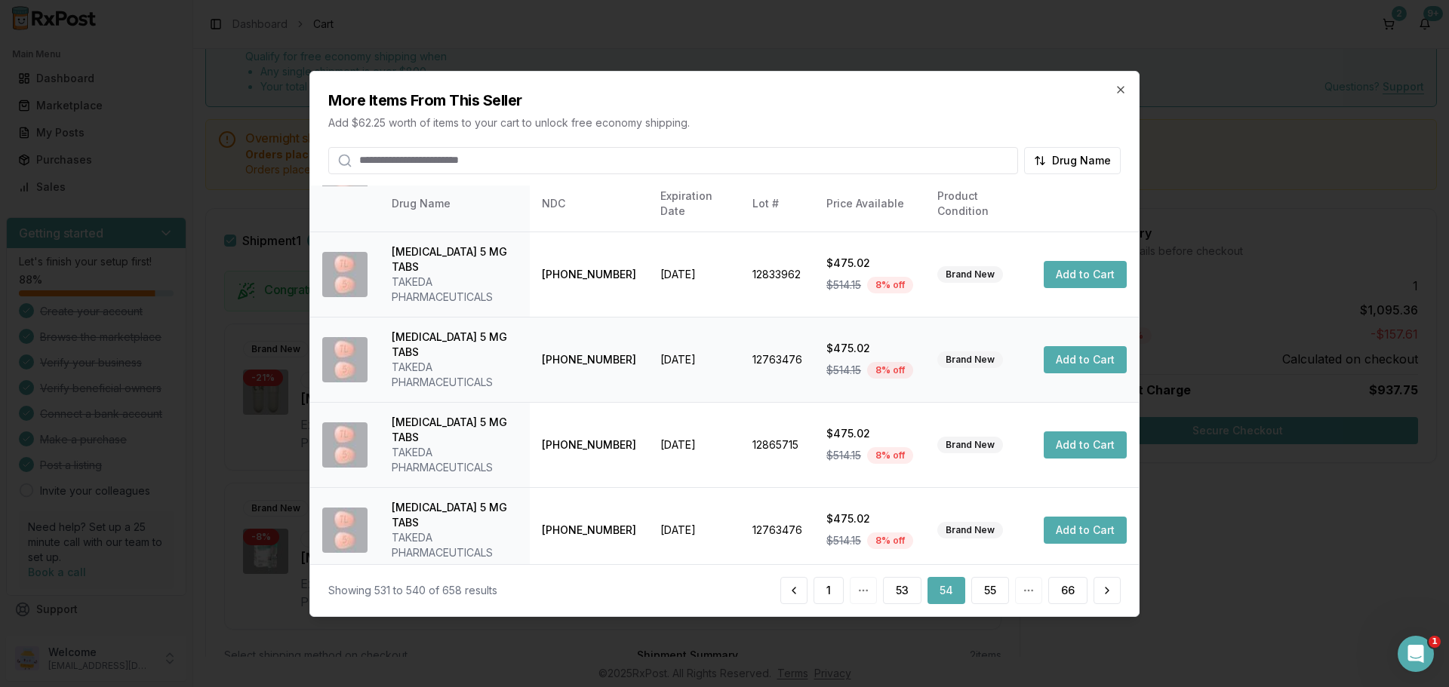
scroll to position [359, 0]
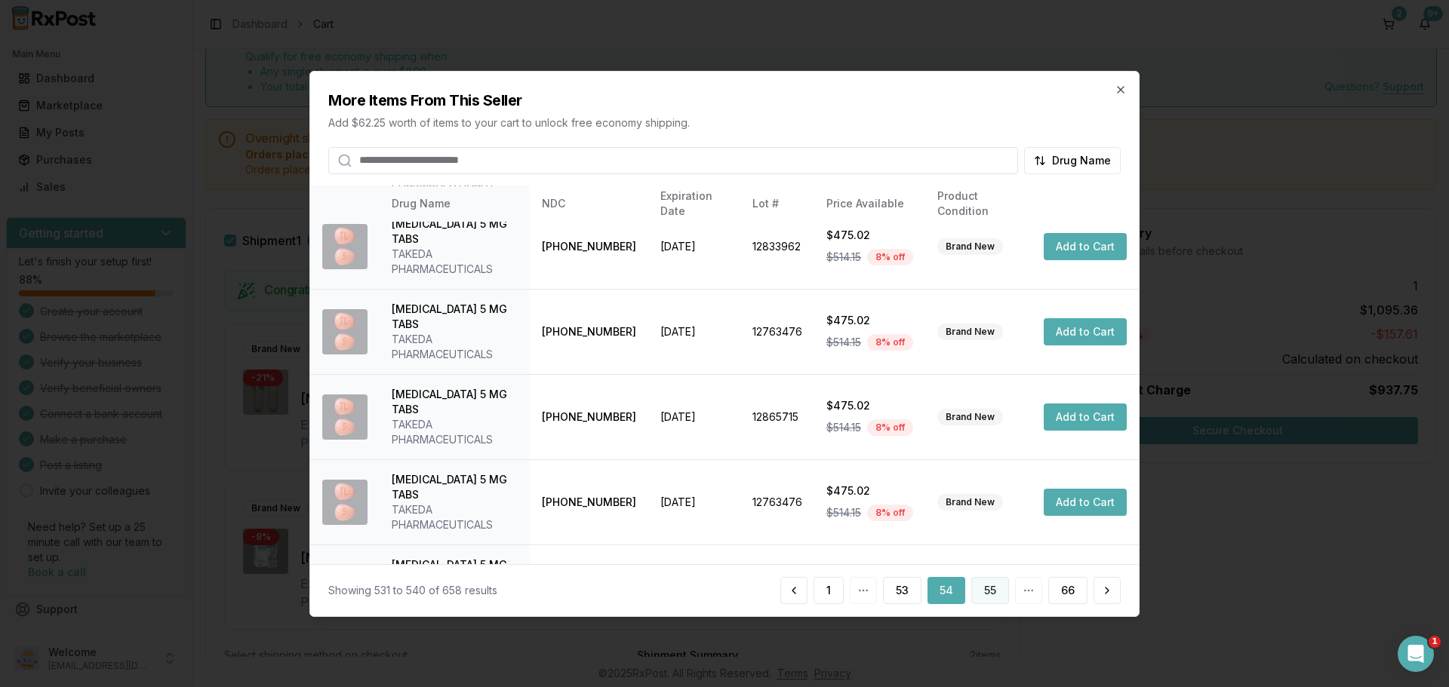
click at [997, 585] on button "55" at bounding box center [990, 590] width 38 height 27
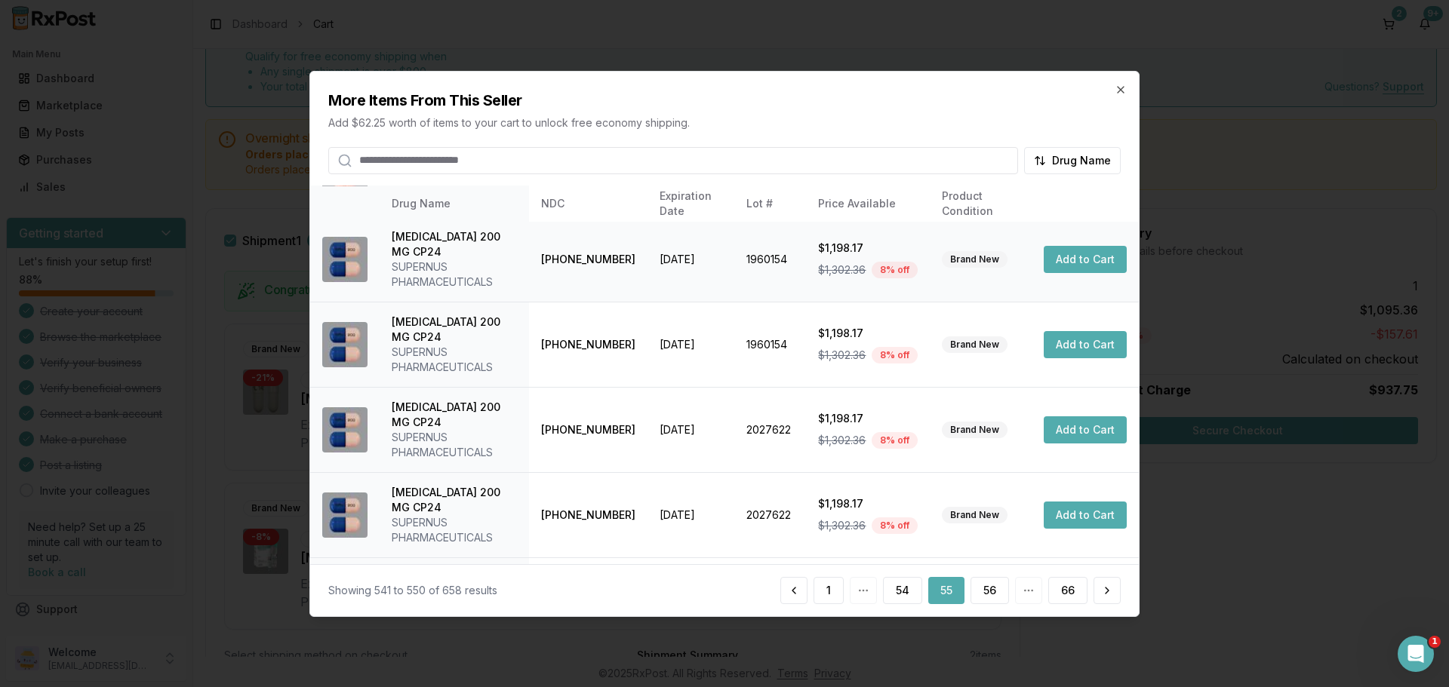
scroll to position [435, 0]
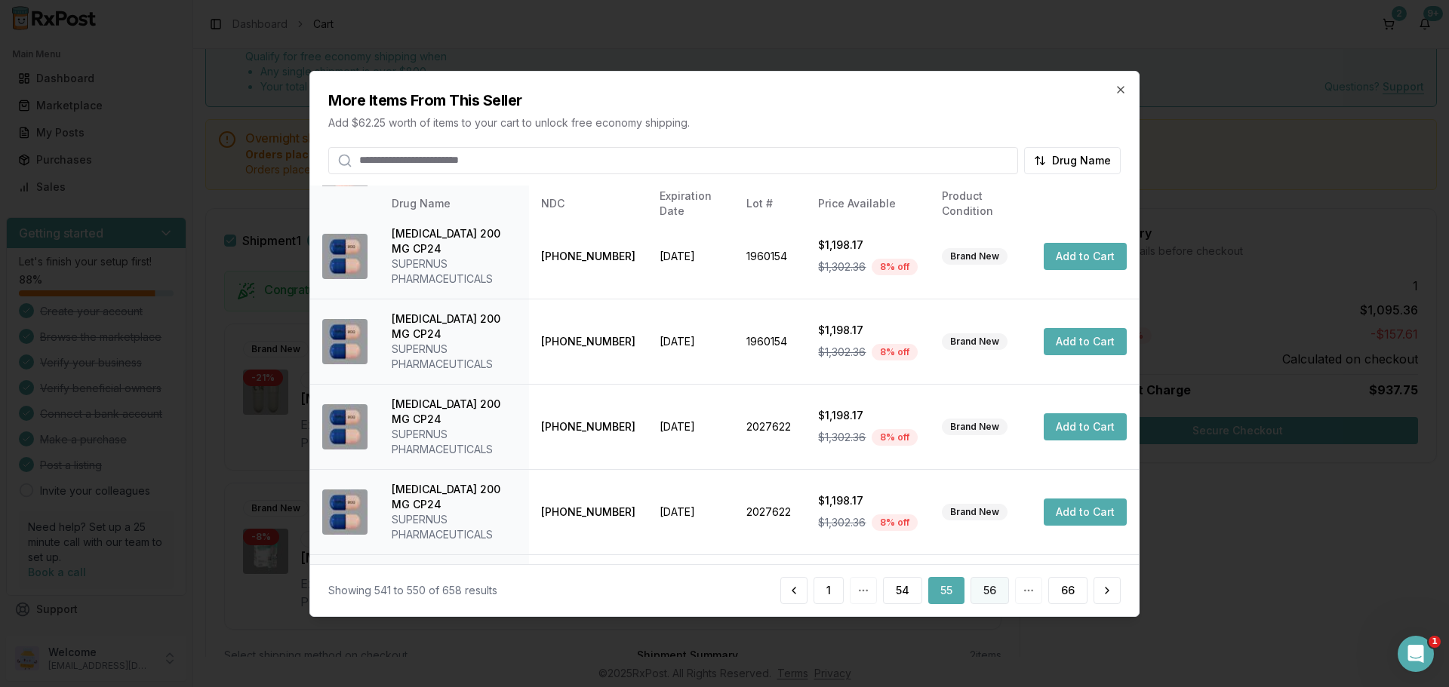
click at [991, 586] on button "56" at bounding box center [989, 590] width 38 height 27
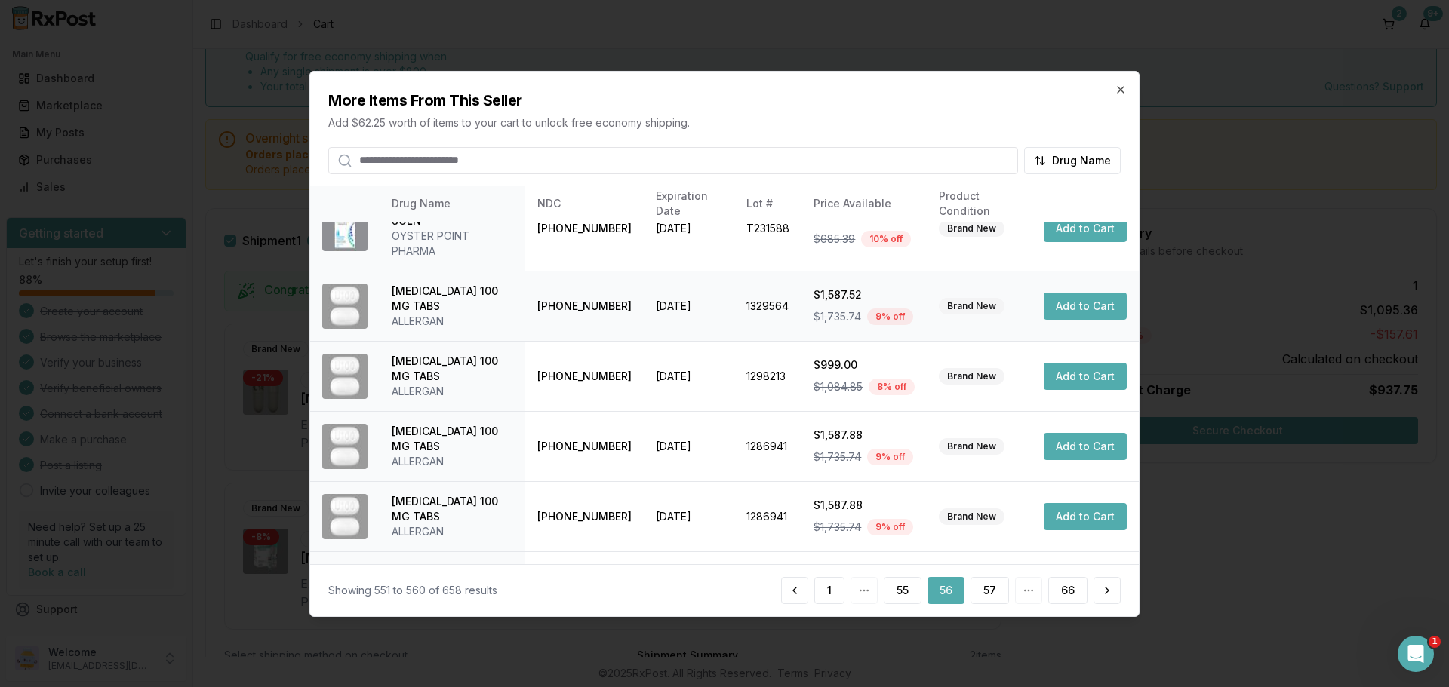
scroll to position [389, 0]
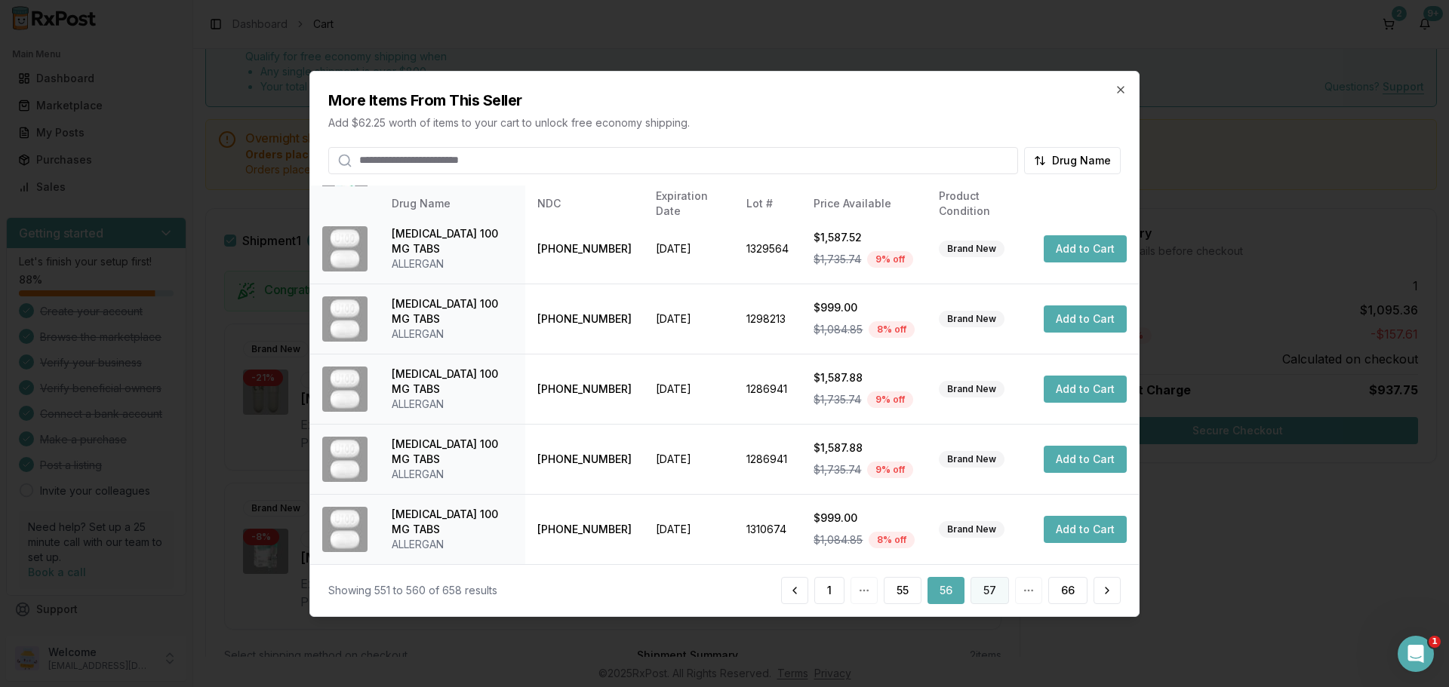
click at [994, 590] on button "57" at bounding box center [989, 590] width 38 height 27
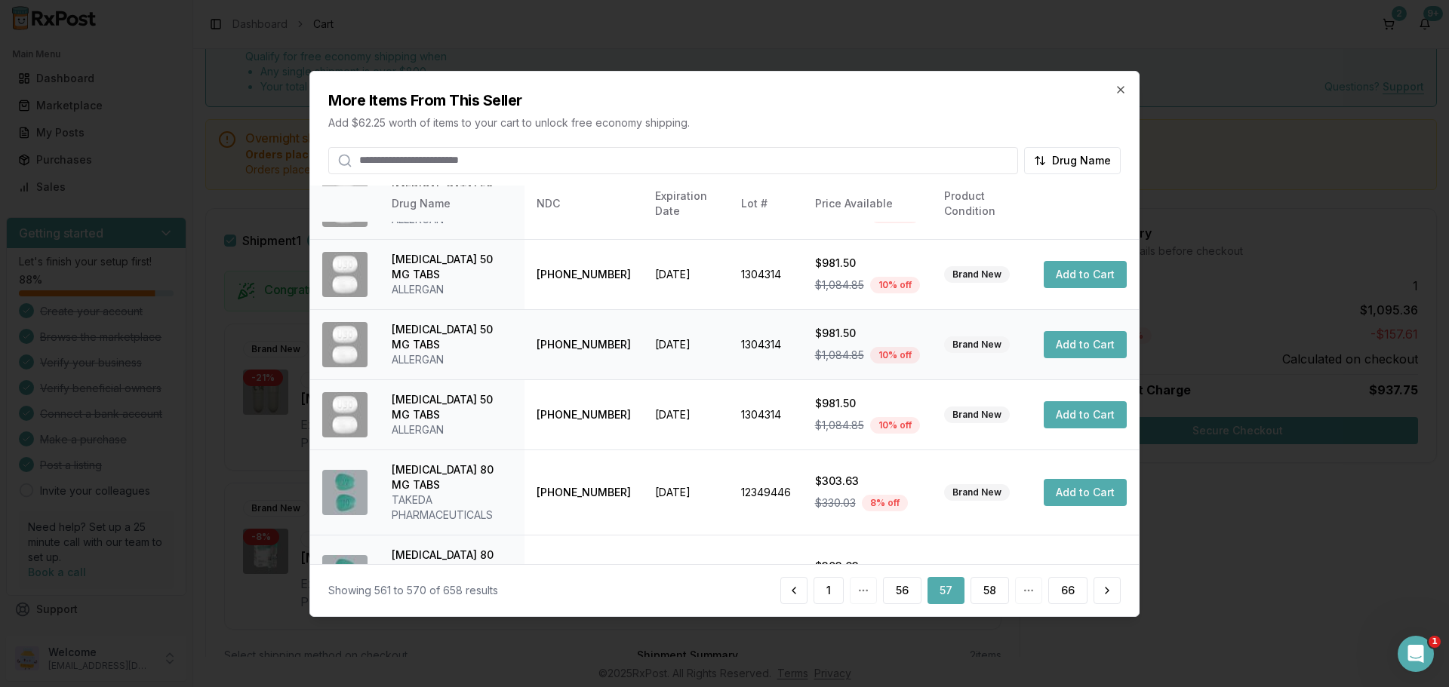
scroll to position [359, 0]
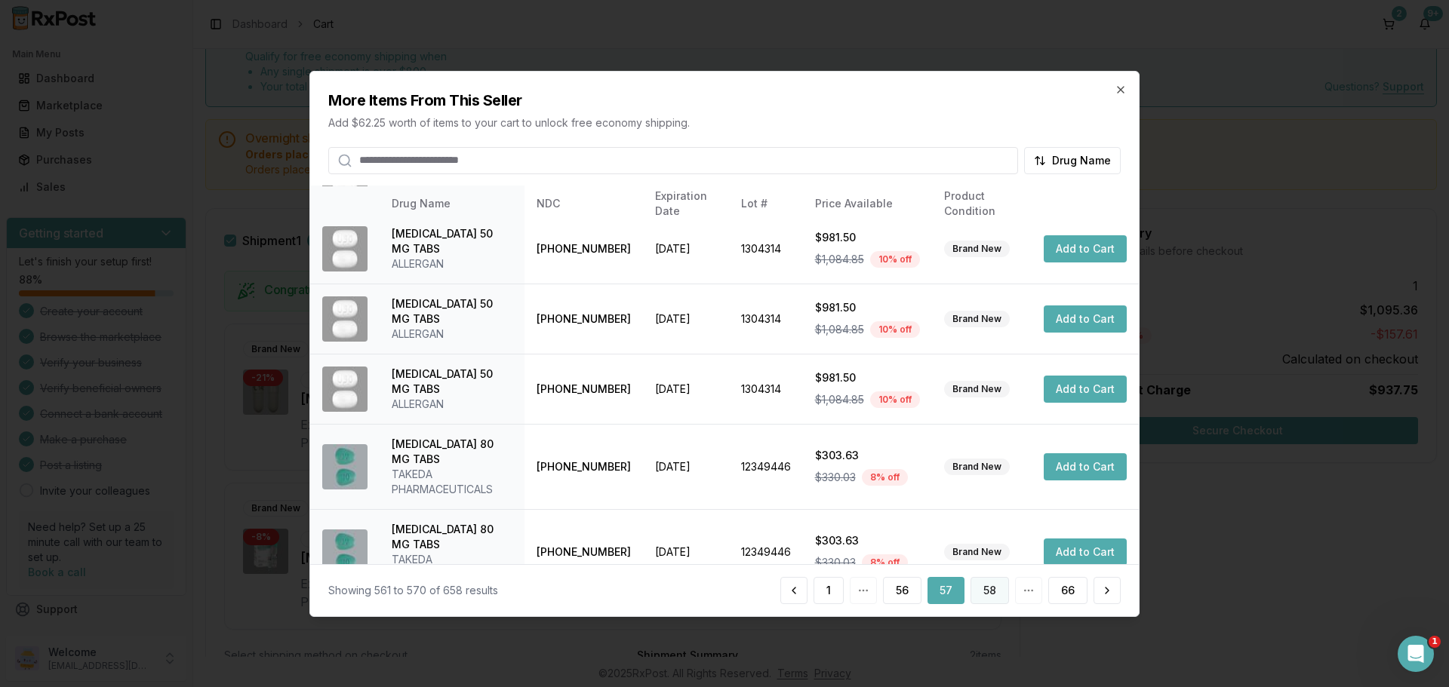
click at [1001, 595] on button "58" at bounding box center [989, 590] width 38 height 27
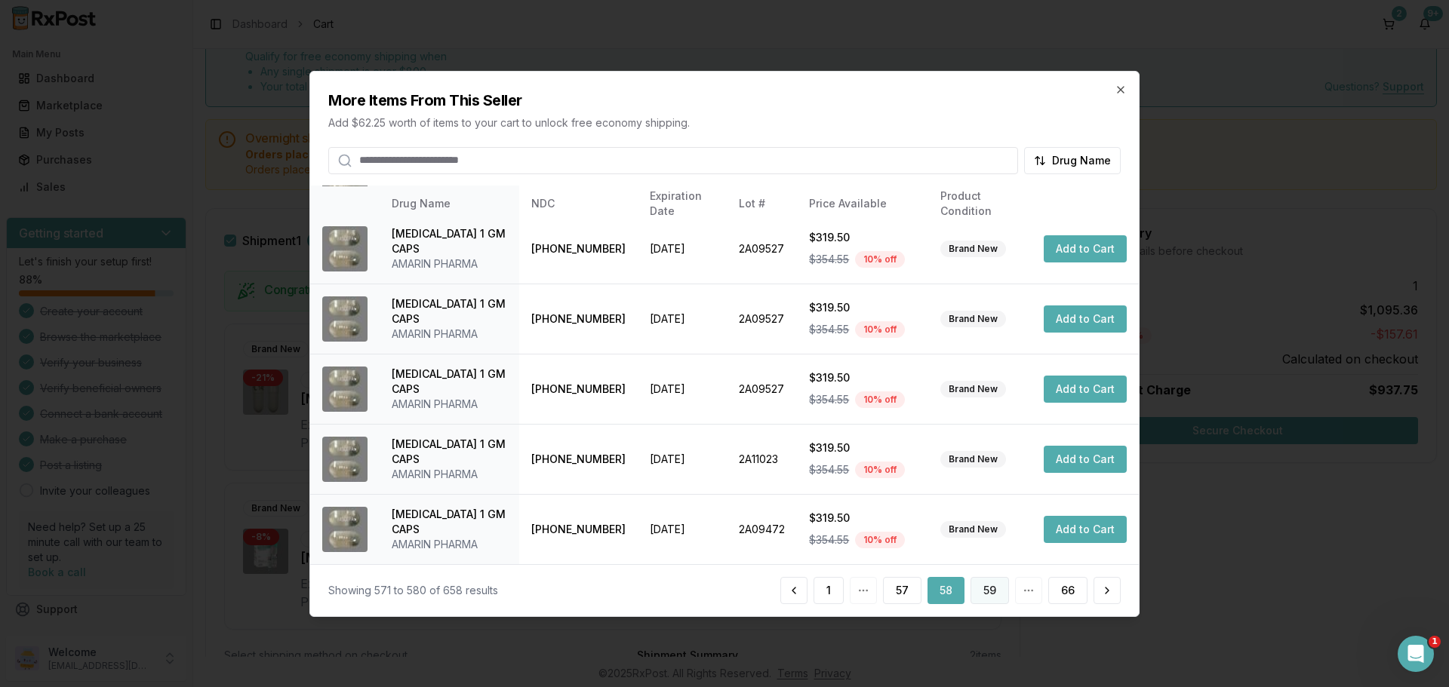
click at [990, 584] on button "59" at bounding box center [989, 590] width 38 height 27
click at [998, 590] on button "60" at bounding box center [989, 590] width 39 height 27
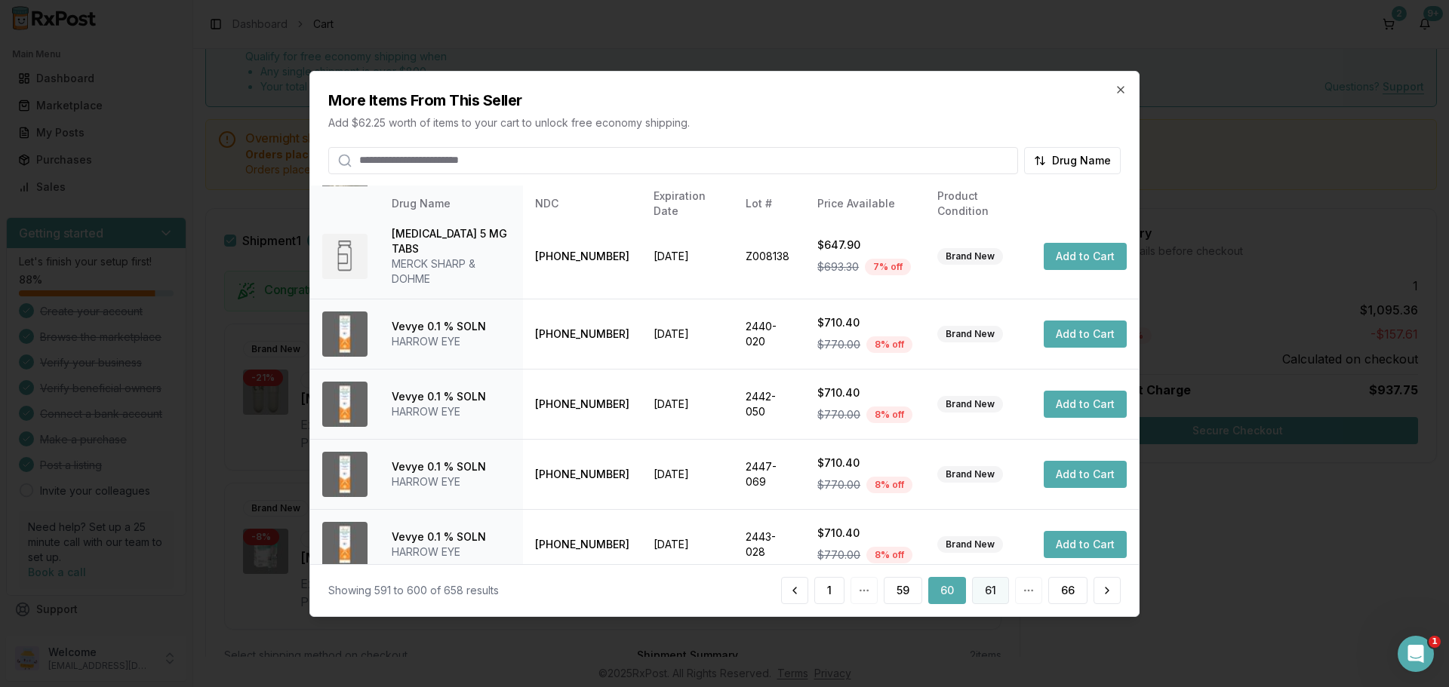
click at [997, 589] on button "61" at bounding box center [990, 590] width 37 height 27
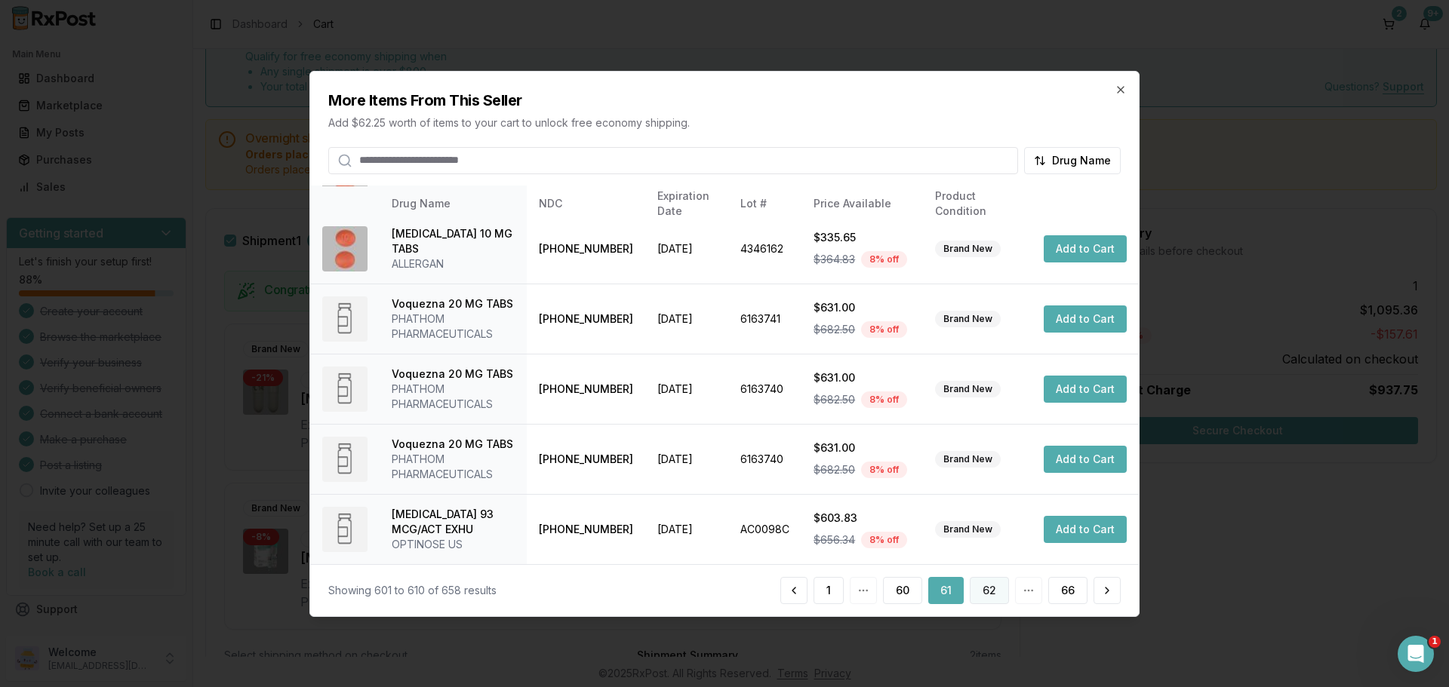
click at [989, 590] on button "62" at bounding box center [989, 590] width 39 height 27
click at [986, 587] on button "63" at bounding box center [989, 590] width 39 height 27
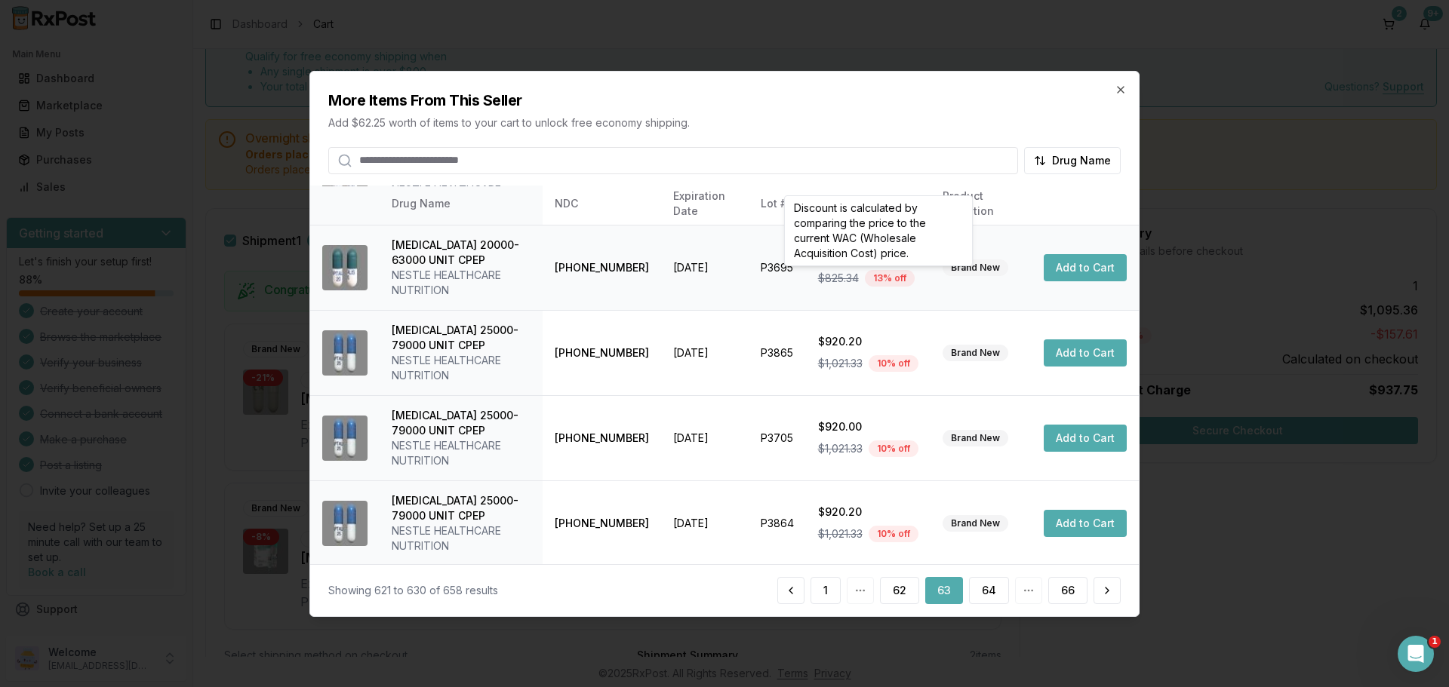
scroll to position [495, 0]
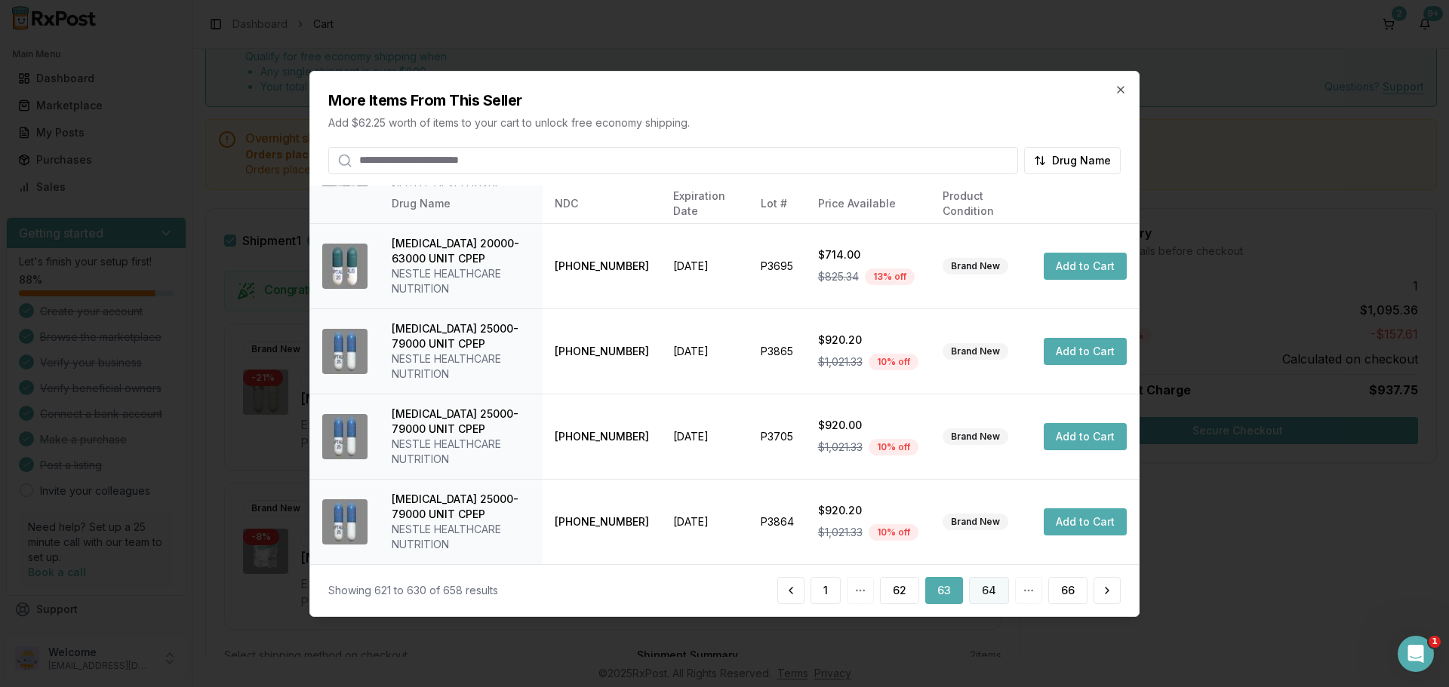
click at [982, 587] on button "64" at bounding box center [989, 590] width 40 height 27
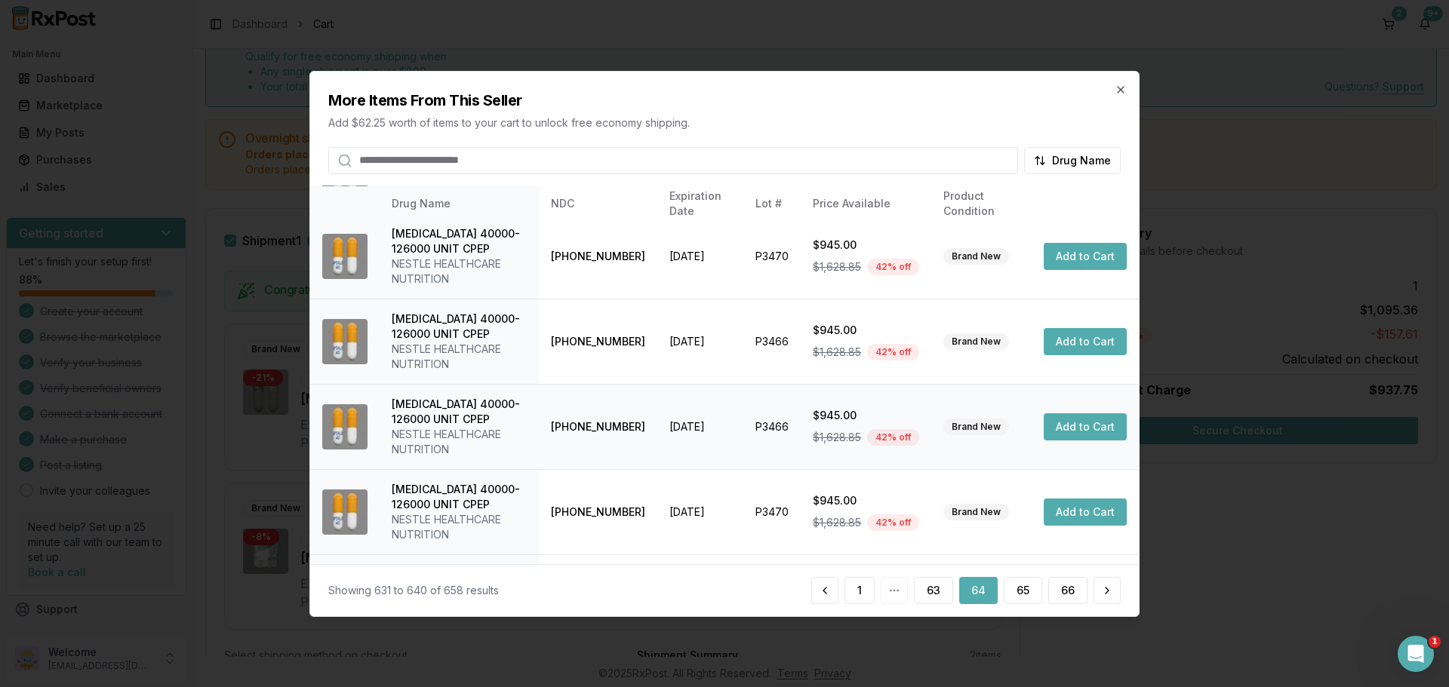
scroll to position [510, 0]
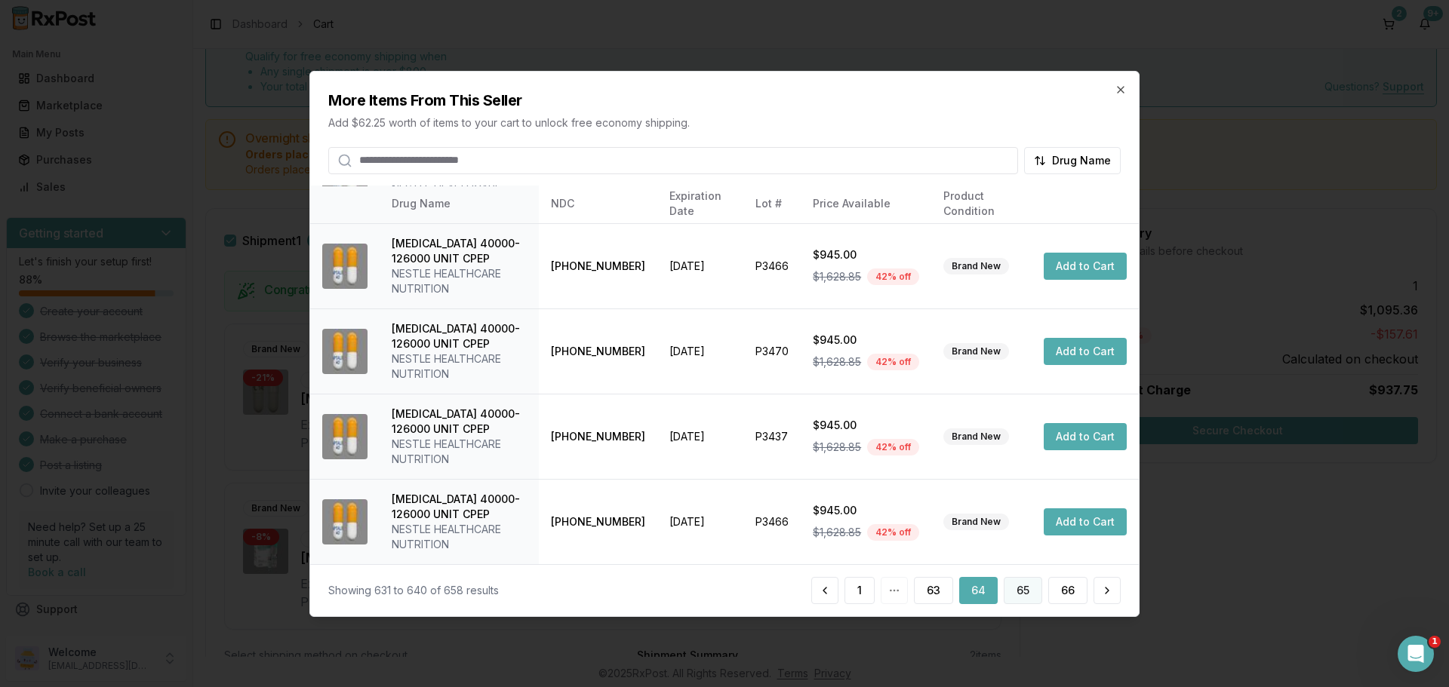
click at [1017, 593] on button "65" at bounding box center [1022, 590] width 38 height 27
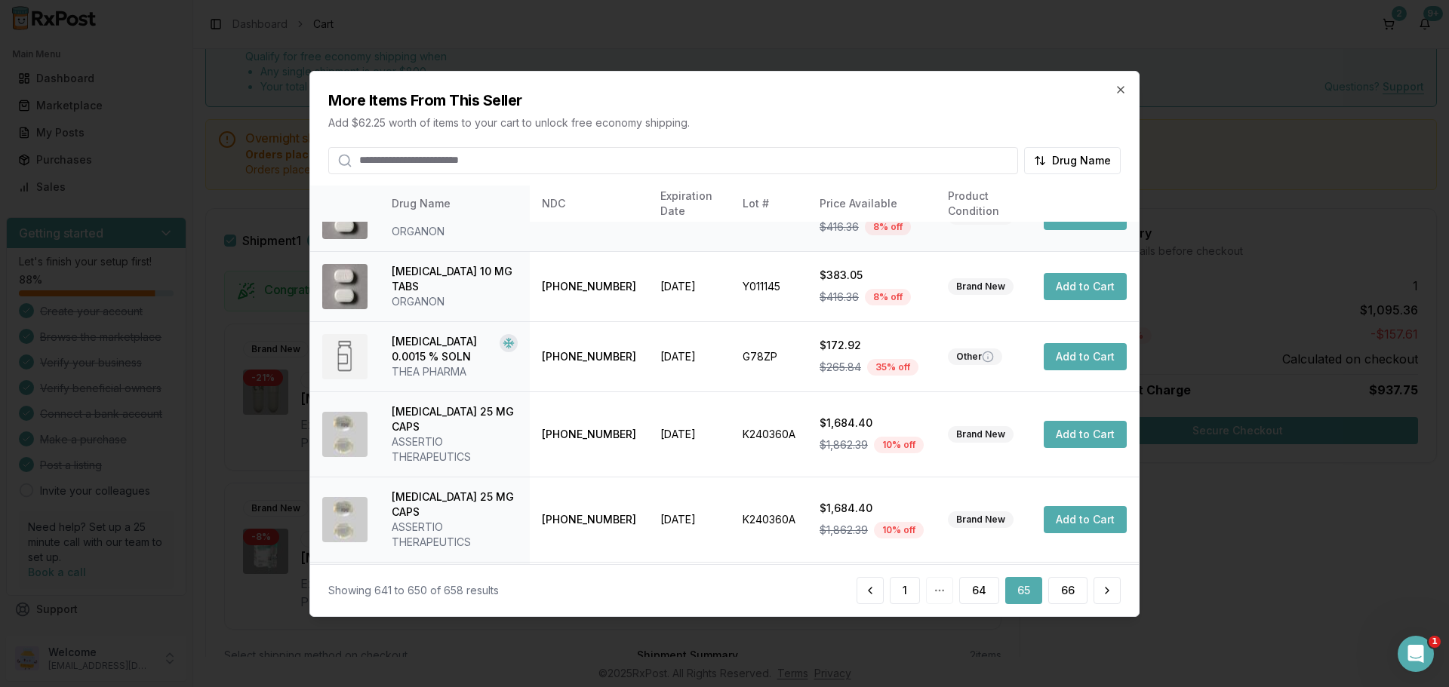
scroll to position [359, 0]
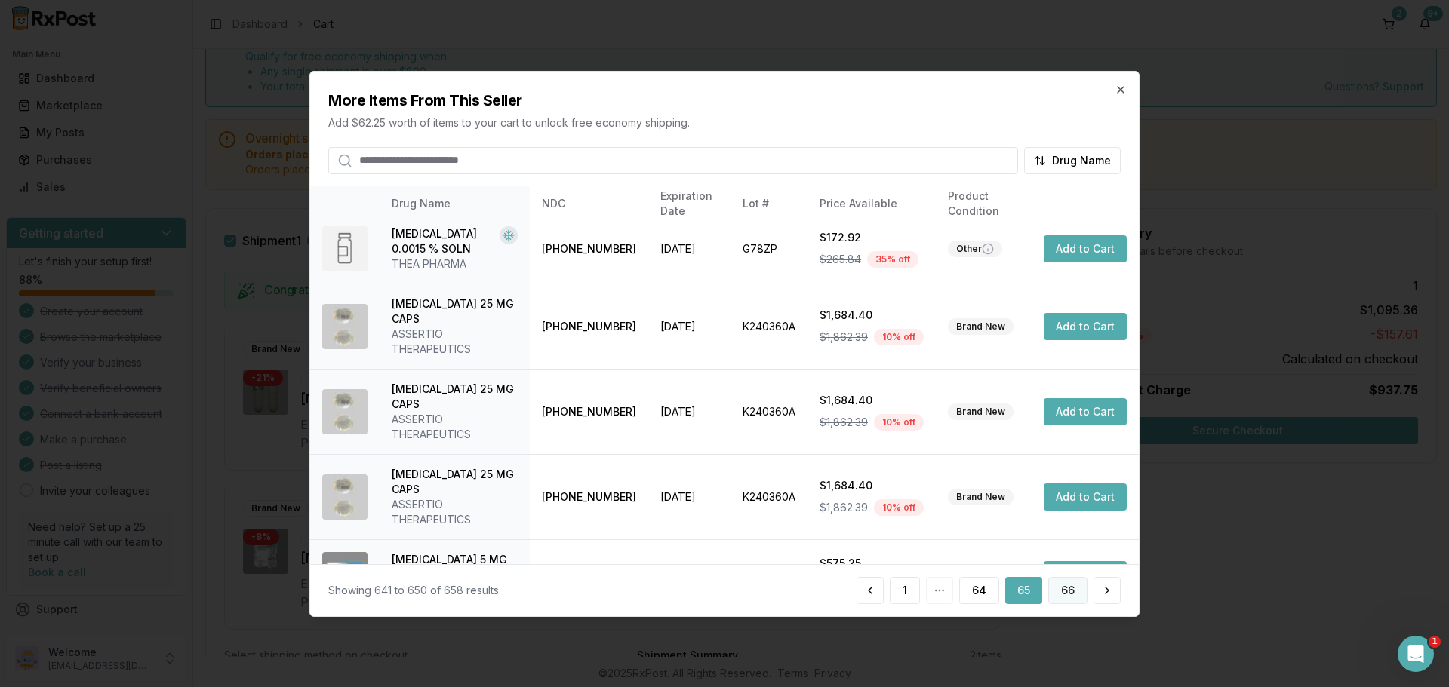
click at [1057, 592] on button "66" at bounding box center [1067, 590] width 39 height 27
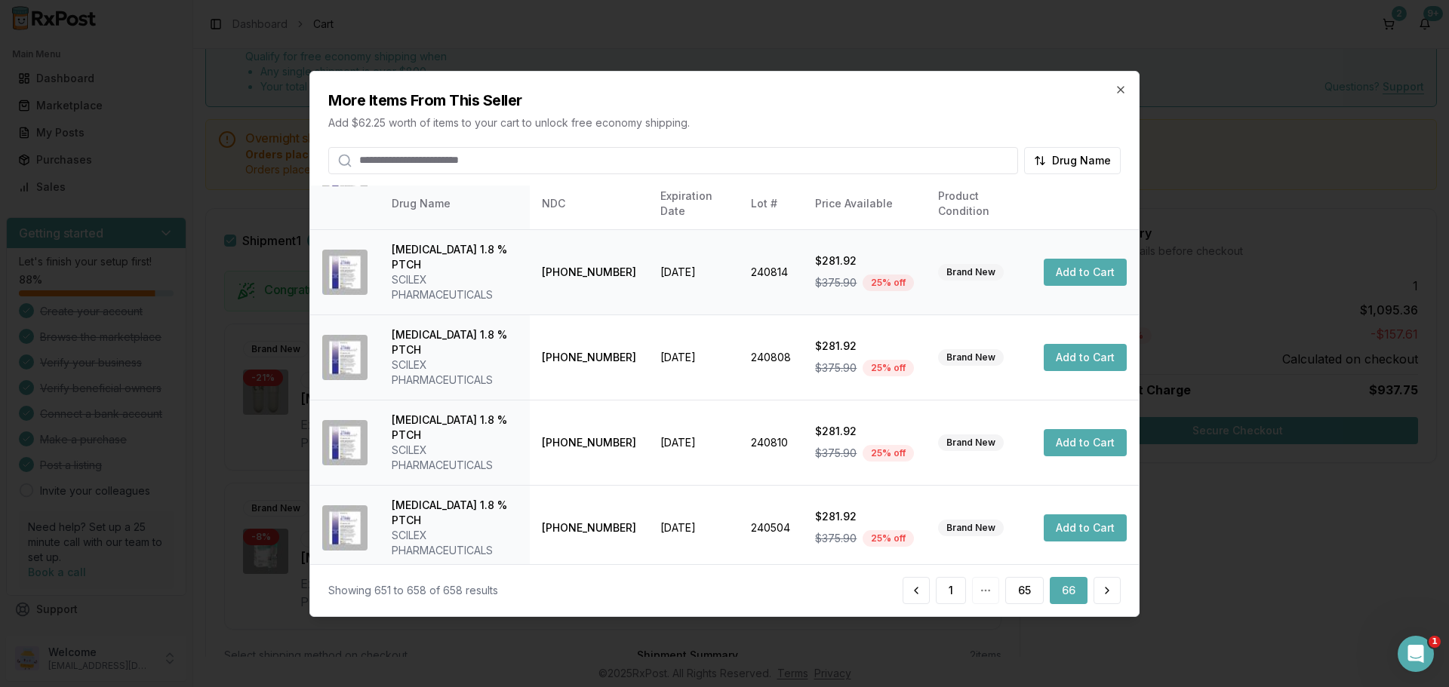
scroll to position [219, 0]
click at [1118, 94] on icon "button" at bounding box center [1120, 89] width 12 height 12
